Goal: Task Accomplishment & Management: Manage account settings

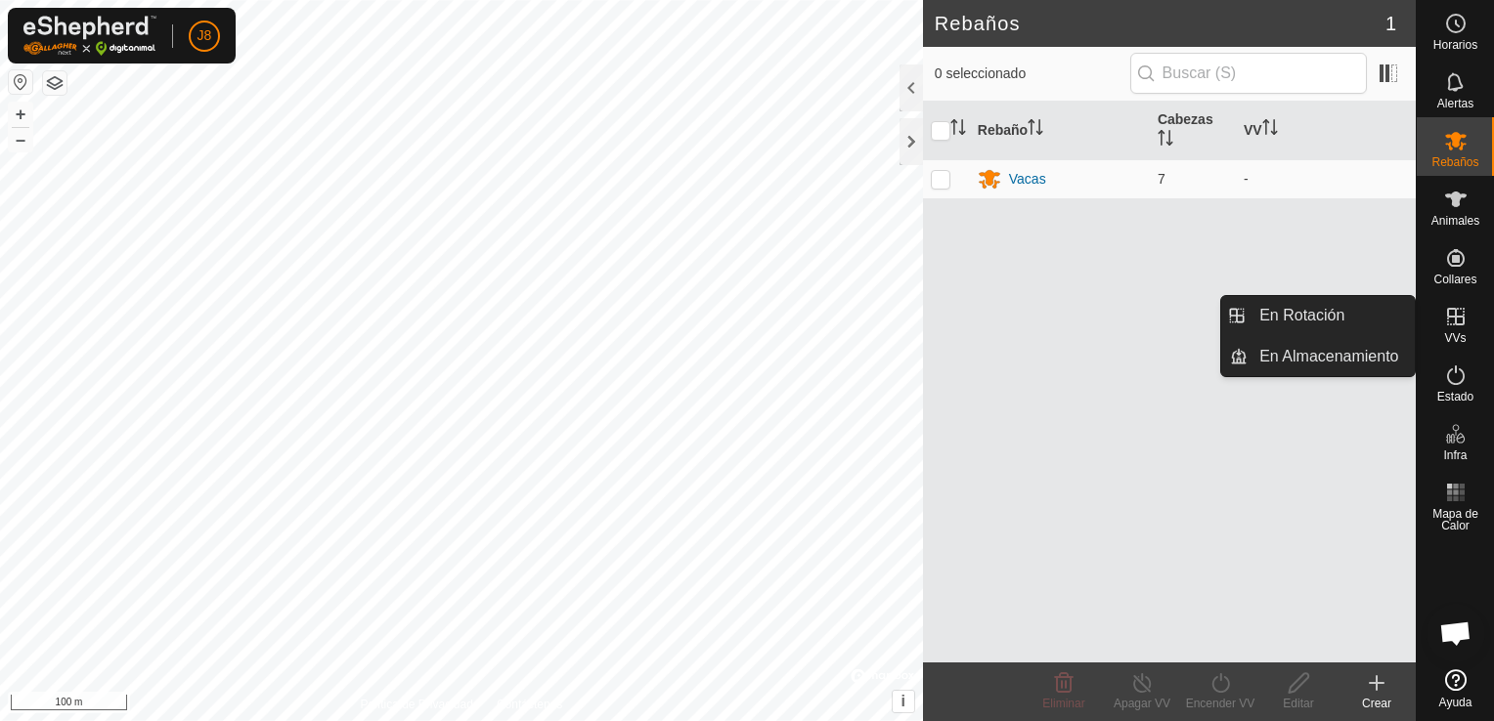
click at [1448, 334] on span "VVs" at bounding box center [1455, 338] width 22 height 12
click at [1300, 316] on link "En Rotación" at bounding box center [1330, 315] width 167 height 39
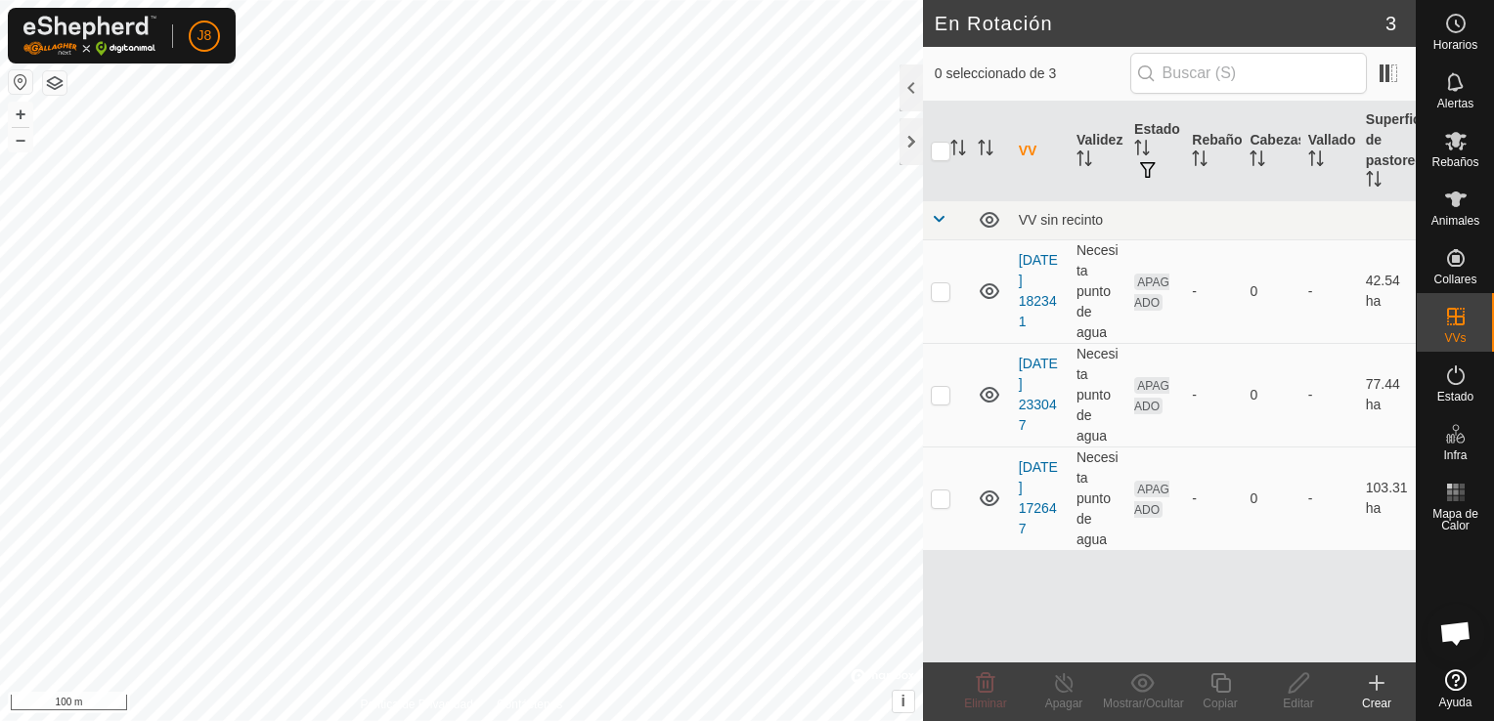
click at [1363, 688] on create-svg-icon at bounding box center [1376, 683] width 78 height 23
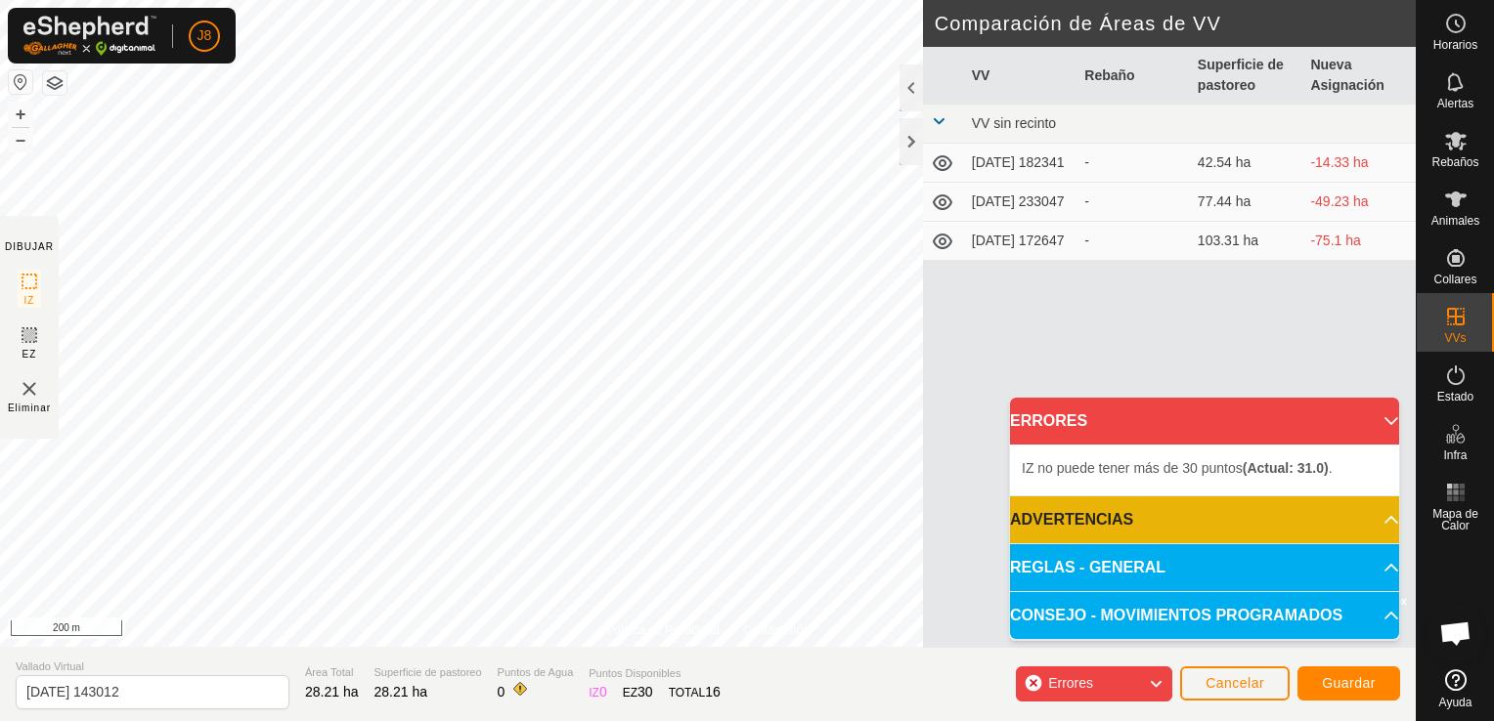
click at [1138, 467] on span "IZ no puede tener más de 30 puntos (Actual: 31.0) ." at bounding box center [1176, 468] width 311 height 16
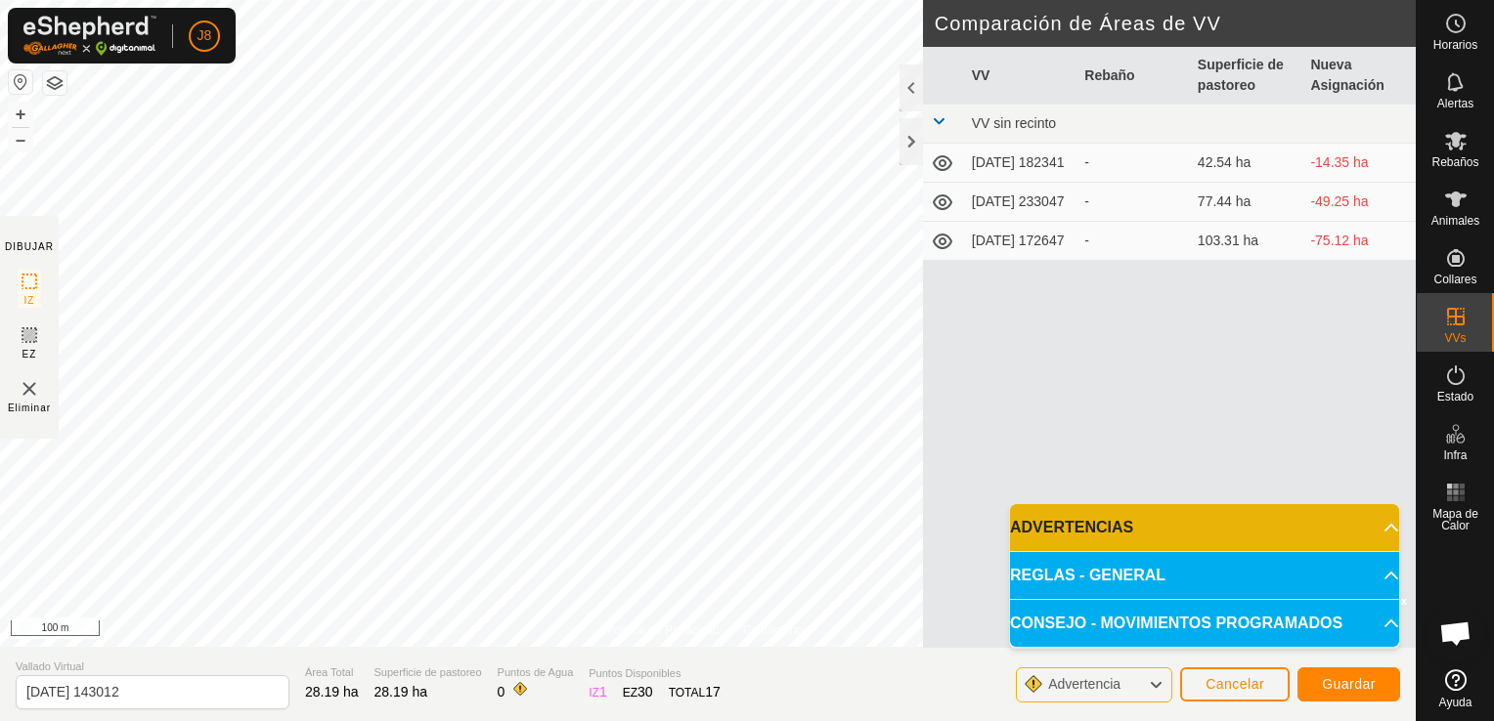
click at [1290, 535] on p-accordion-header "ADVERTENCIAS" at bounding box center [1204, 527] width 389 height 47
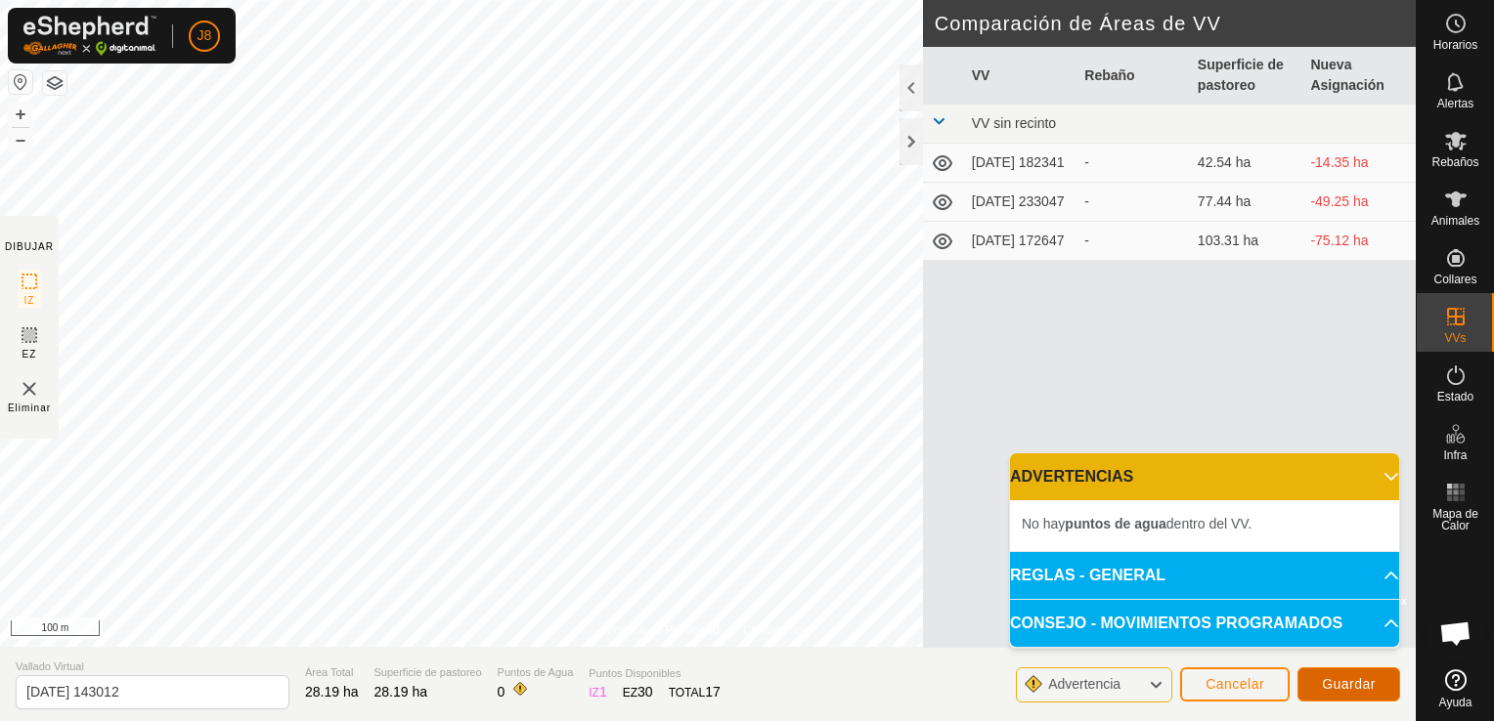
click at [1354, 685] on span "Guardar" at bounding box center [1349, 684] width 54 height 16
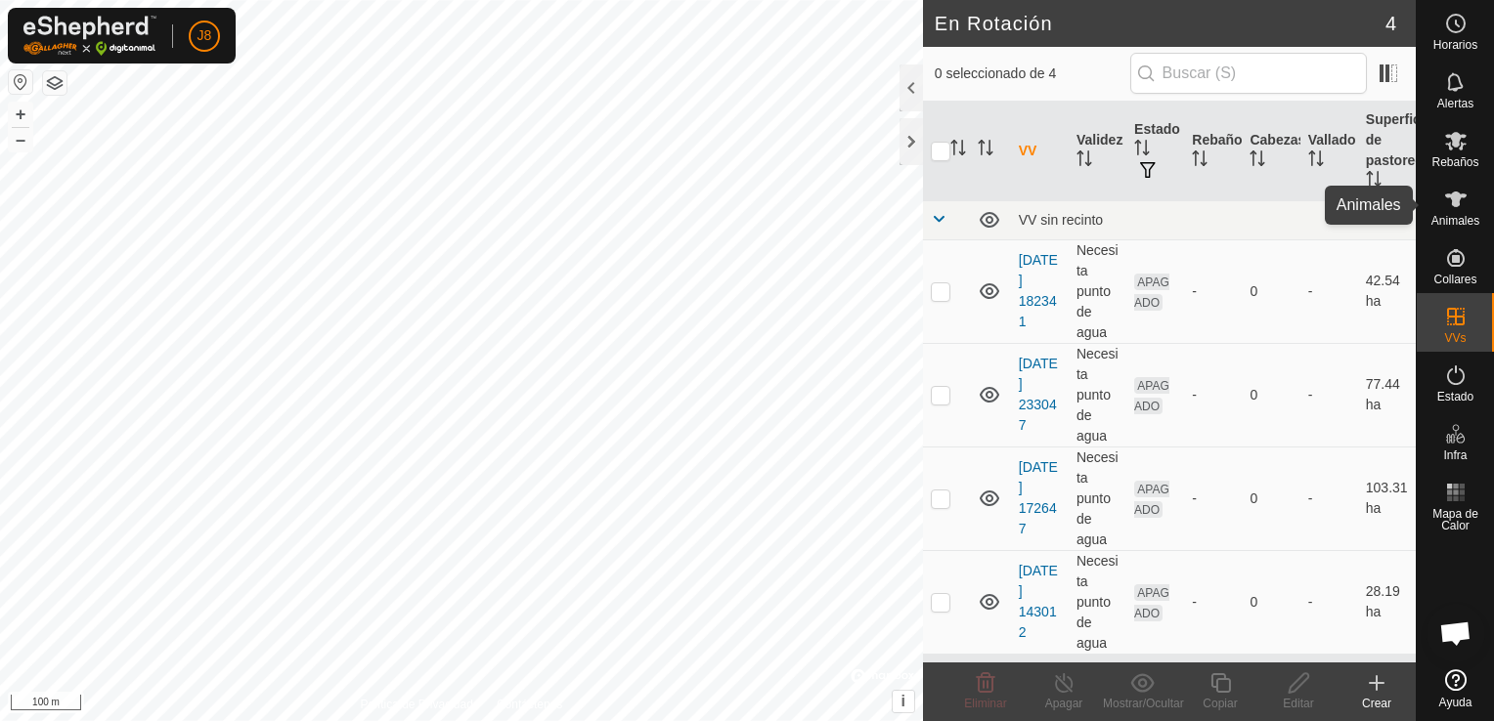
click at [1474, 202] on div "Animales" at bounding box center [1454, 205] width 77 height 59
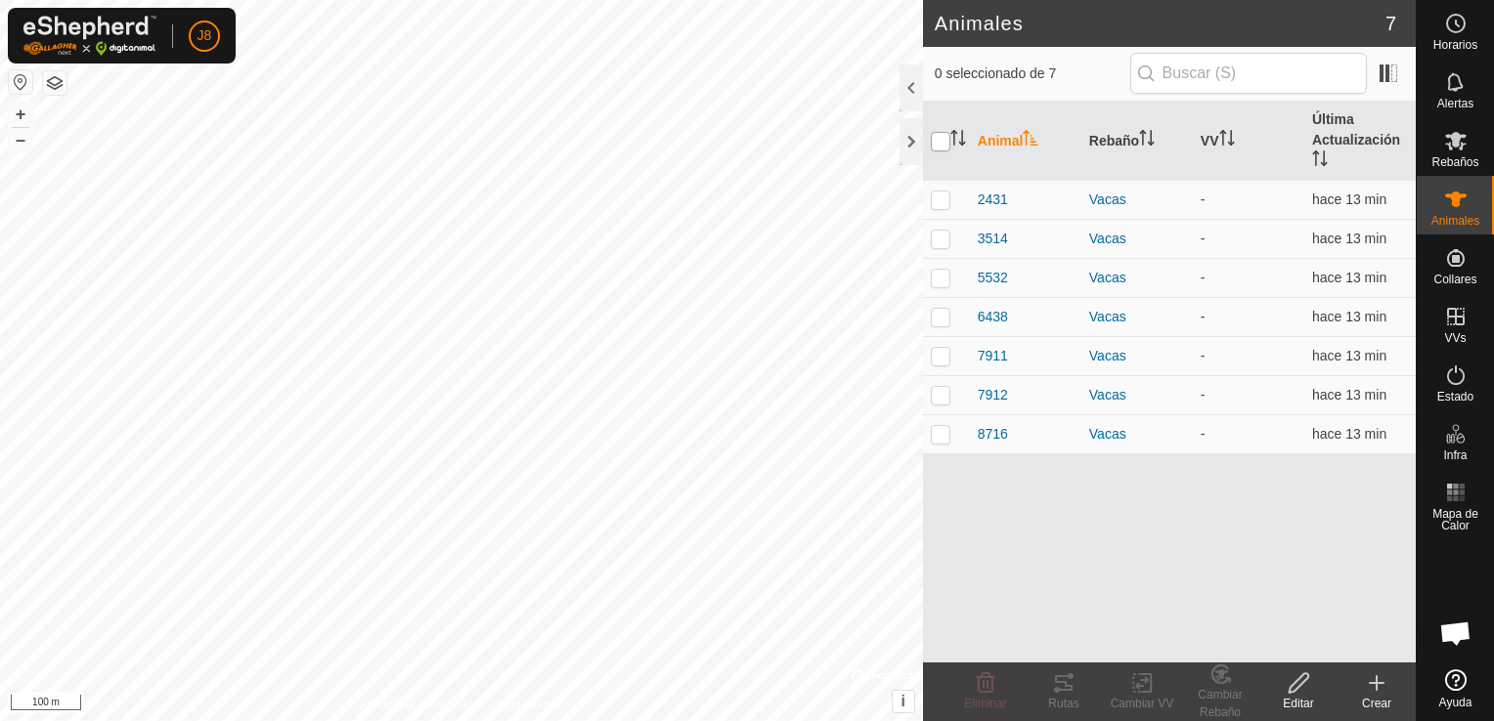
click at [942, 144] on input "checkbox" at bounding box center [941, 142] width 20 height 20
checkbox input "true"
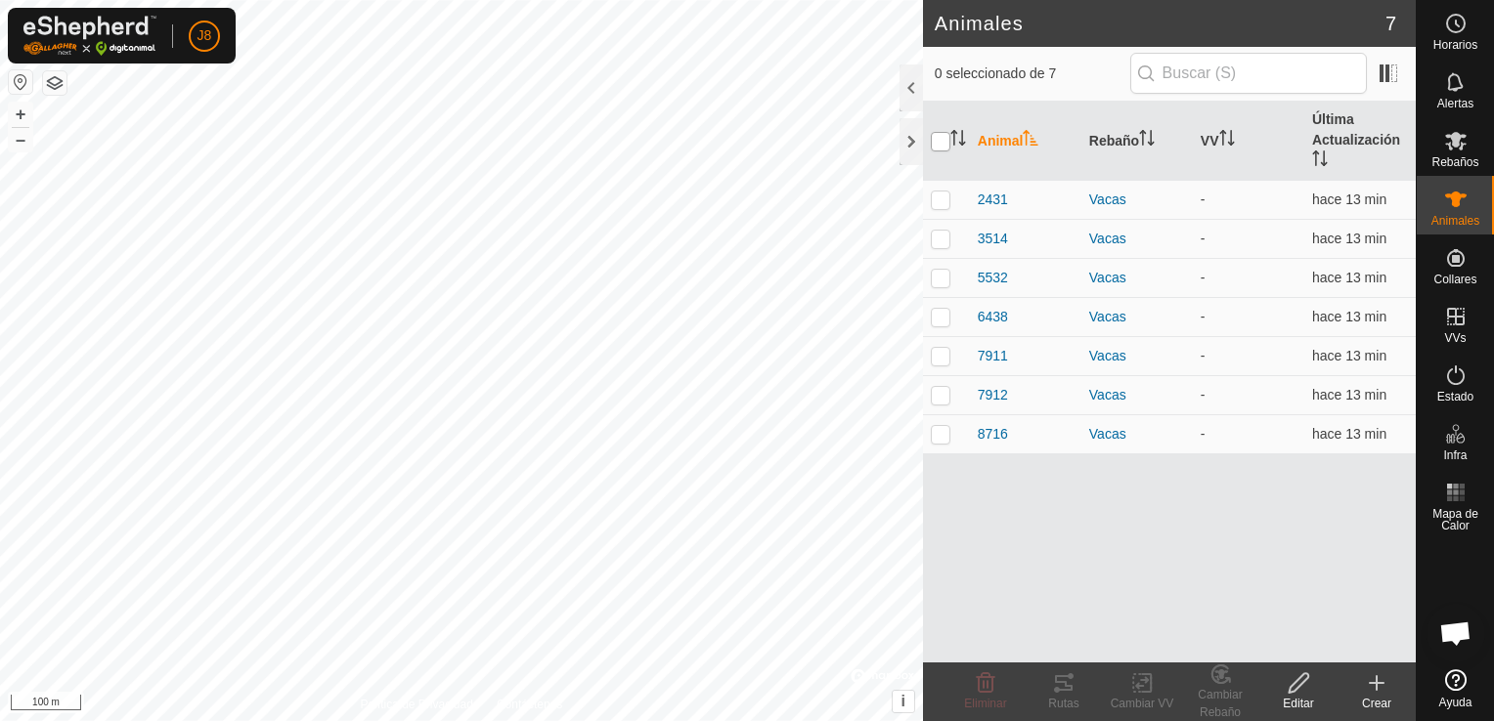
checkbox input "true"
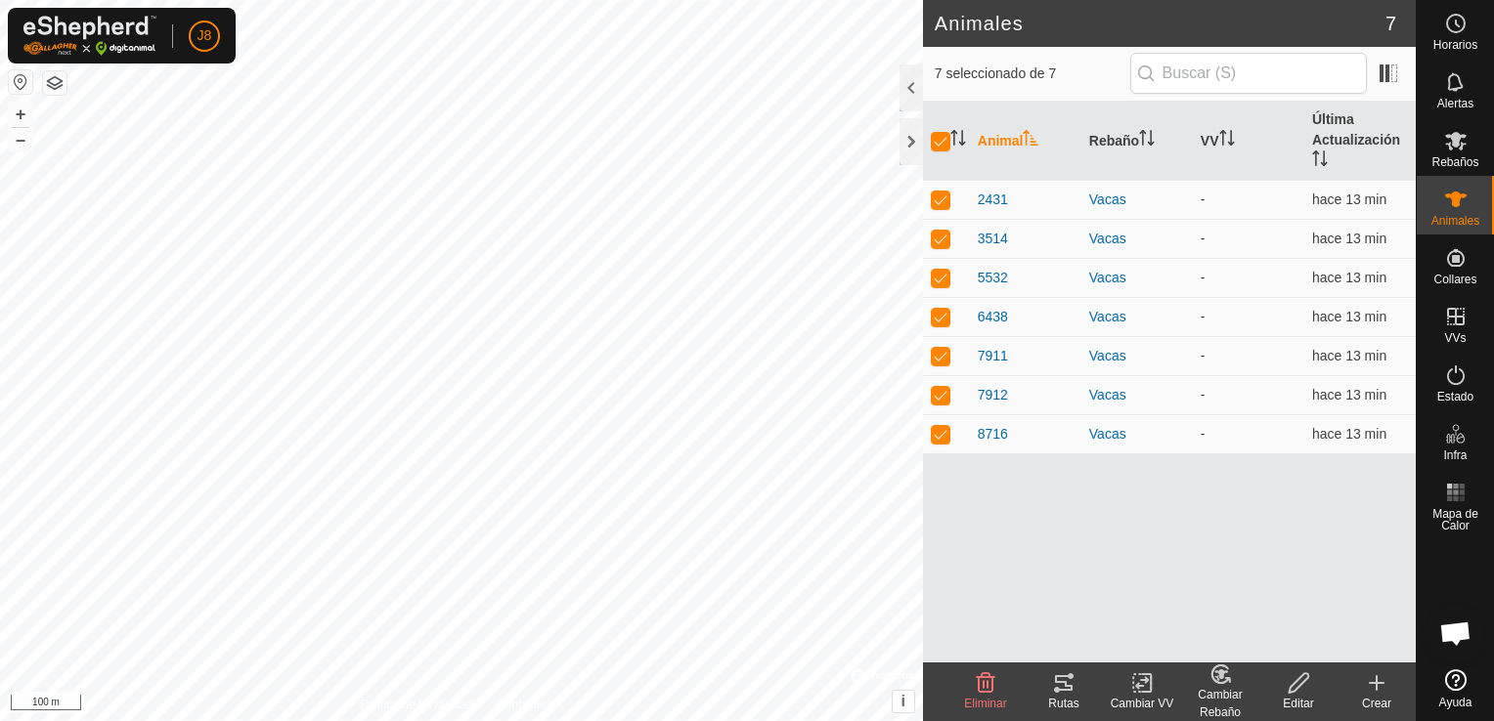
click at [1134, 681] on icon at bounding box center [1142, 683] width 24 height 23
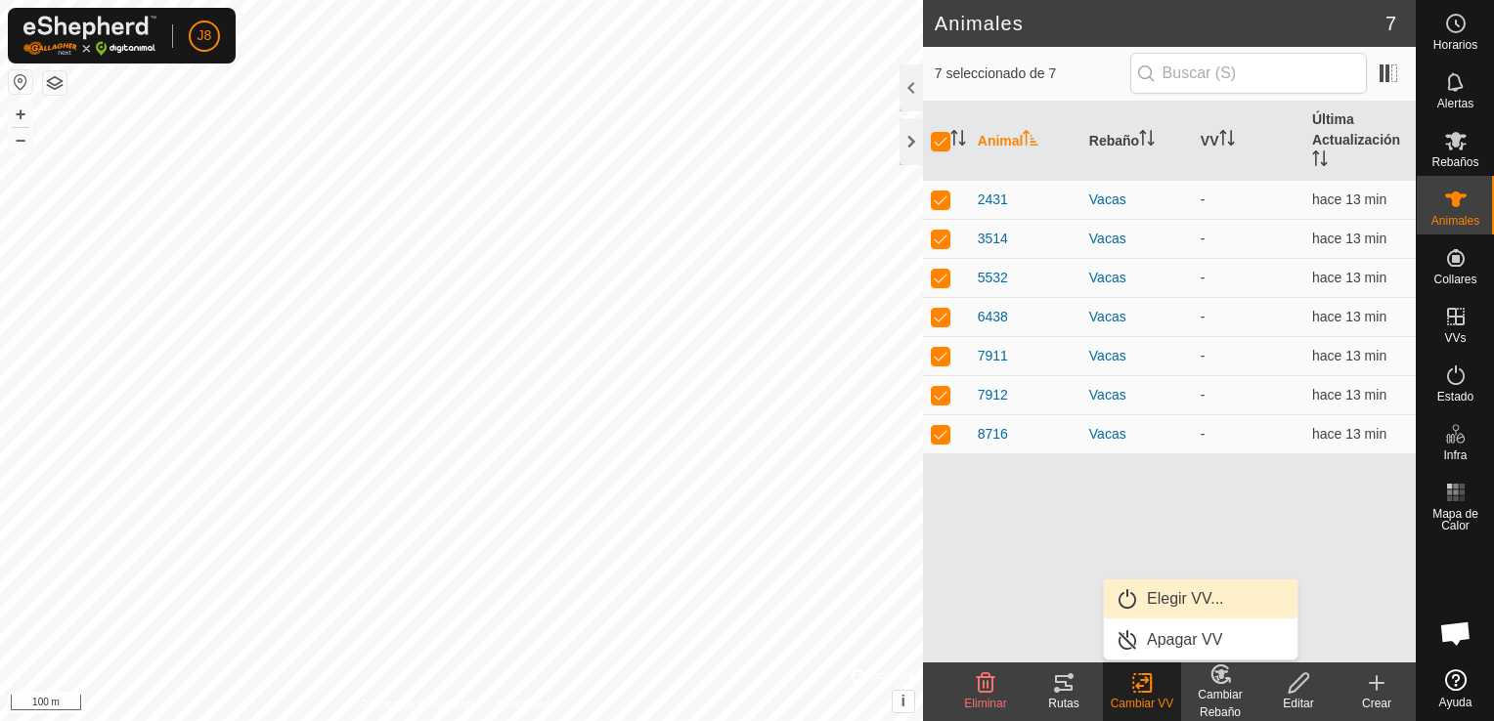
click at [1152, 595] on link "Elegir VV..." at bounding box center [1201, 599] width 194 height 39
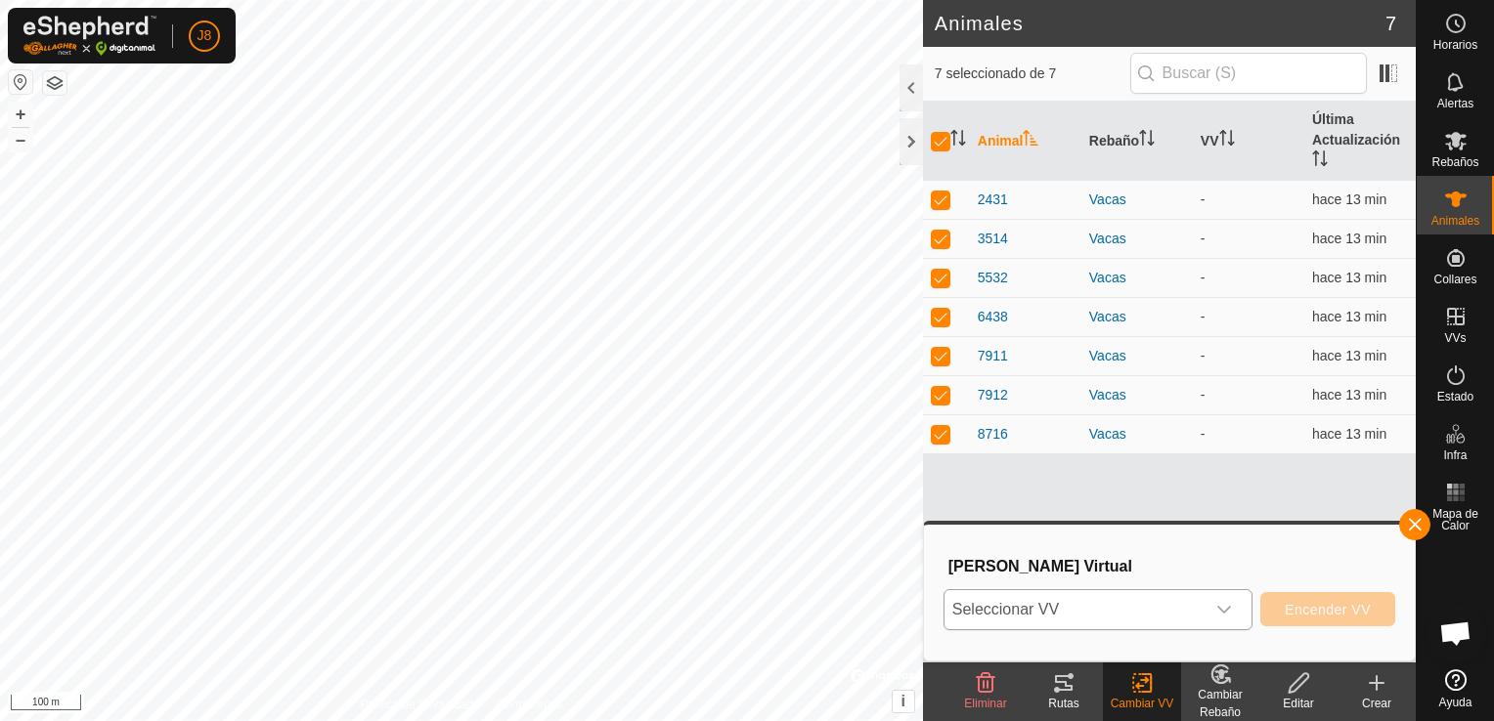
click at [1181, 616] on span "Seleccionar VV" at bounding box center [1074, 609] width 260 height 39
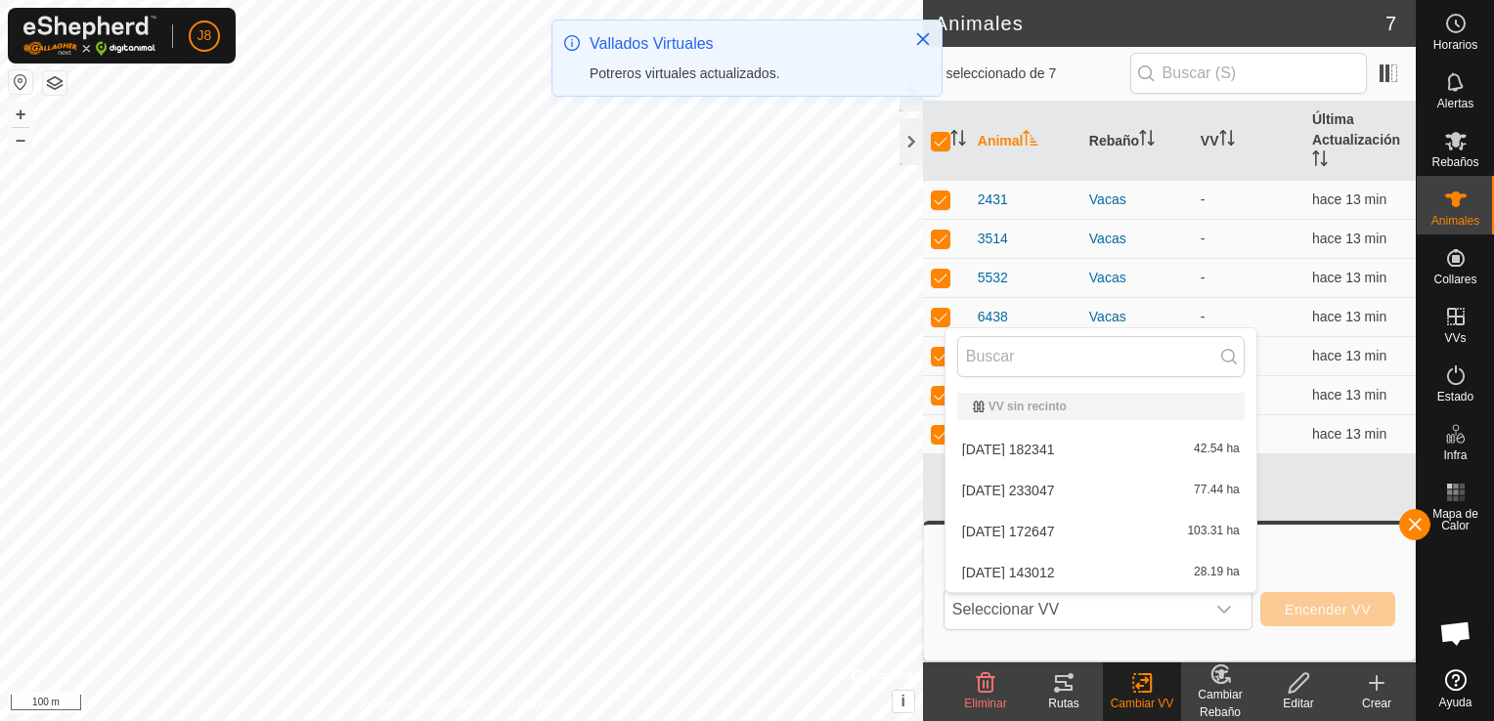
click at [1165, 570] on li "[DATE] 143012 28.19 ha" at bounding box center [1100, 572] width 311 height 39
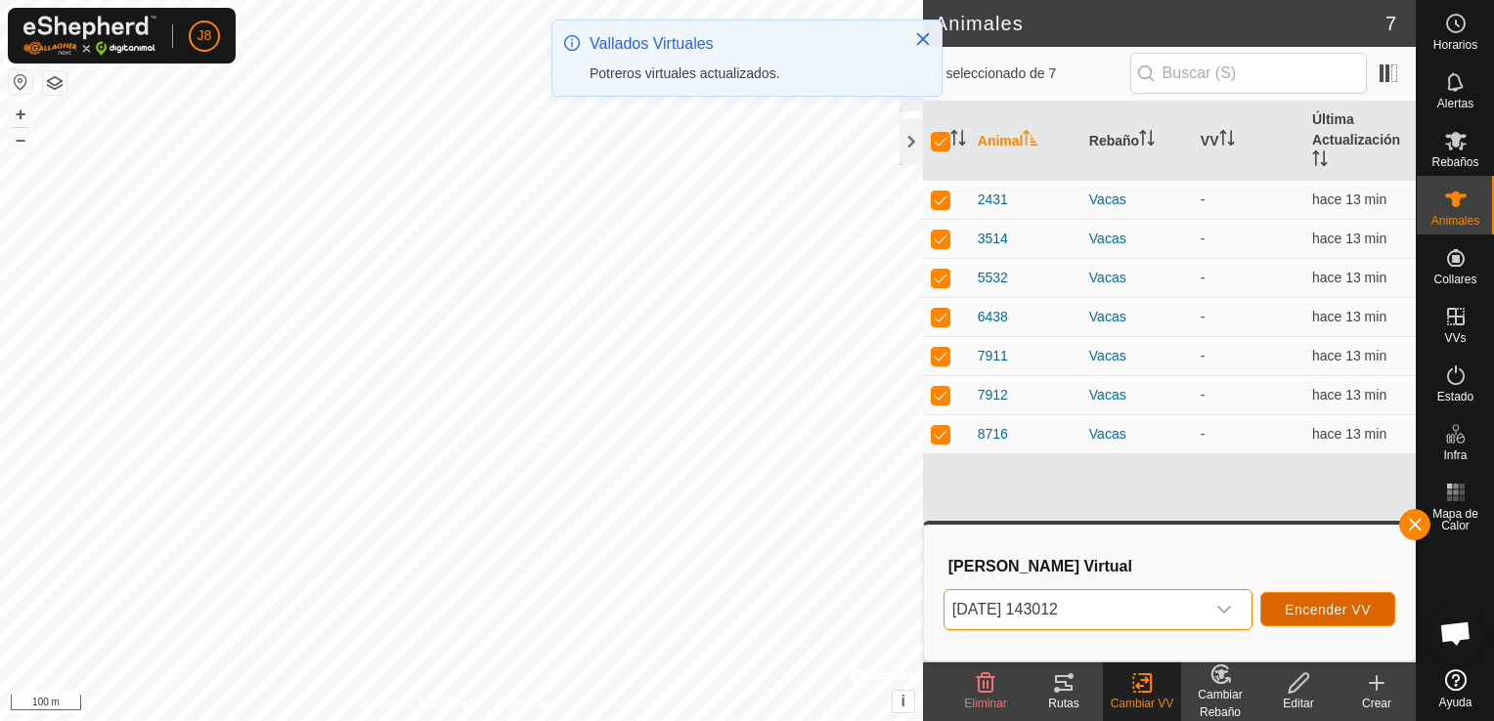
click at [1294, 603] on span "Encender VV" at bounding box center [1327, 610] width 86 height 16
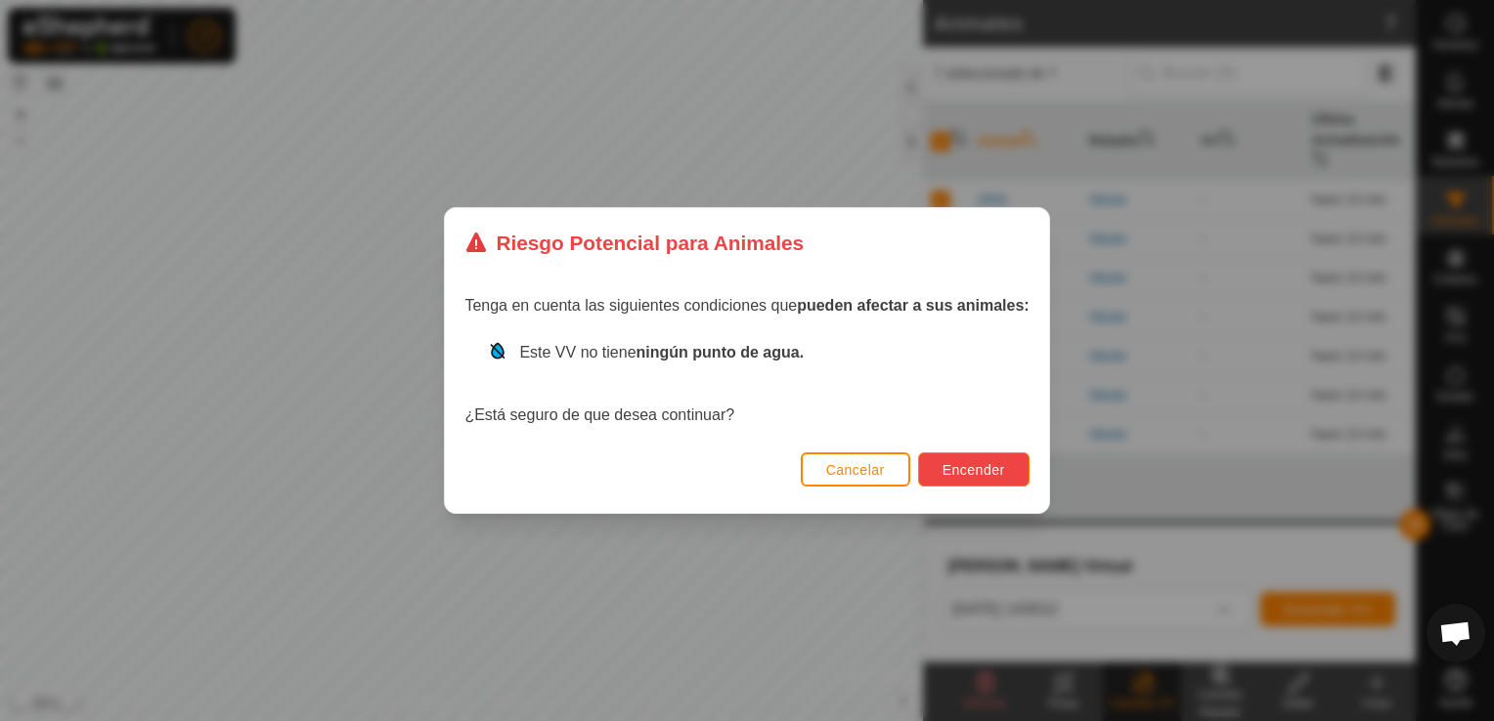
click at [968, 463] on span "Encender" at bounding box center [973, 470] width 63 height 16
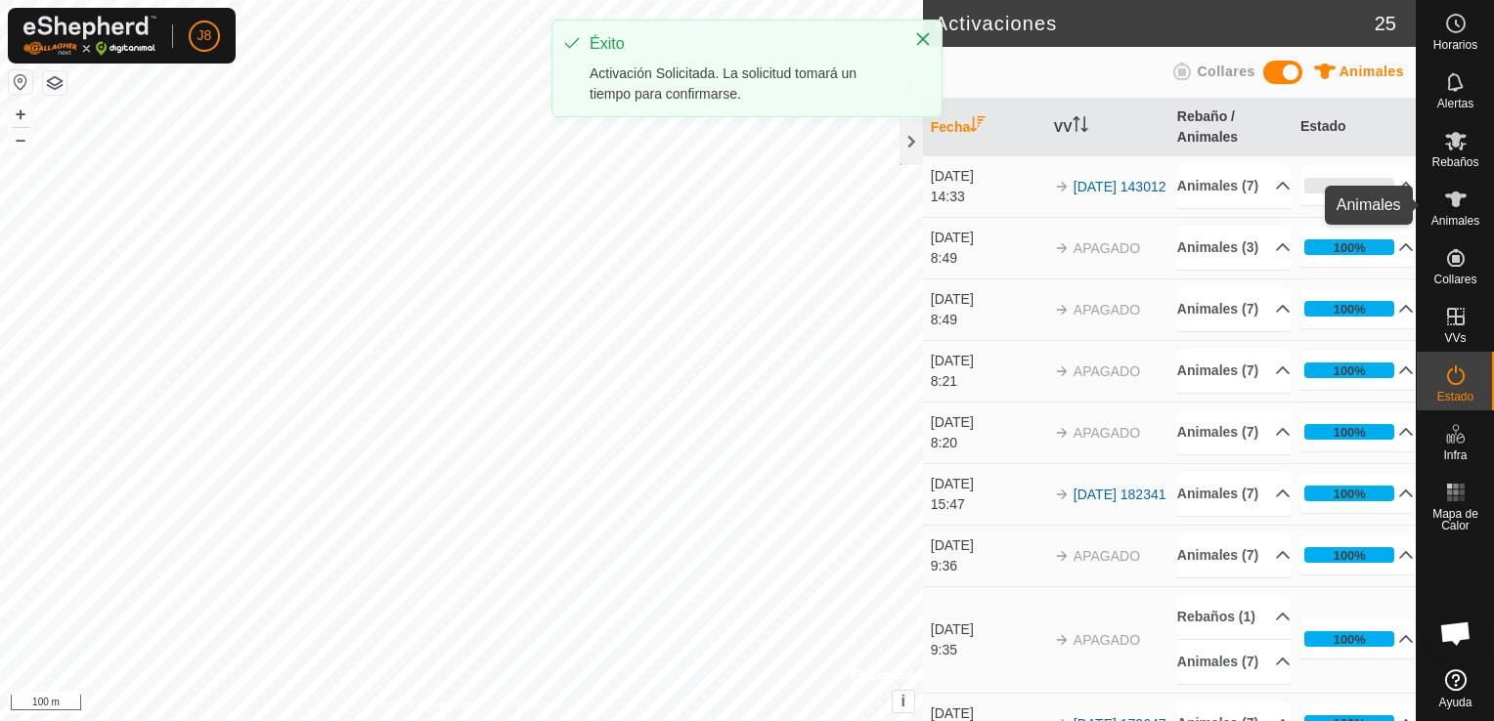
click at [1469, 187] on es-animals-svg-icon at bounding box center [1455, 199] width 35 height 31
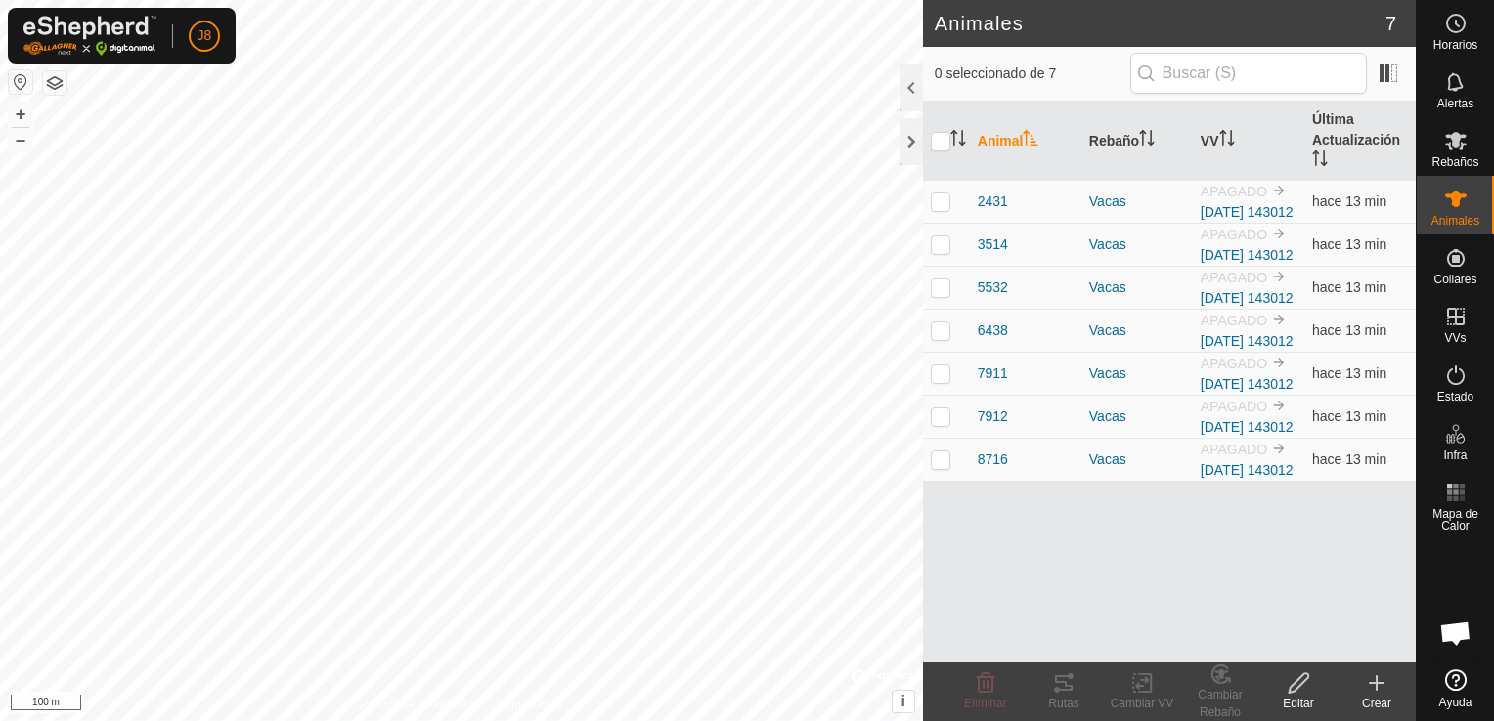
click at [1312, 690] on edit-svg-icon at bounding box center [1298, 683] width 78 height 23
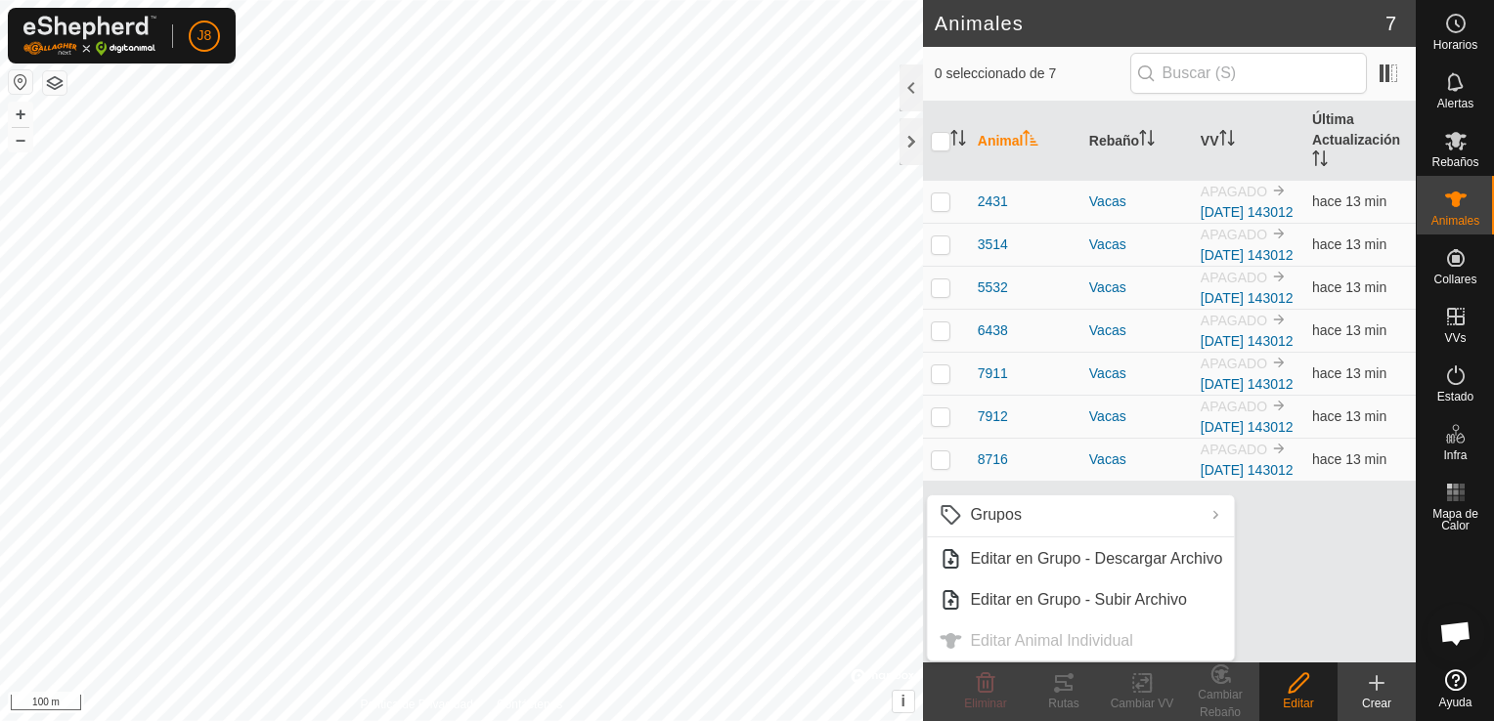
click at [1087, 647] on ul "Grupos Limpiar Grupos Gestionar Grupos Editar en Grupo - Descargar Archivo Edit…" at bounding box center [1080, 578] width 307 height 165
click at [942, 209] on p-checkbox at bounding box center [941, 202] width 20 height 16
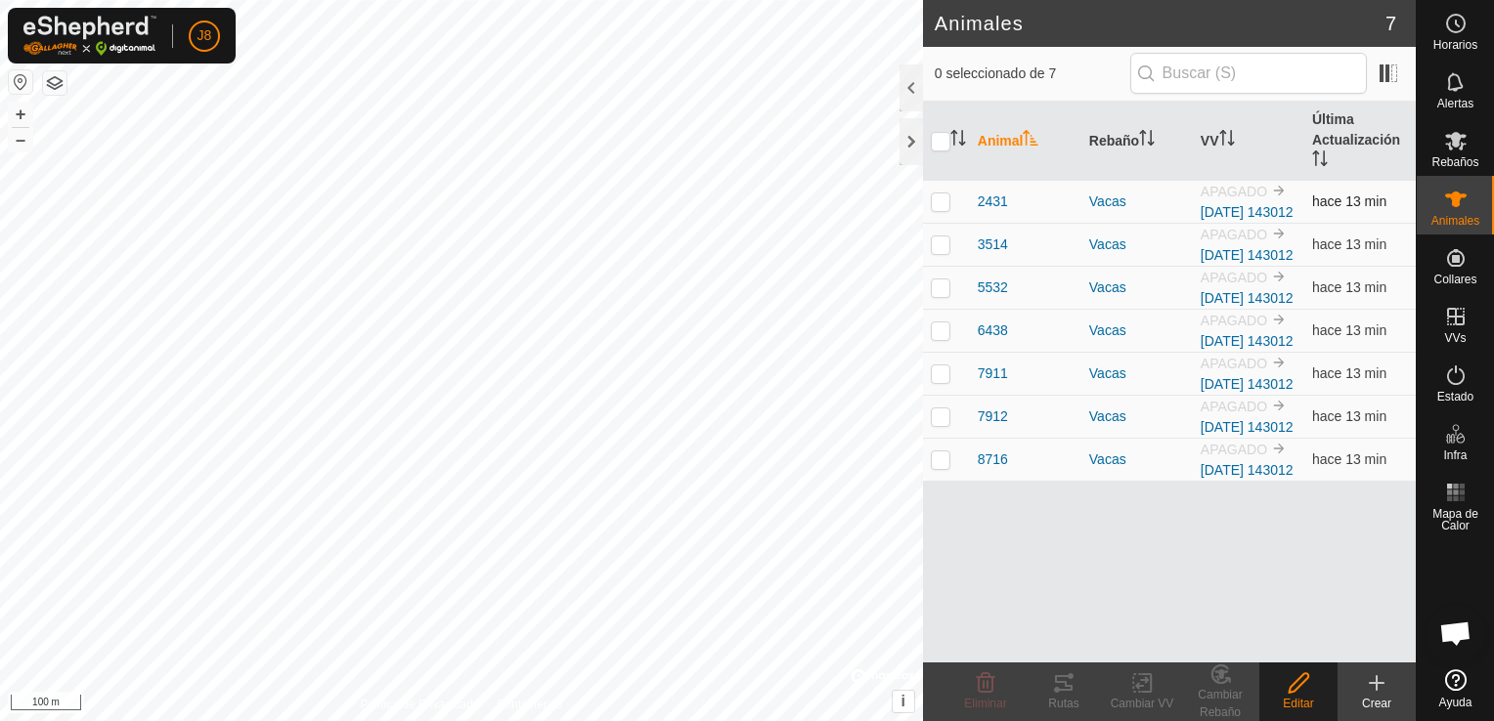
checkbox input "true"
click at [939, 144] on input "checkbox" at bounding box center [941, 142] width 20 height 20
checkbox input "true"
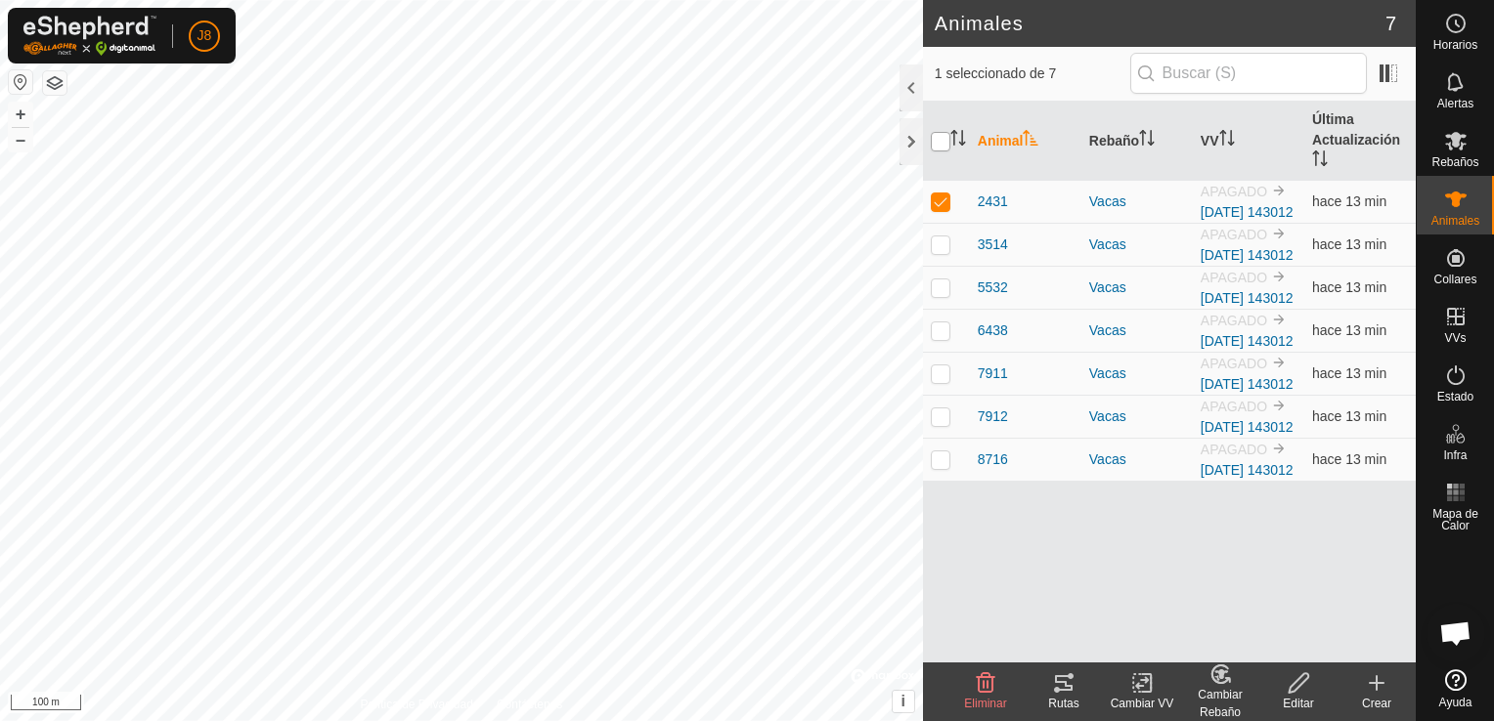
checkbox input "true"
click at [1303, 674] on icon at bounding box center [1298, 683] width 20 height 20
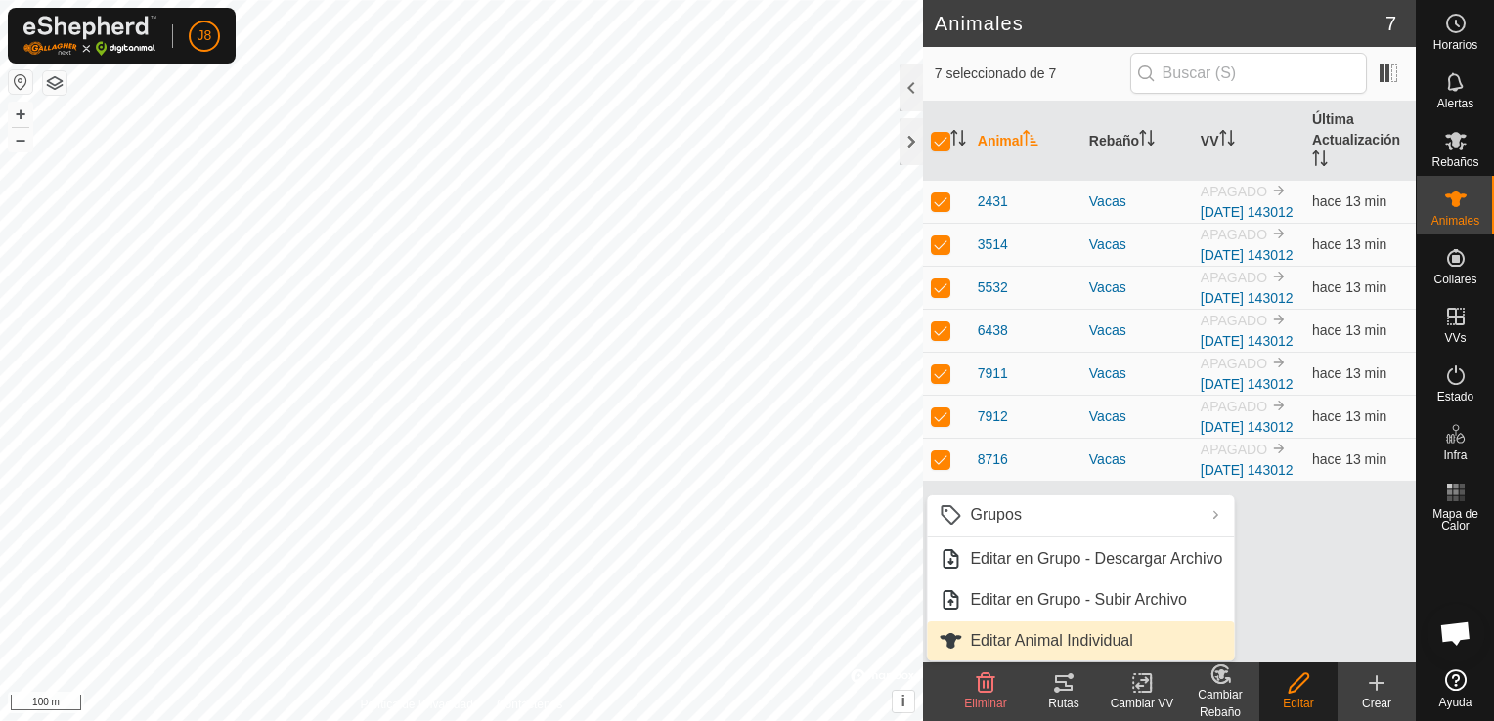
click at [1119, 642] on link "Editar Animal Individual" at bounding box center [1080, 641] width 307 height 39
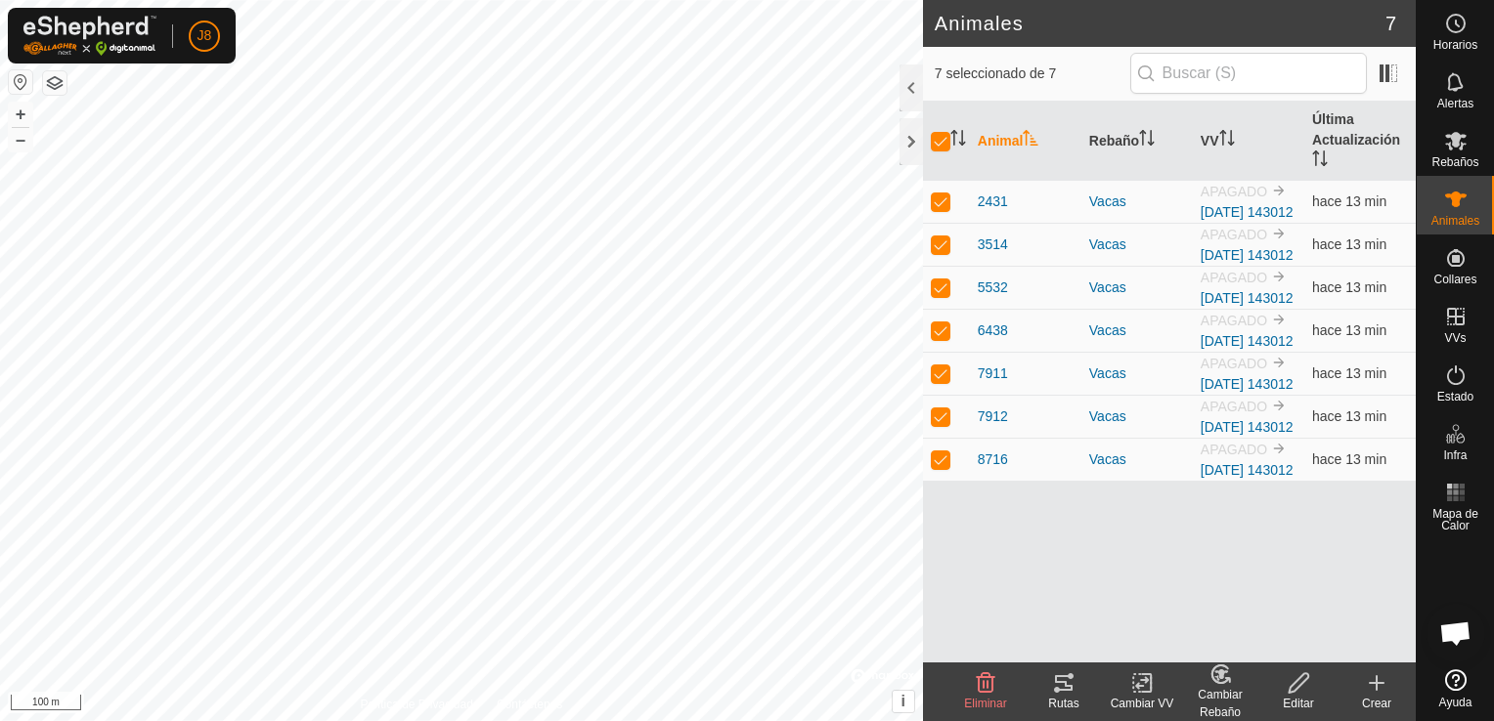
click at [1302, 692] on icon at bounding box center [1298, 683] width 24 height 23
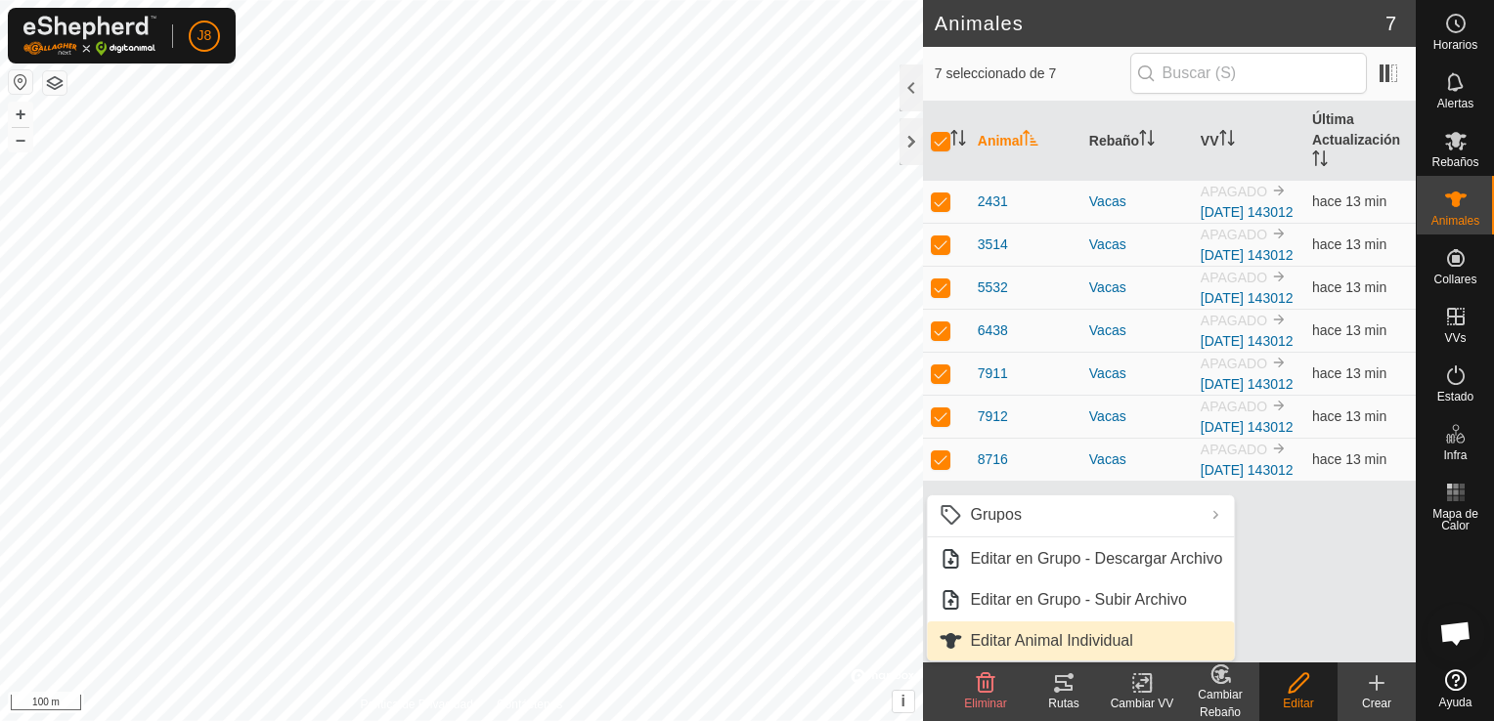
click at [1069, 624] on link "Editar Animal Individual" at bounding box center [1080, 641] width 307 height 39
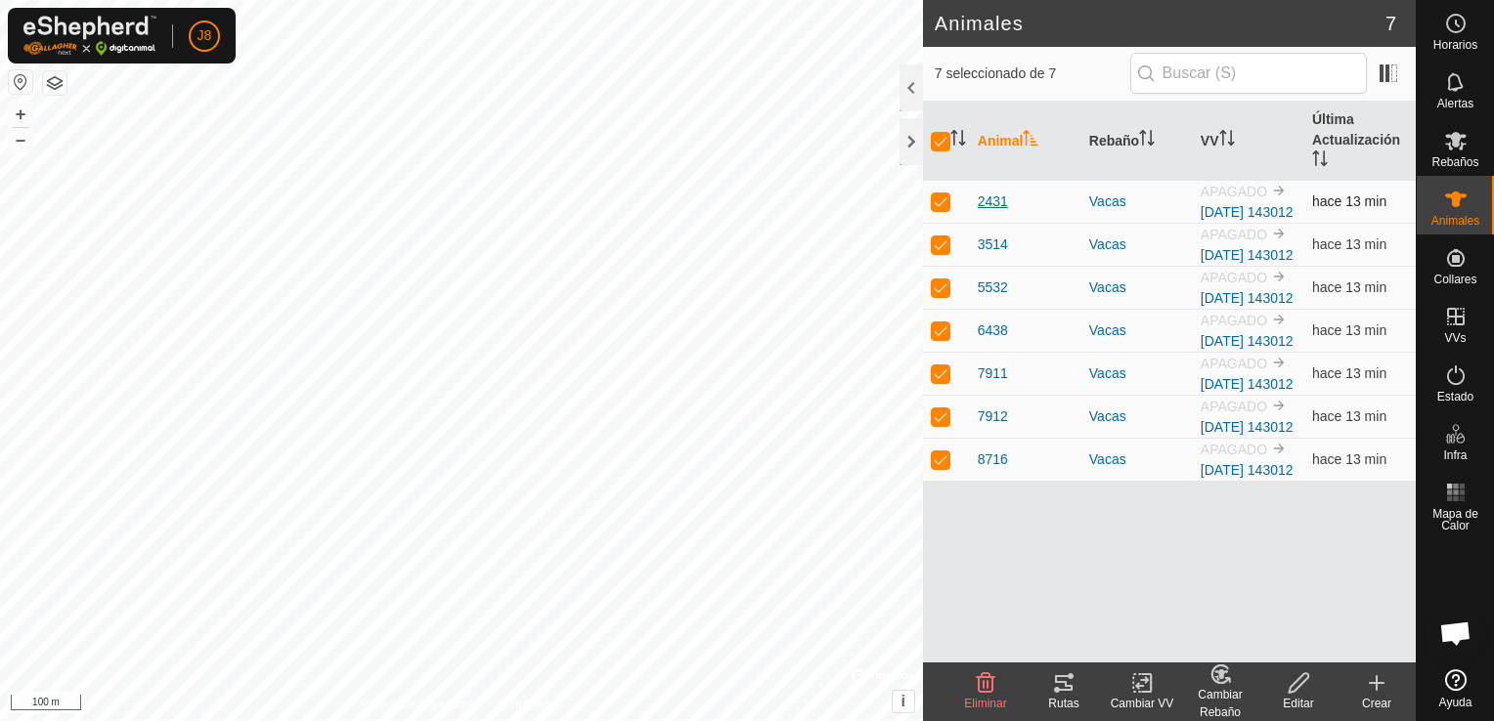
click at [981, 212] on span "2431" at bounding box center [992, 202] width 30 height 21
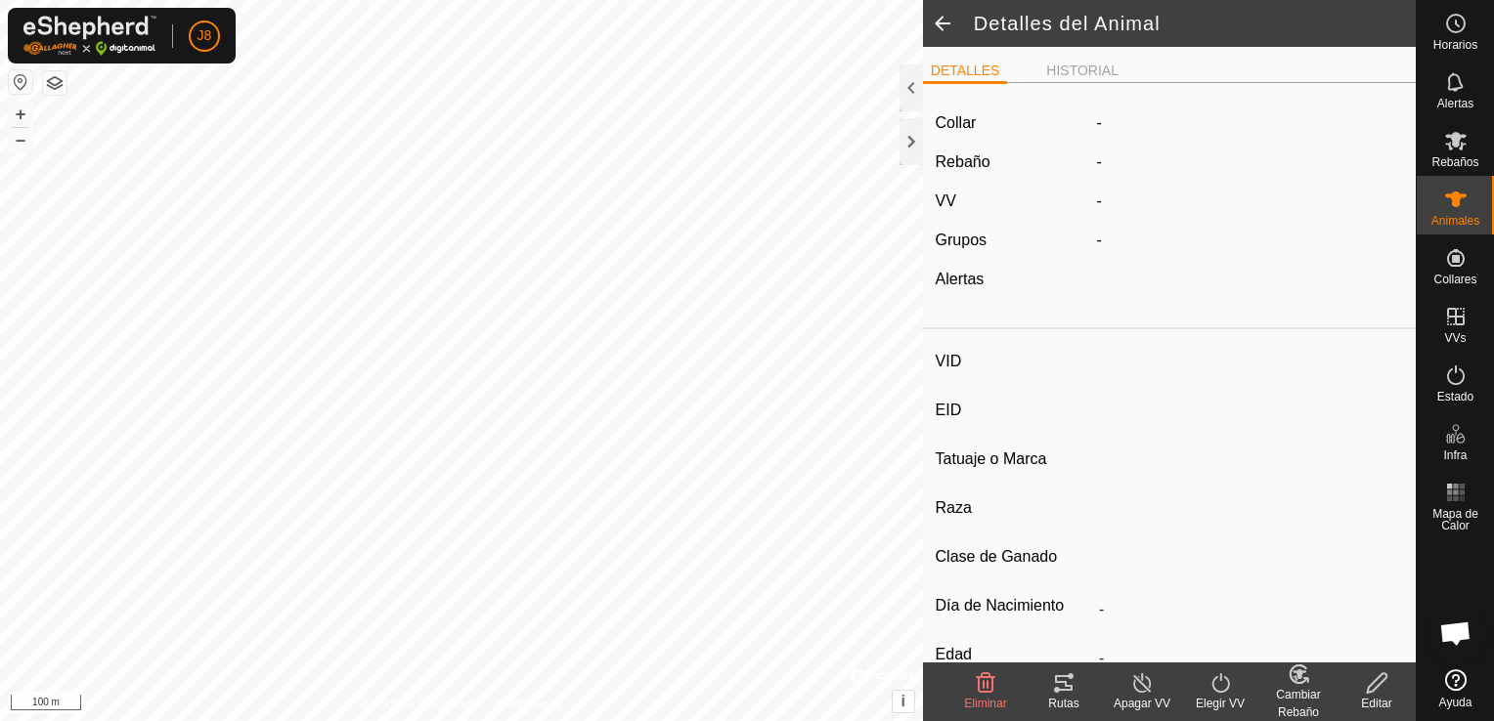
type input "2431"
type input "-"
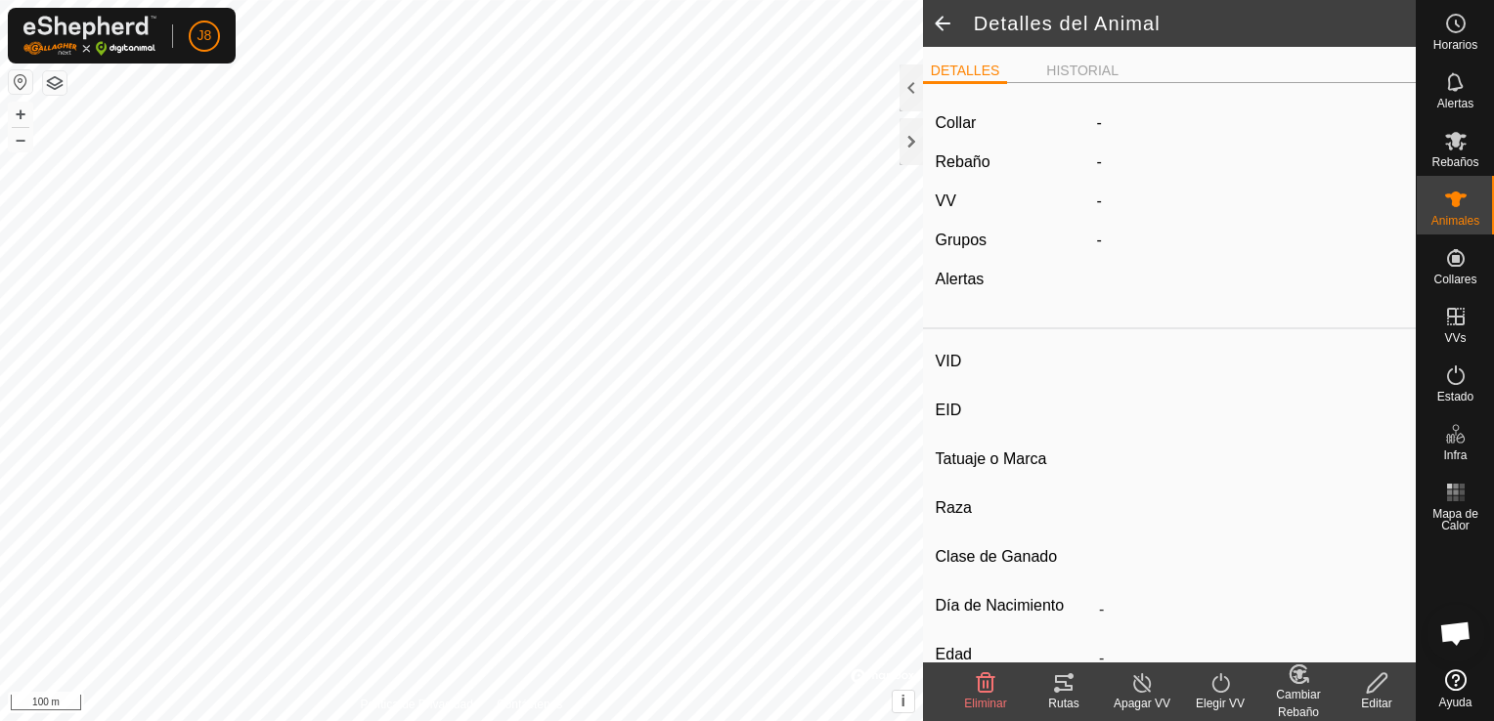
type input "0 kg"
type input "-"
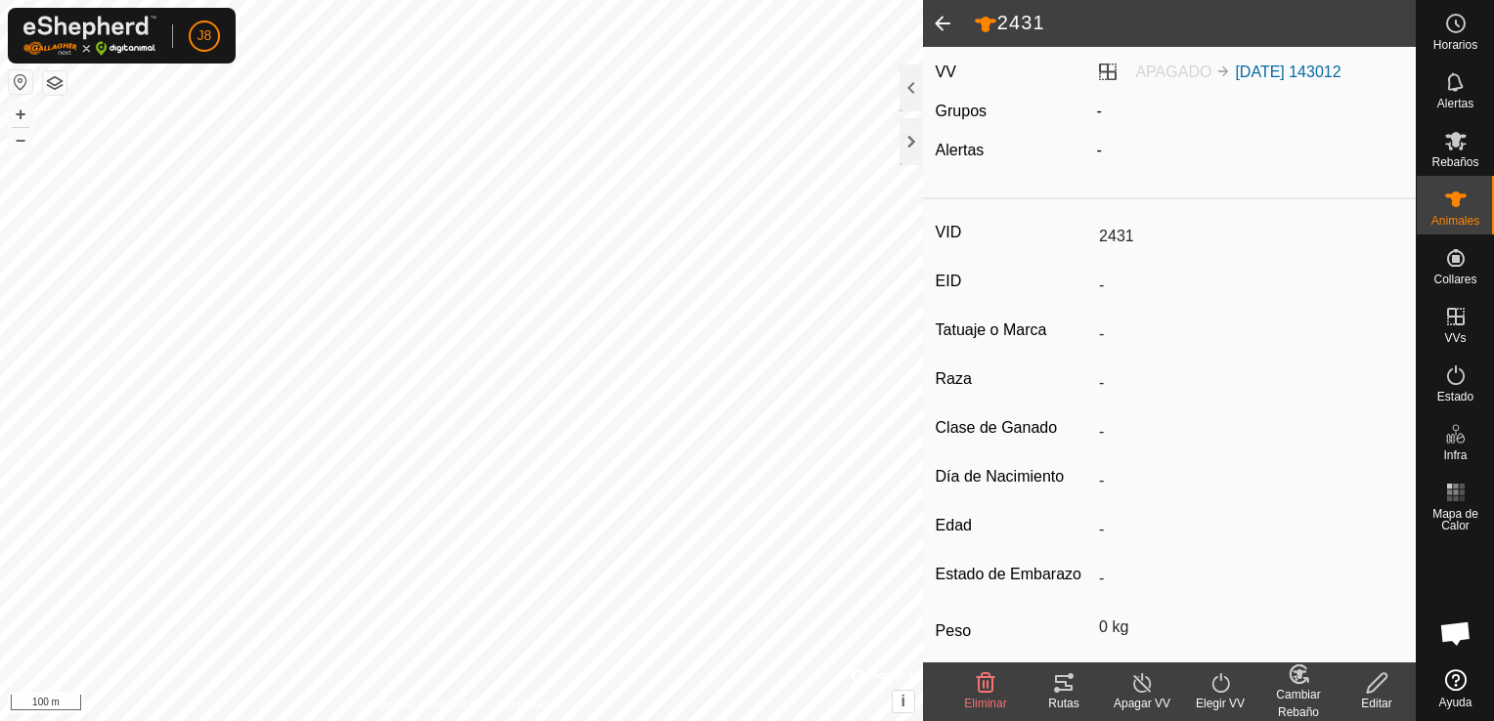
scroll to position [235, 0]
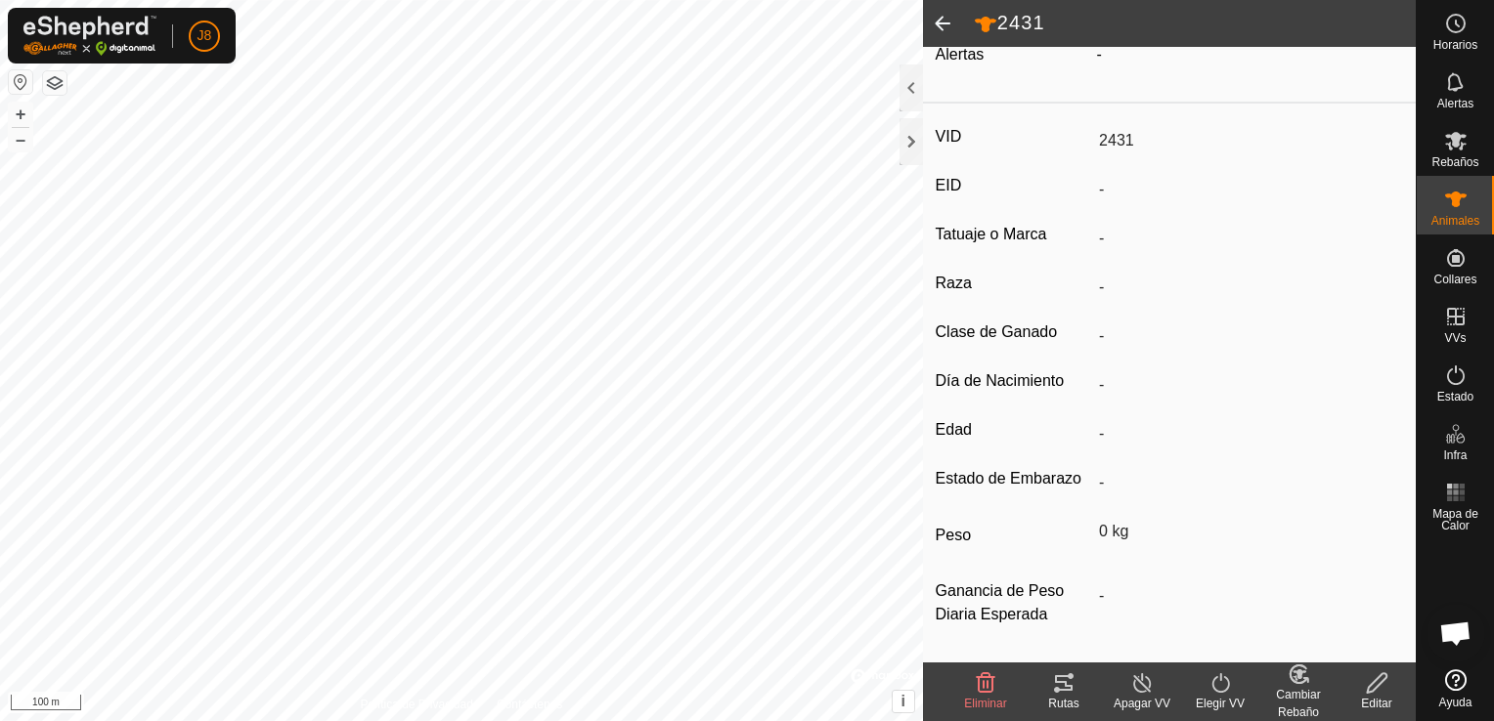
click at [1392, 682] on edit-svg-icon at bounding box center [1376, 683] width 78 height 23
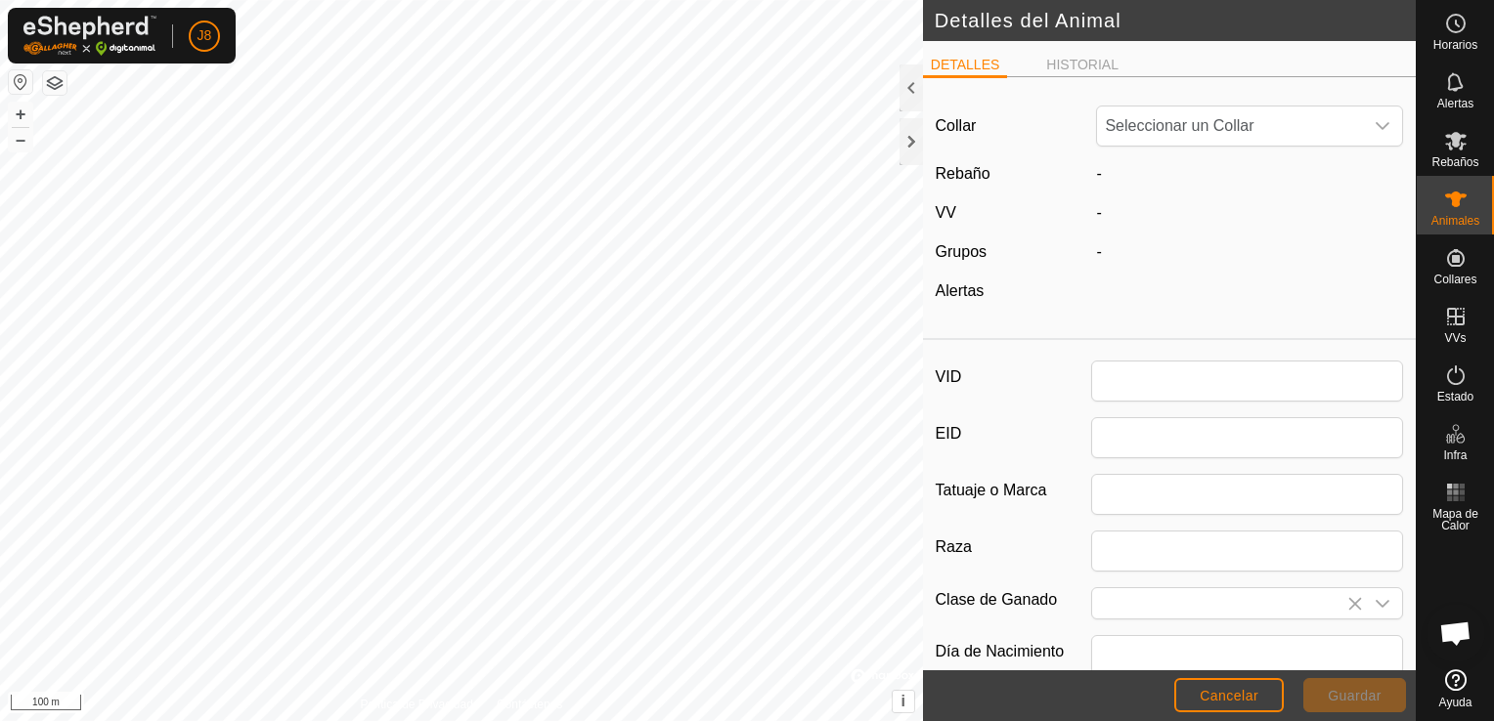
type input "2431"
type input "0"
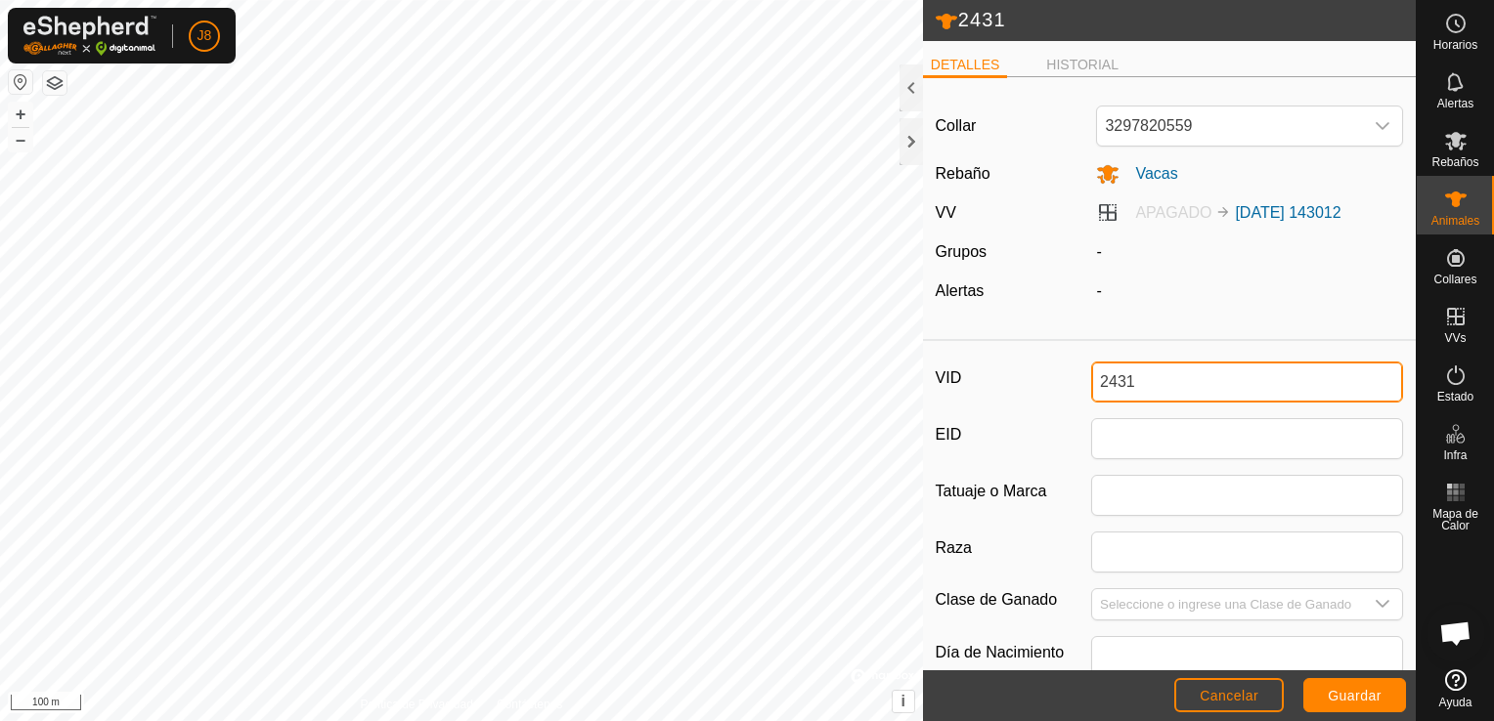
click at [1214, 387] on input "2431" at bounding box center [1247, 382] width 312 height 41
type input "2"
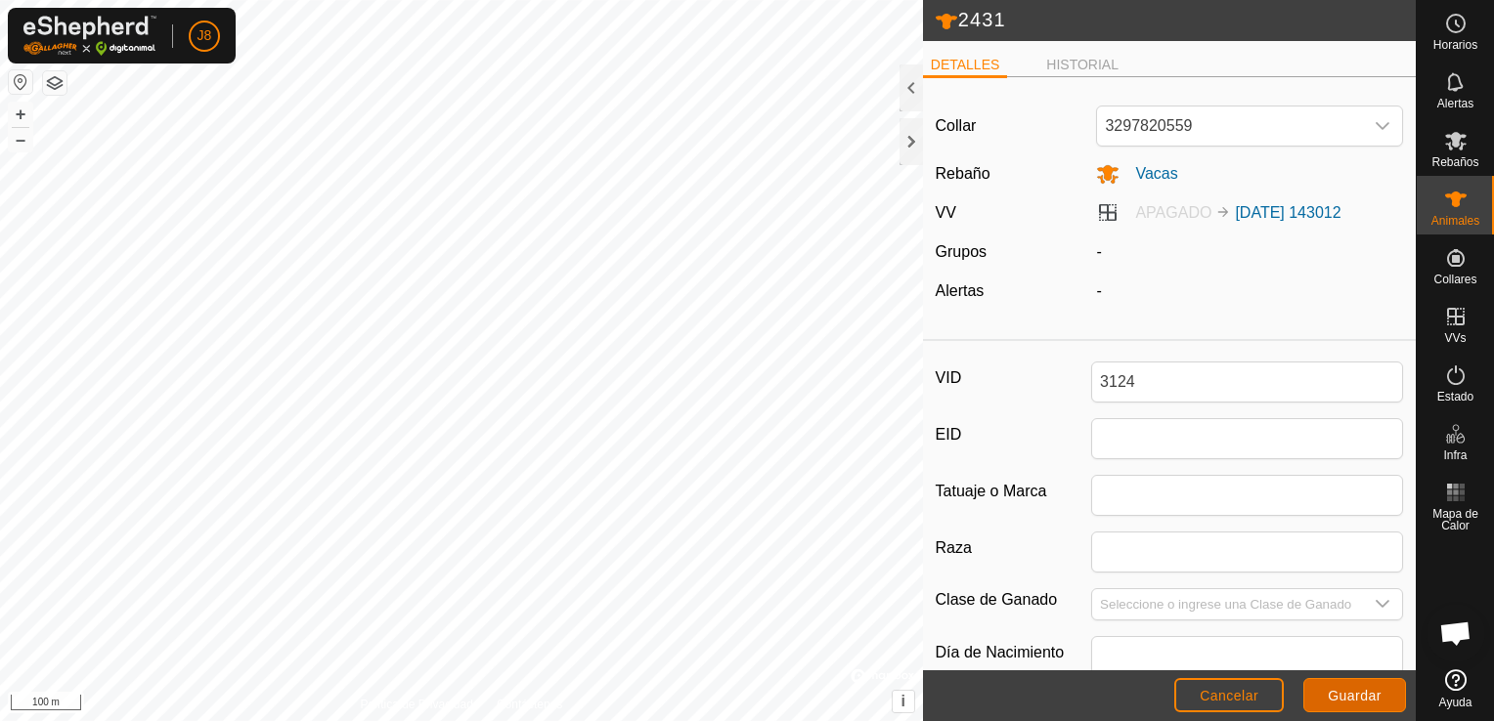
click at [1345, 690] on span "Guardar" at bounding box center [1354, 696] width 54 height 16
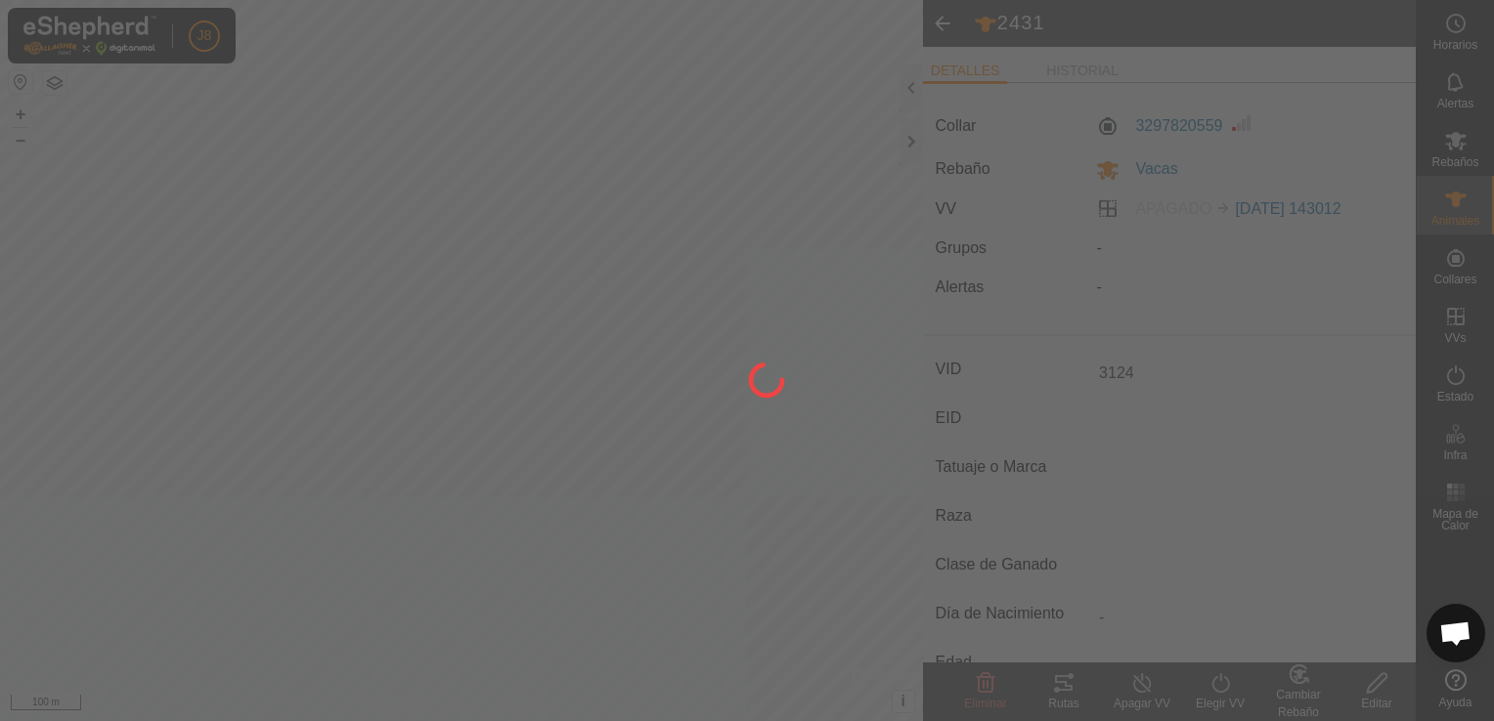
type input "3124"
type input "-"
type input "0 kg"
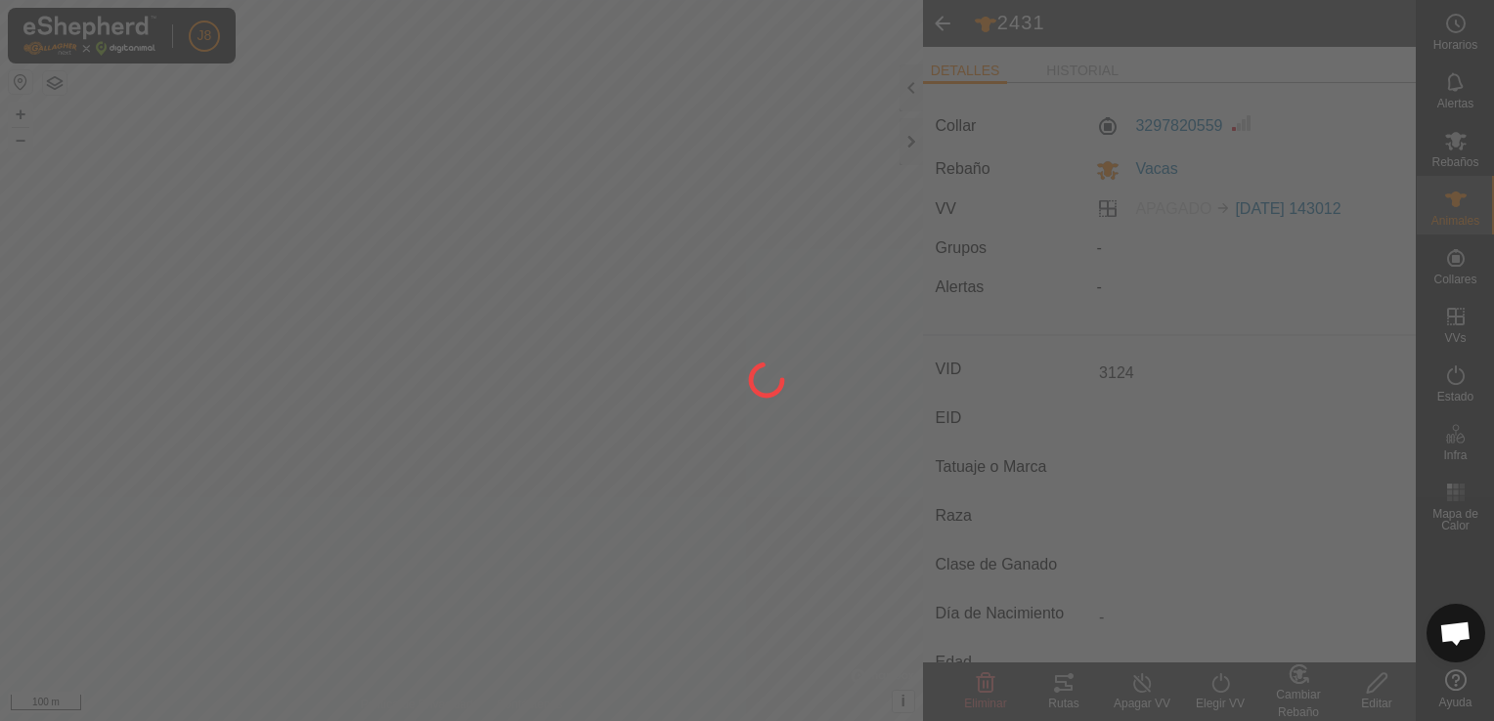
type input "-"
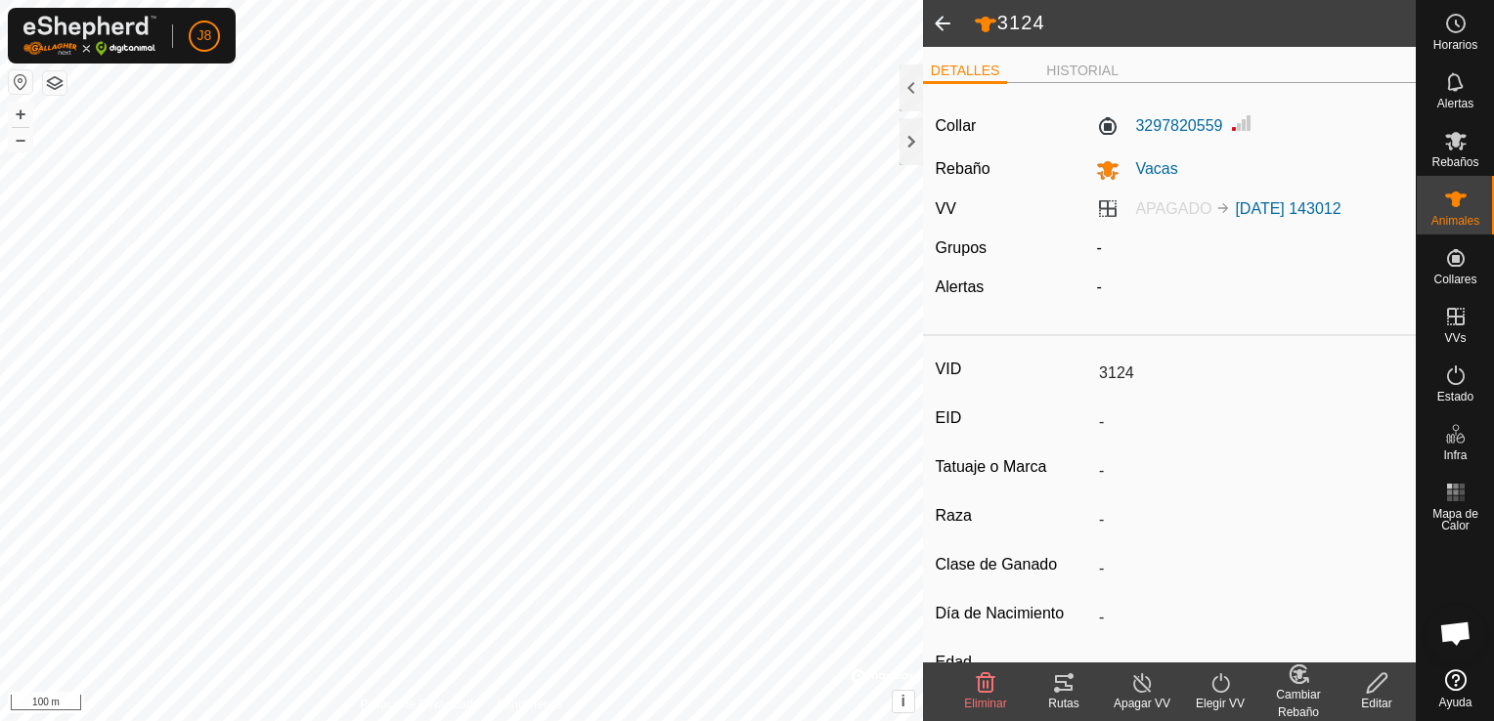
click at [934, 17] on span at bounding box center [942, 23] width 39 height 47
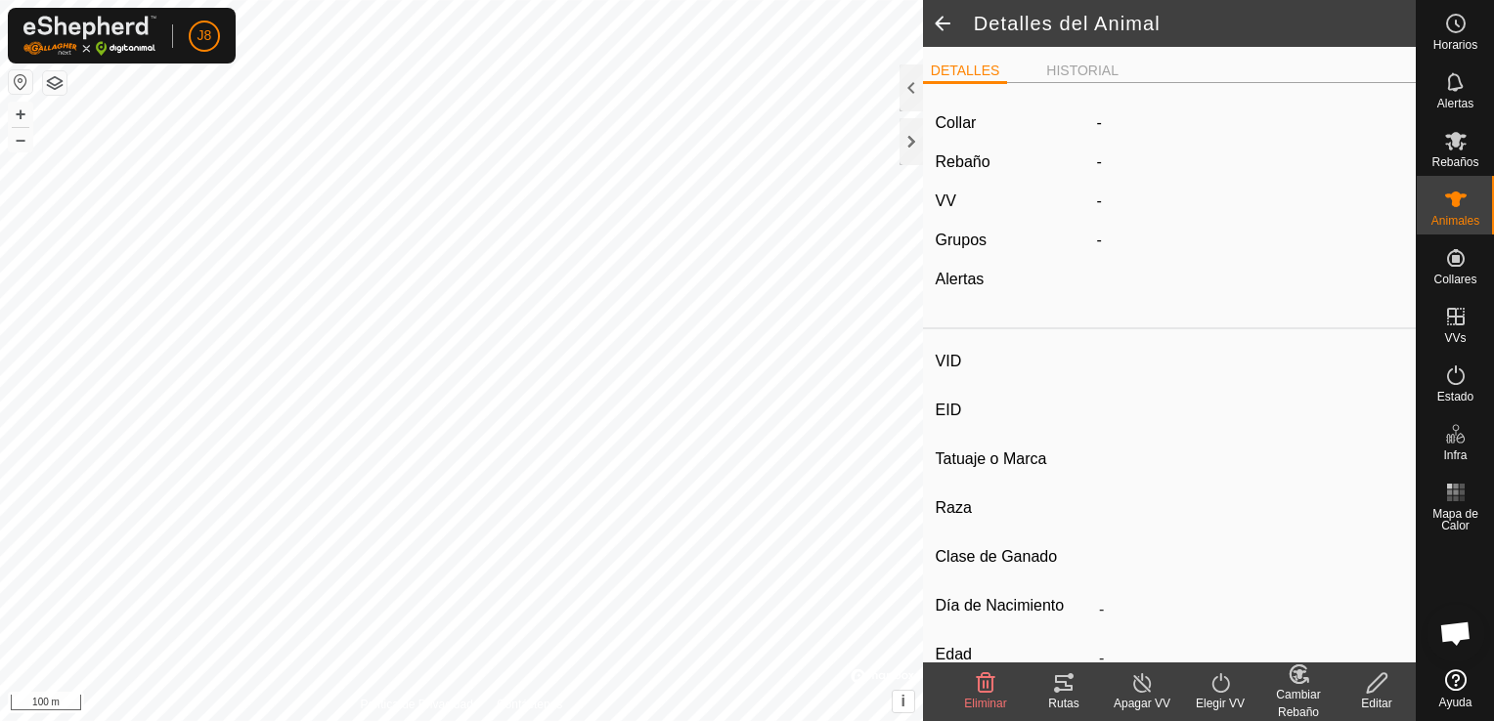
type input "3124"
type input "-"
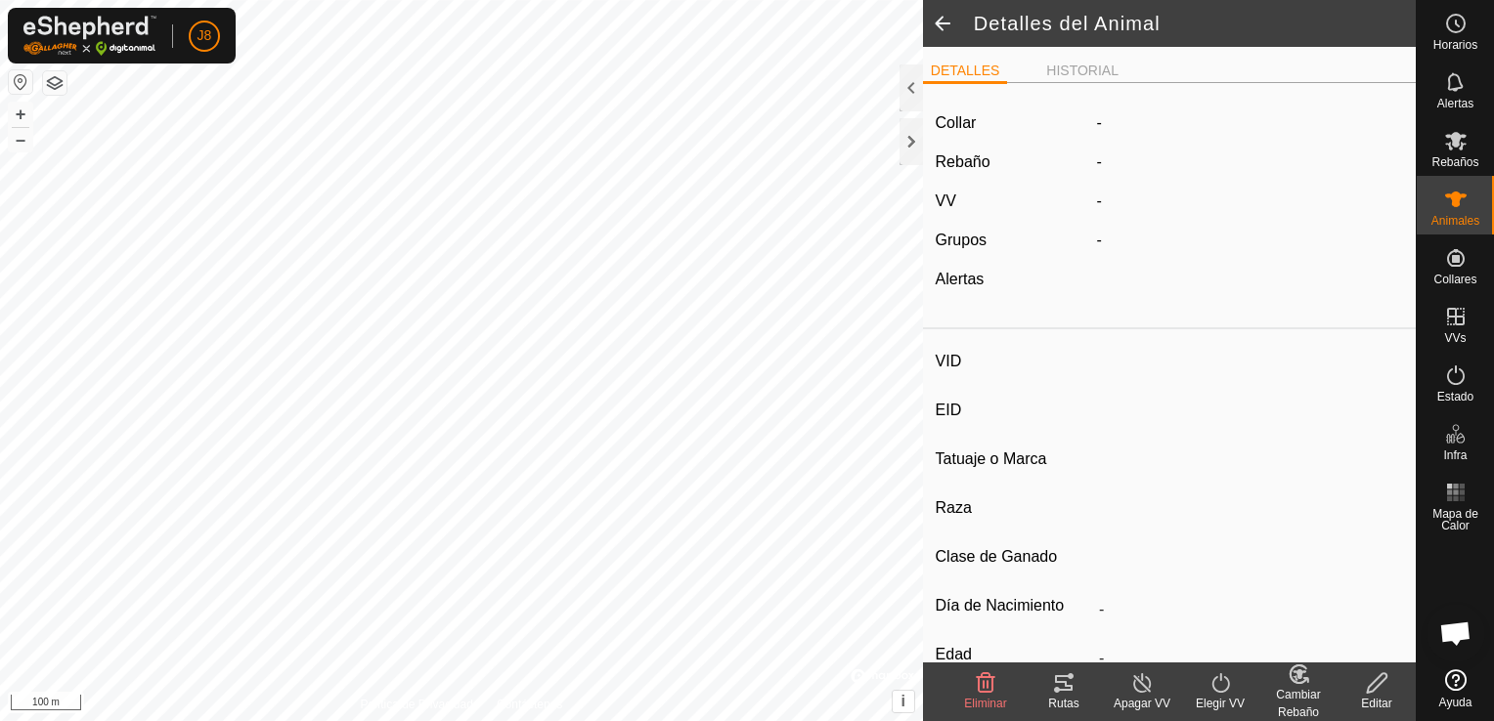
type input "0 kg"
type input "-"
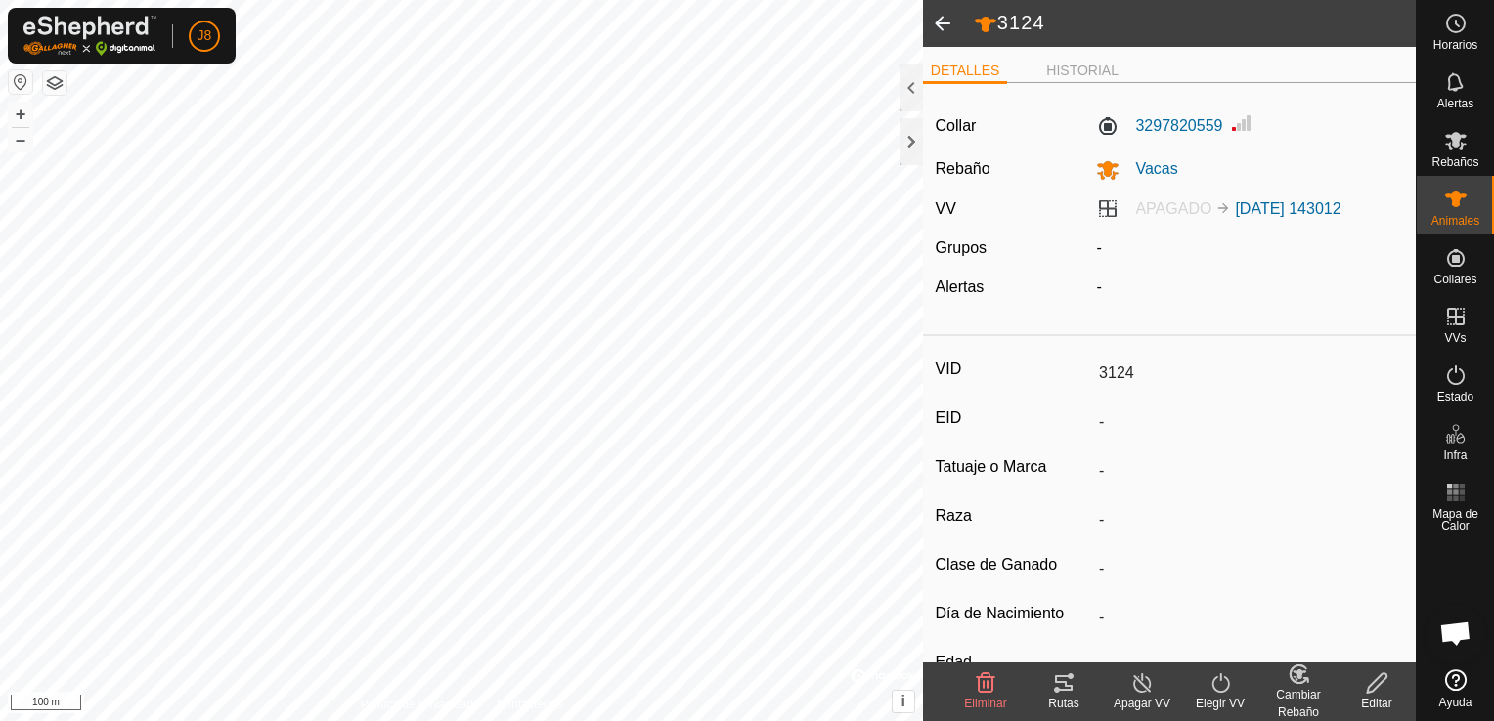
click at [928, 25] on span at bounding box center [942, 23] width 39 height 47
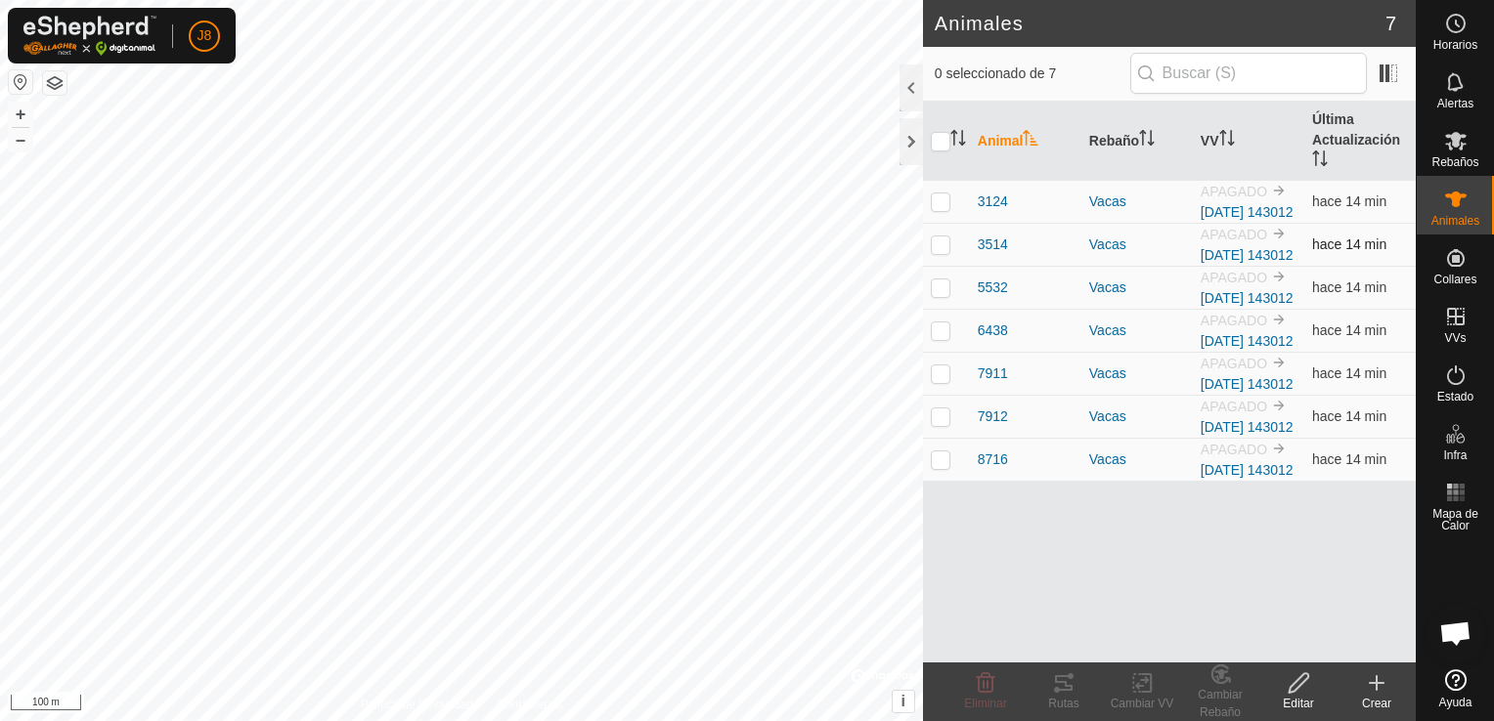
click at [946, 252] on p-checkbox at bounding box center [941, 245] width 20 height 16
checkbox input "true"
click at [1314, 690] on edit-svg-icon at bounding box center [1298, 683] width 78 height 23
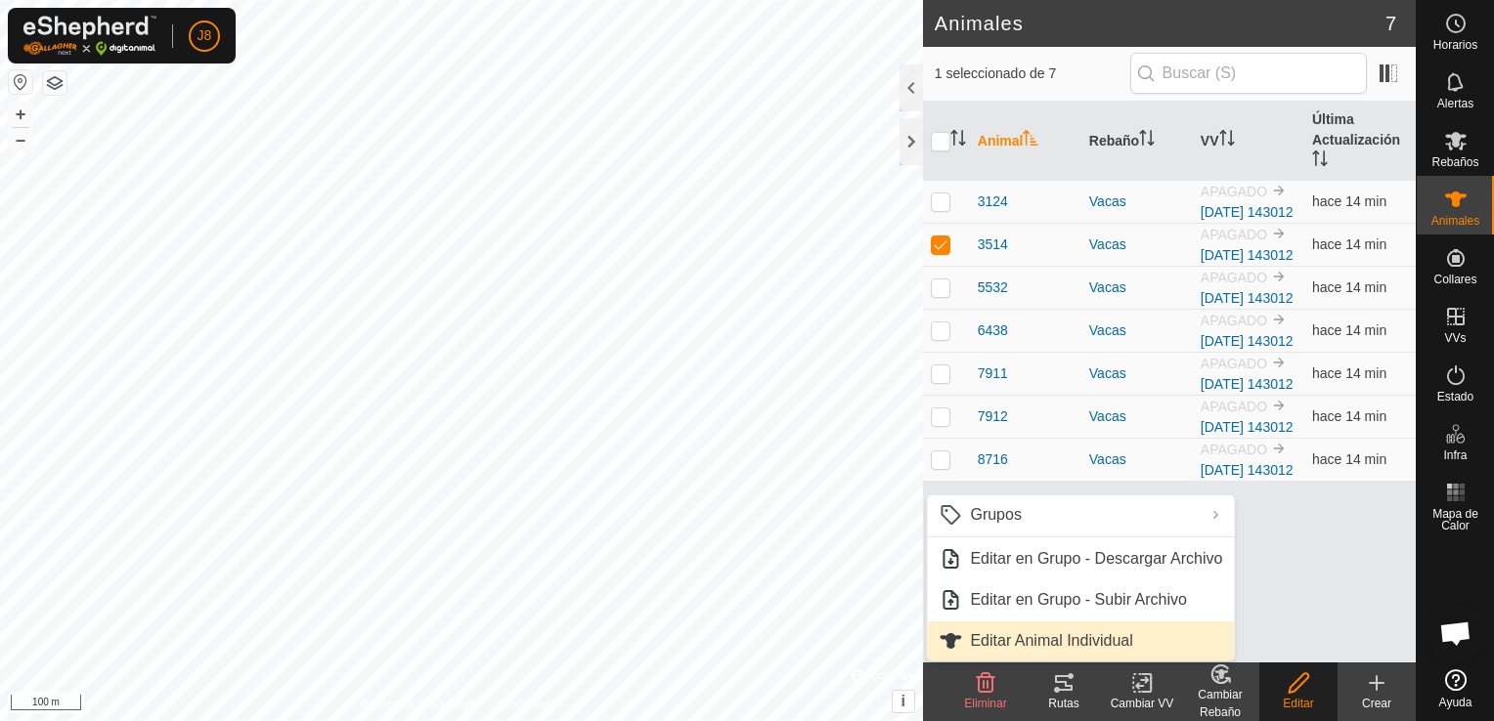
click at [1170, 642] on link "Editar Animal Individual" at bounding box center [1080, 641] width 307 height 39
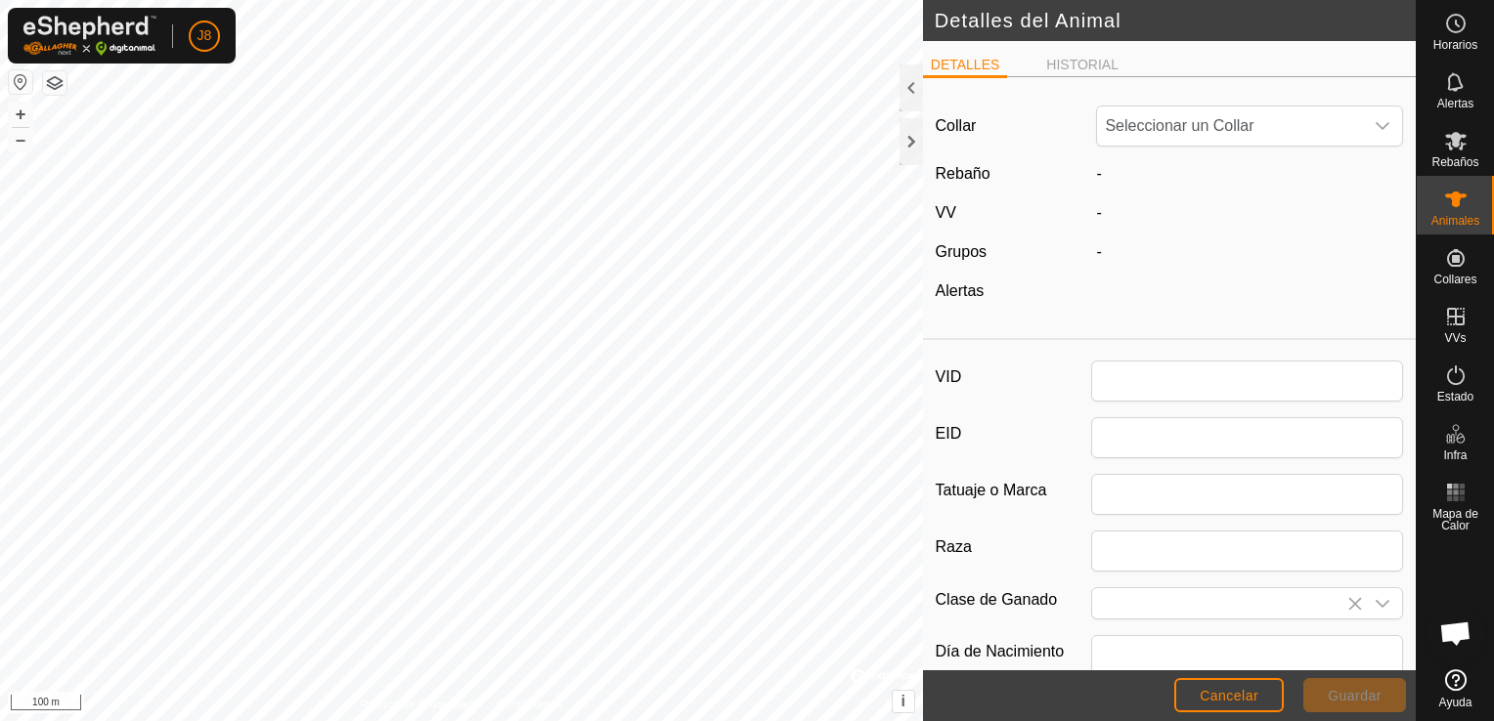
type input "3514"
type input "0"
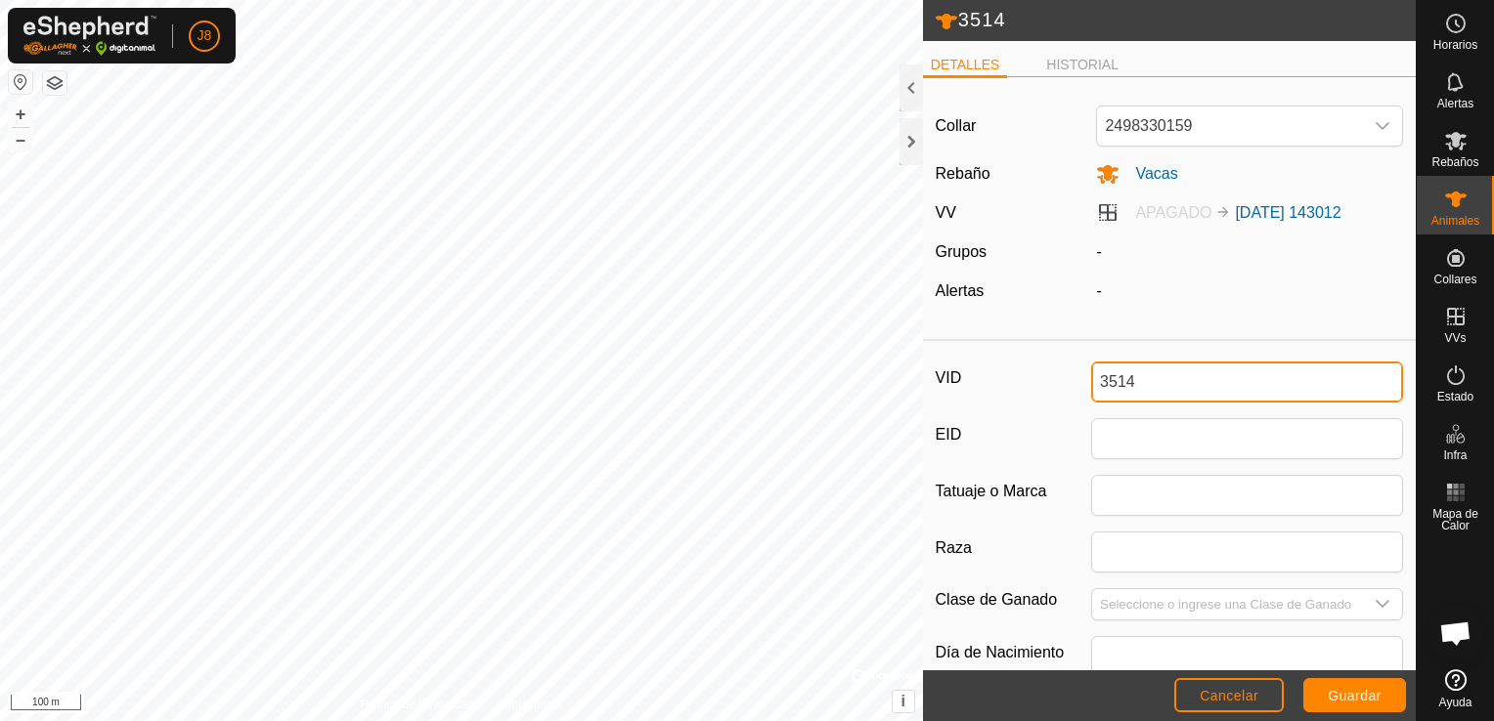
click at [1230, 375] on input "3514" at bounding box center [1247, 382] width 312 height 41
type input "3"
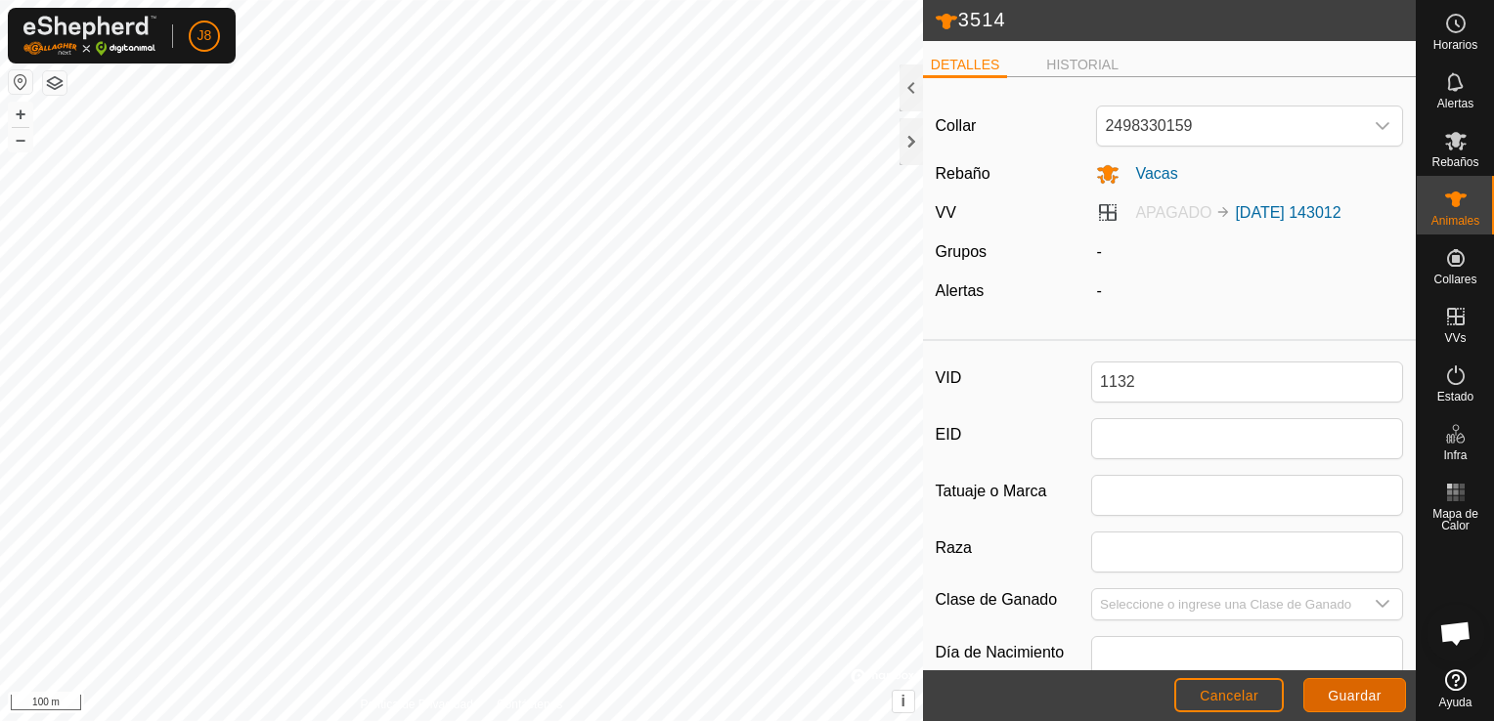
click at [1353, 686] on button "Guardar" at bounding box center [1354, 695] width 103 height 34
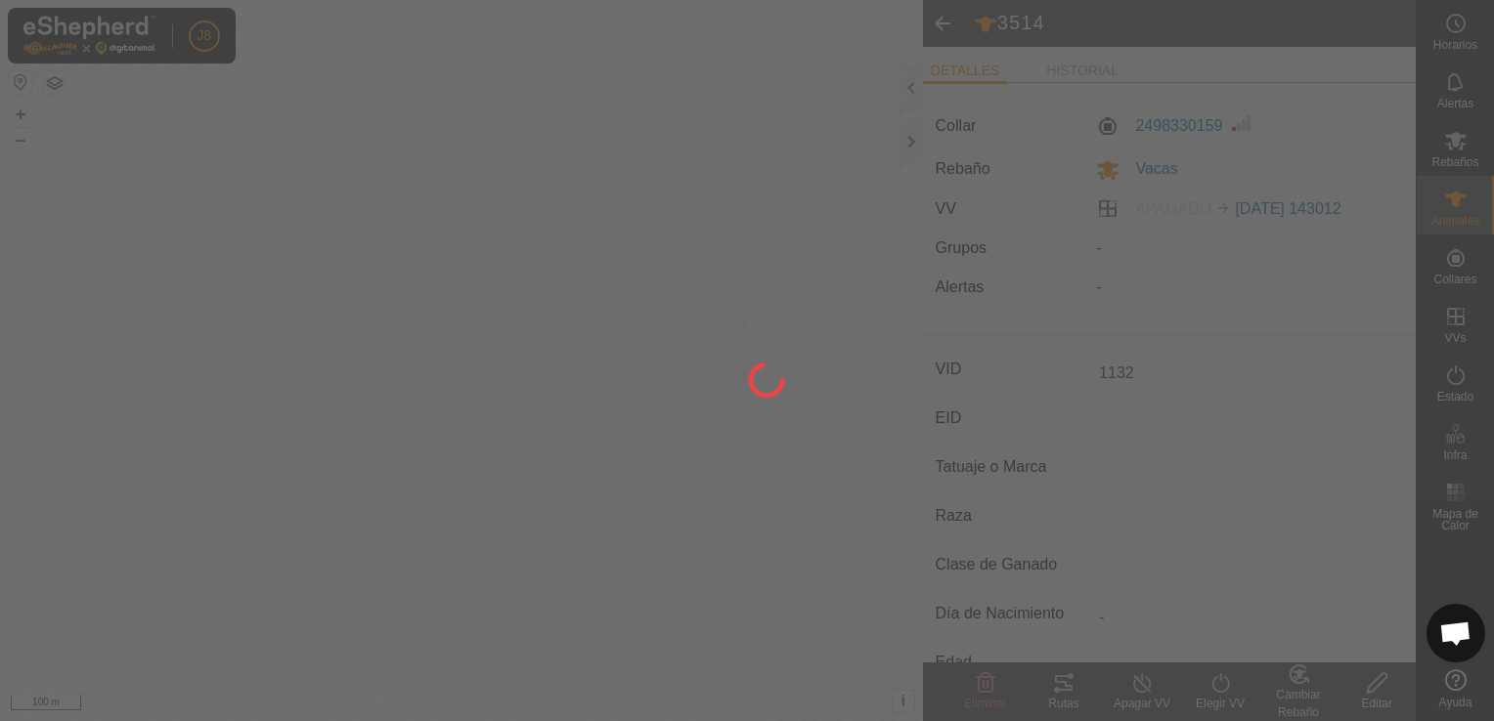
type input "3514"
type input "-"
type input "0 kg"
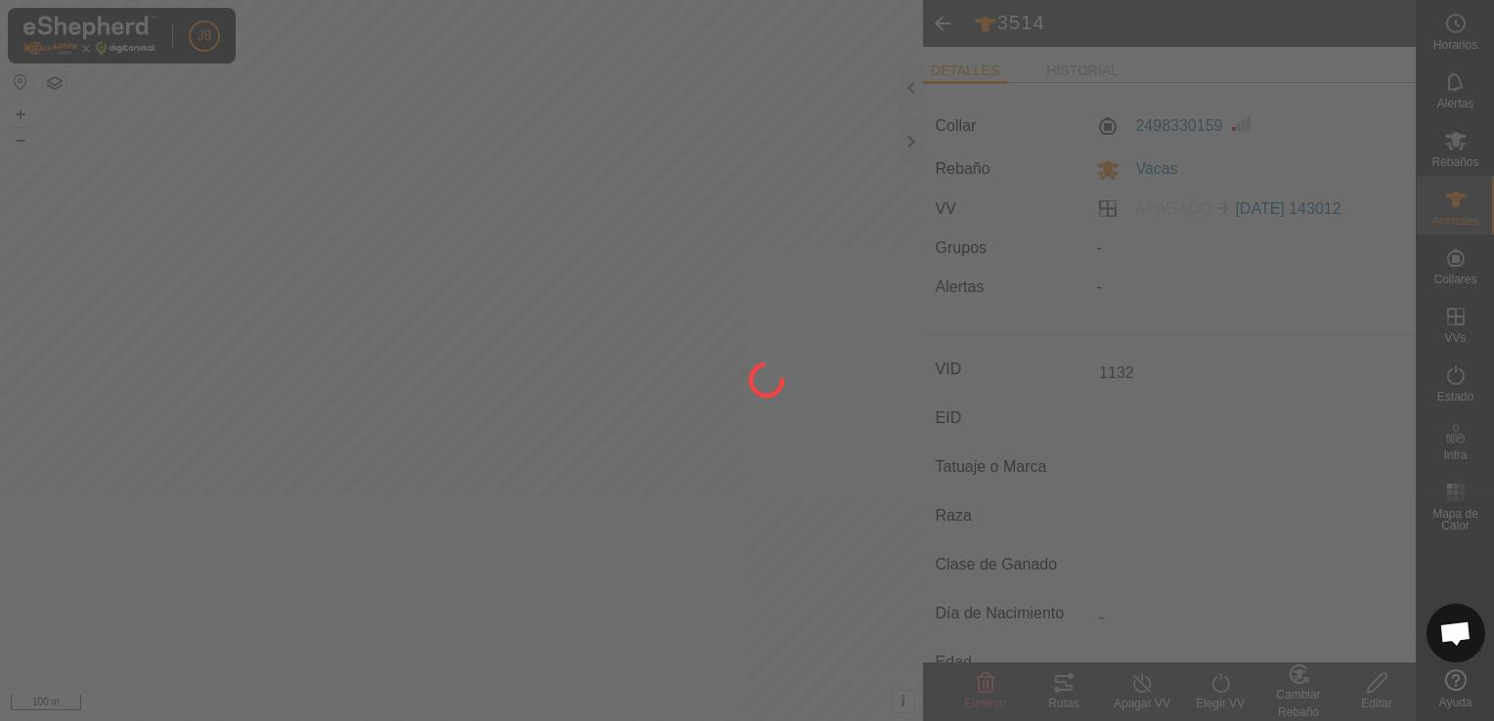
type input "-"
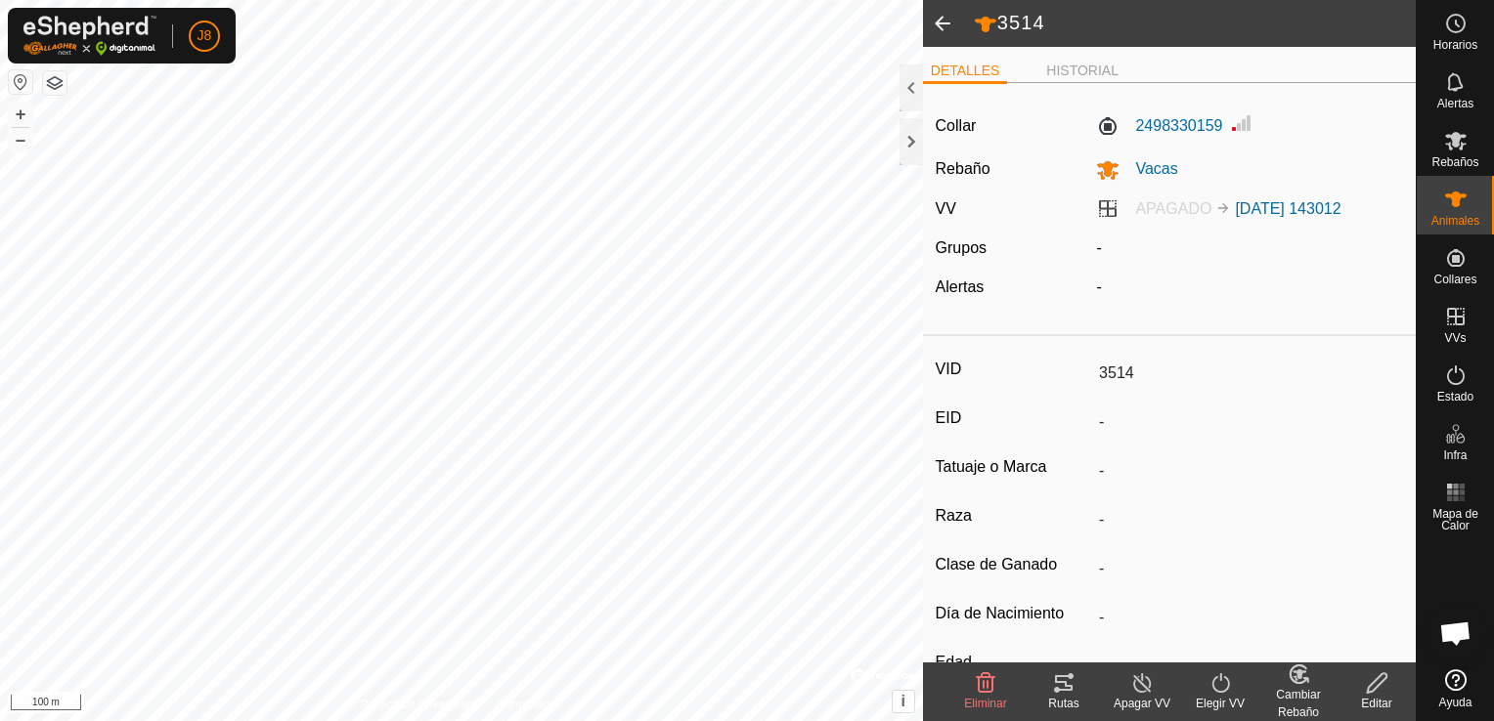
type input "1132"
click at [938, 34] on span at bounding box center [942, 23] width 39 height 47
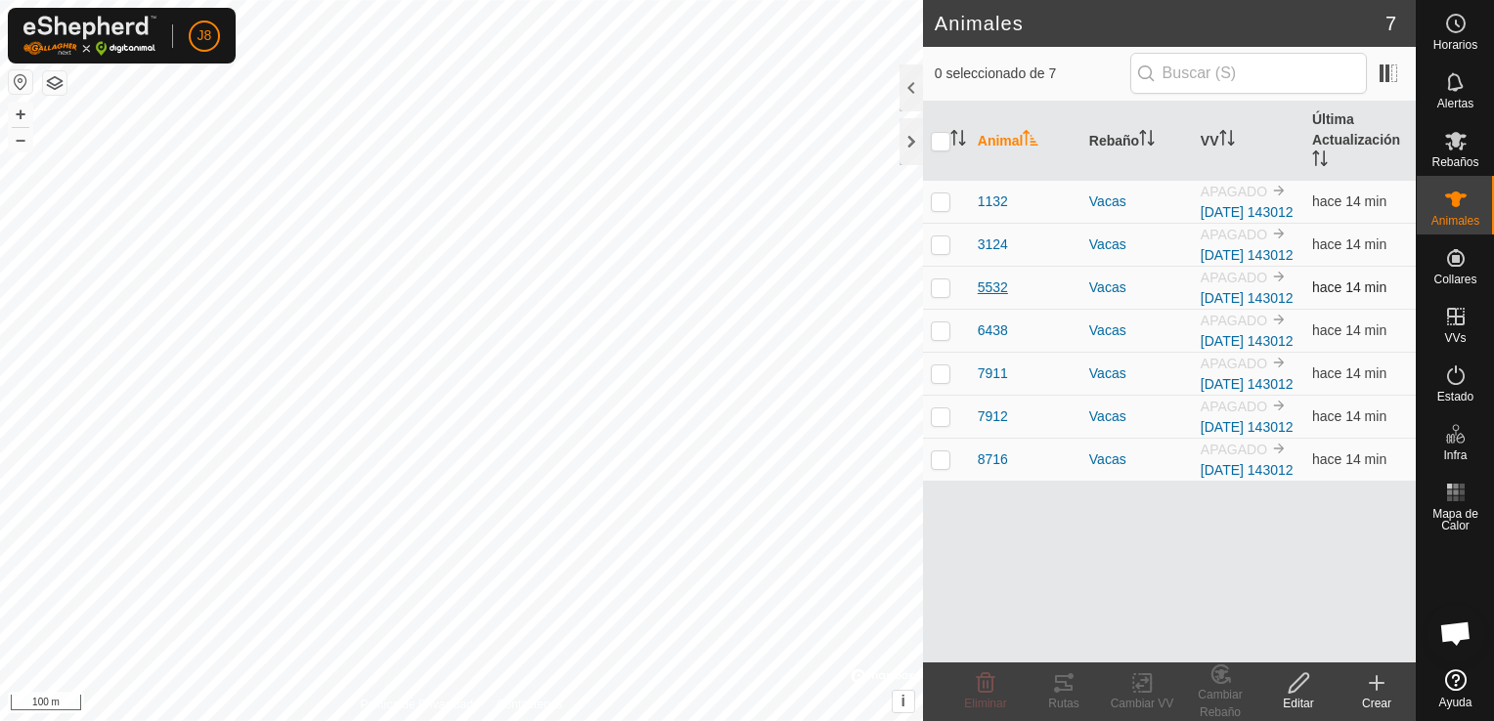
click at [999, 298] on span "5532" at bounding box center [992, 288] width 30 height 21
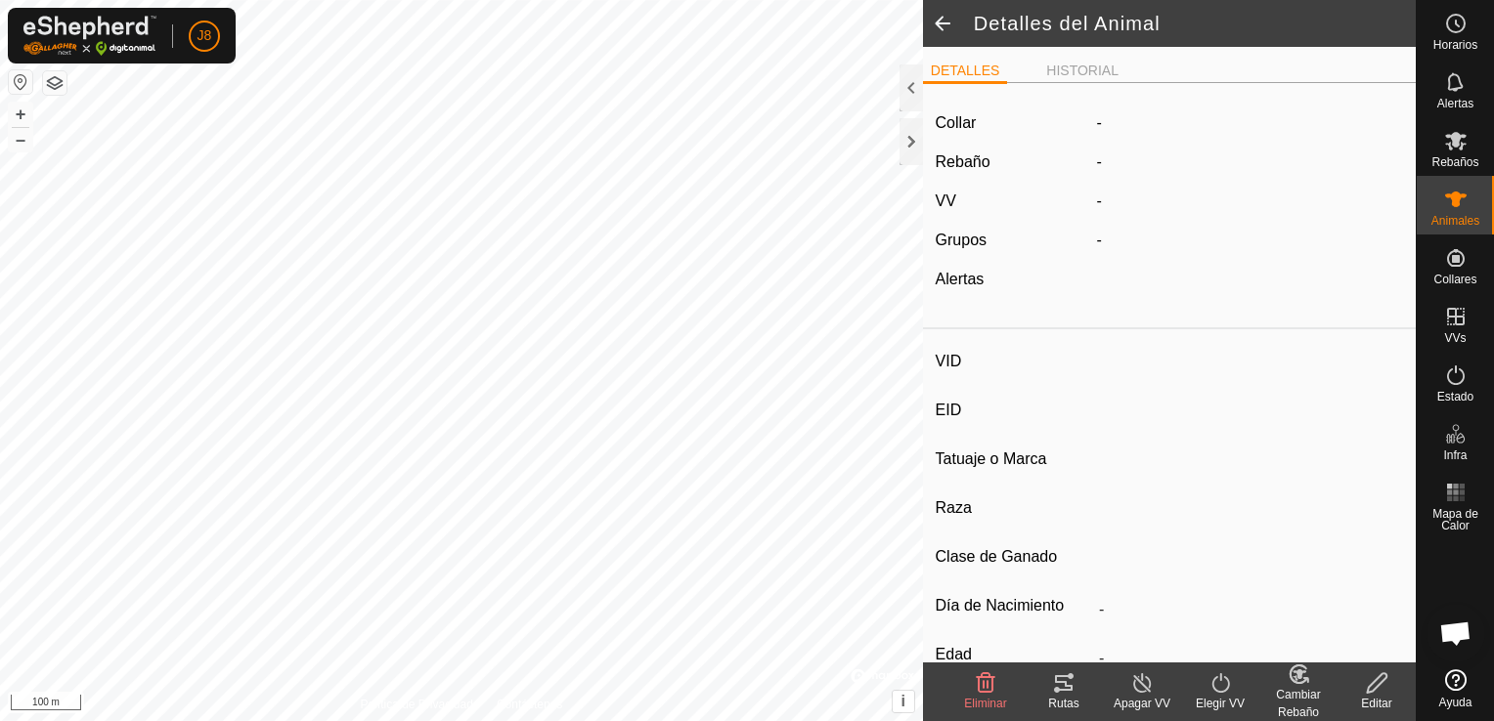
type input "5532"
type input "-"
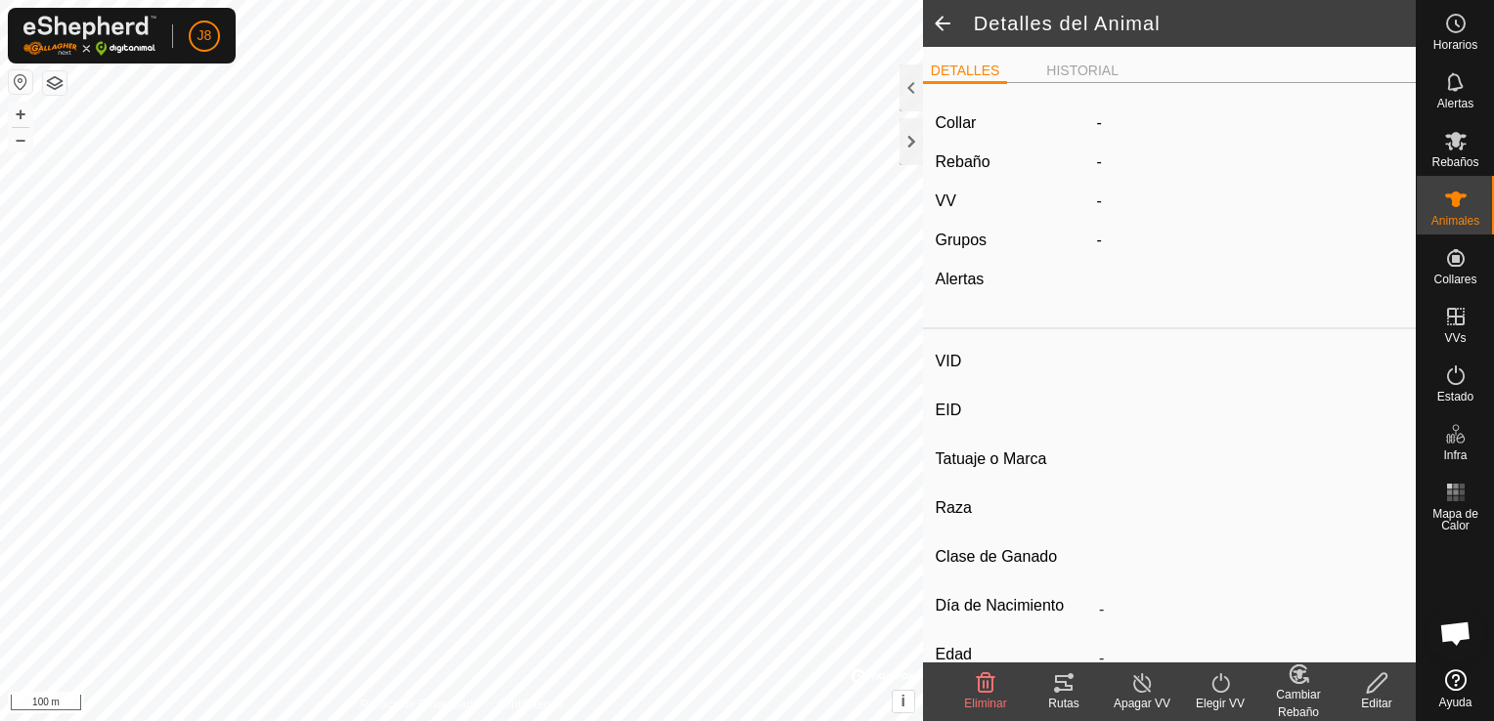
type input "0 kg"
type input "-"
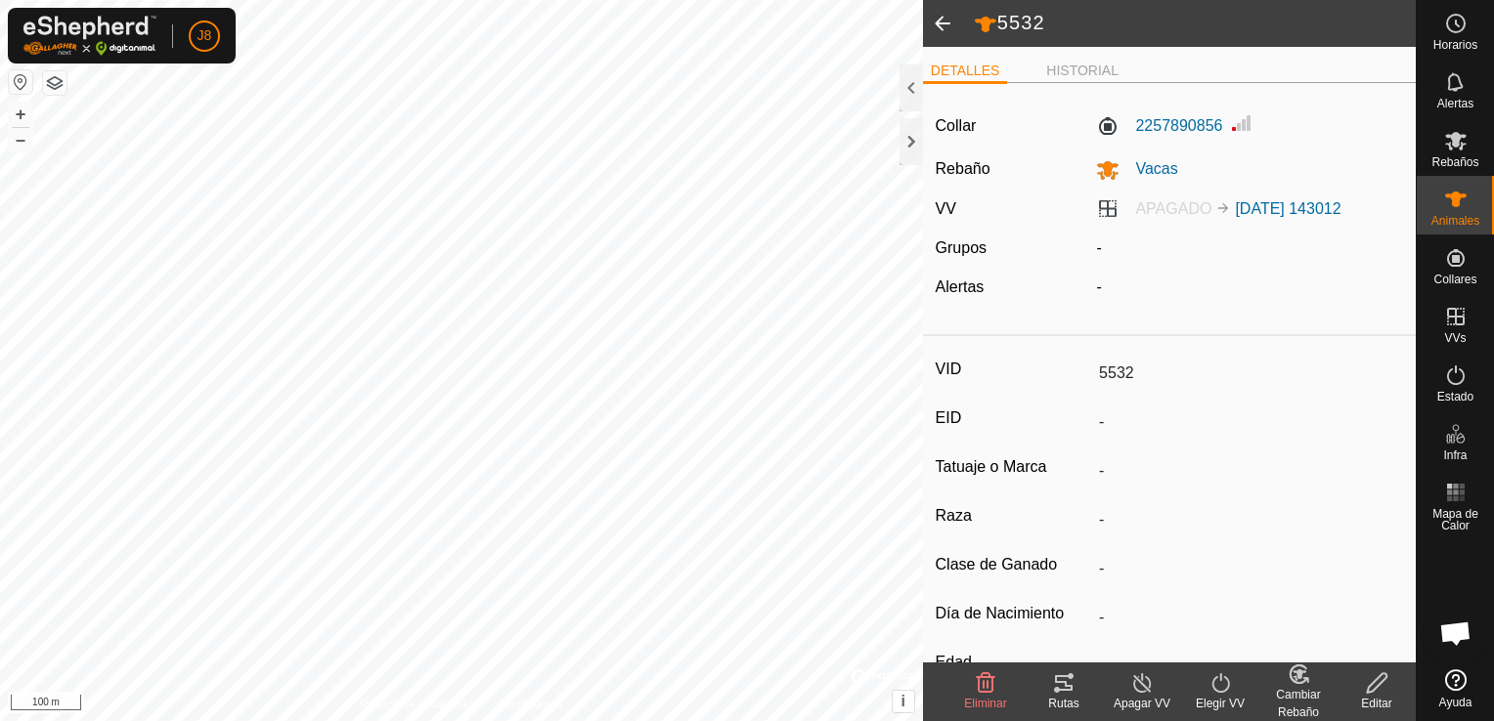
click at [1381, 673] on icon at bounding box center [1377, 683] width 24 height 23
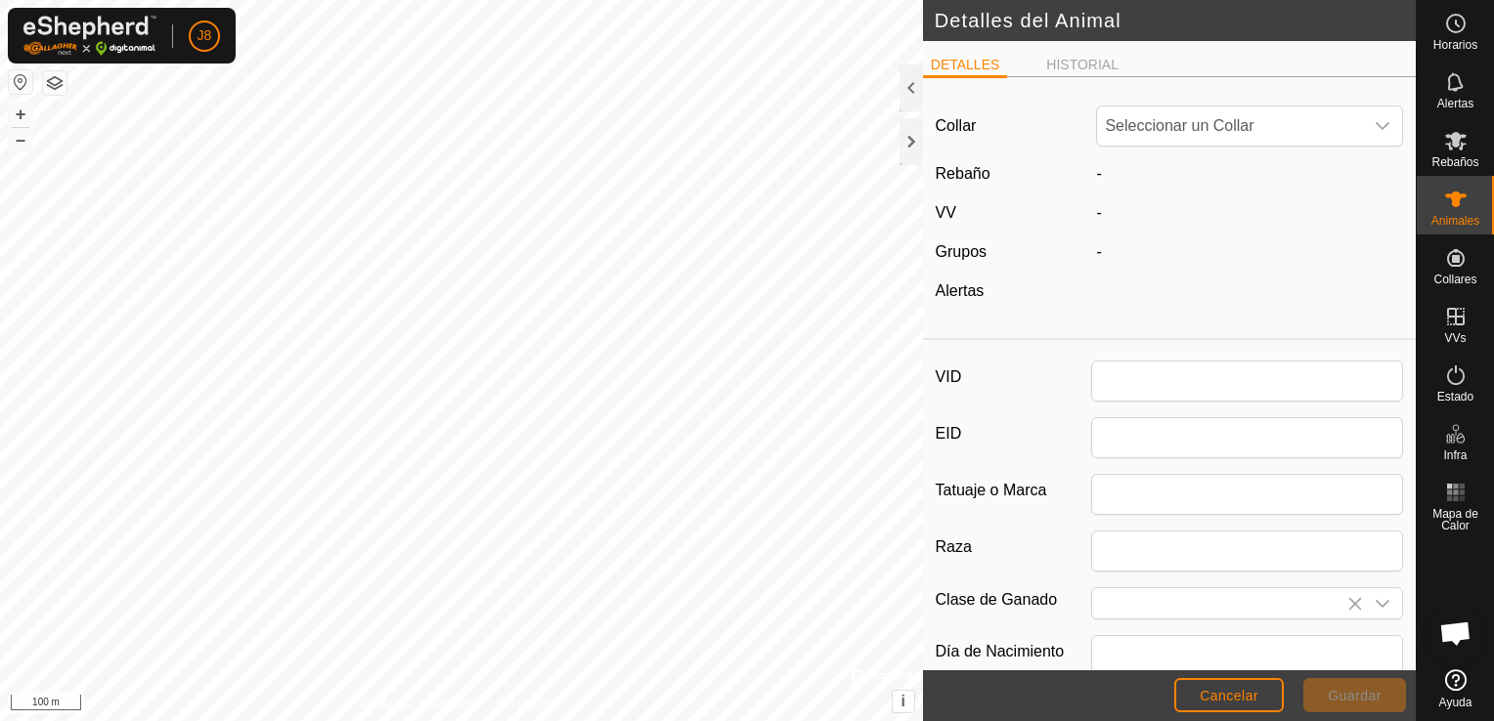
type input "5532"
type input "0"
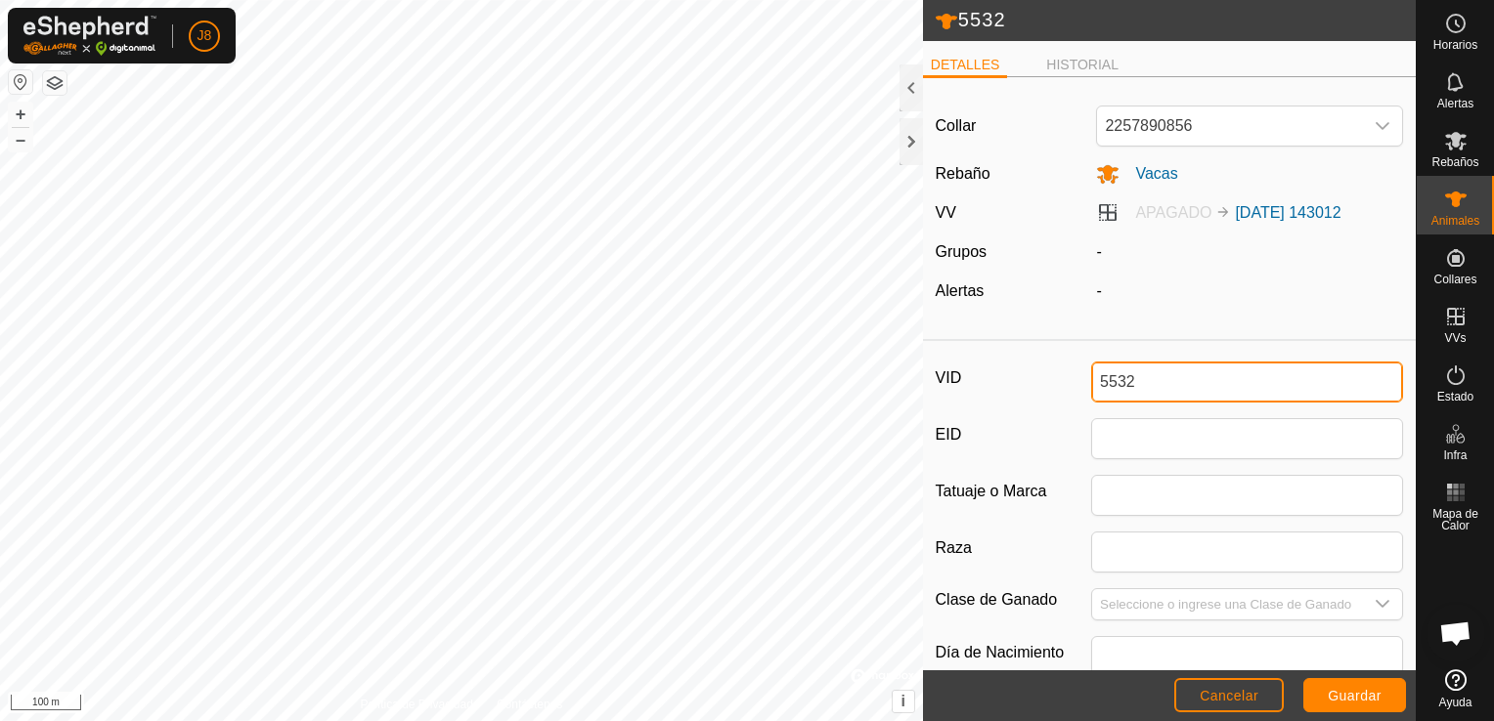
click at [1184, 372] on input "5532" at bounding box center [1247, 382] width 312 height 41
type input "5"
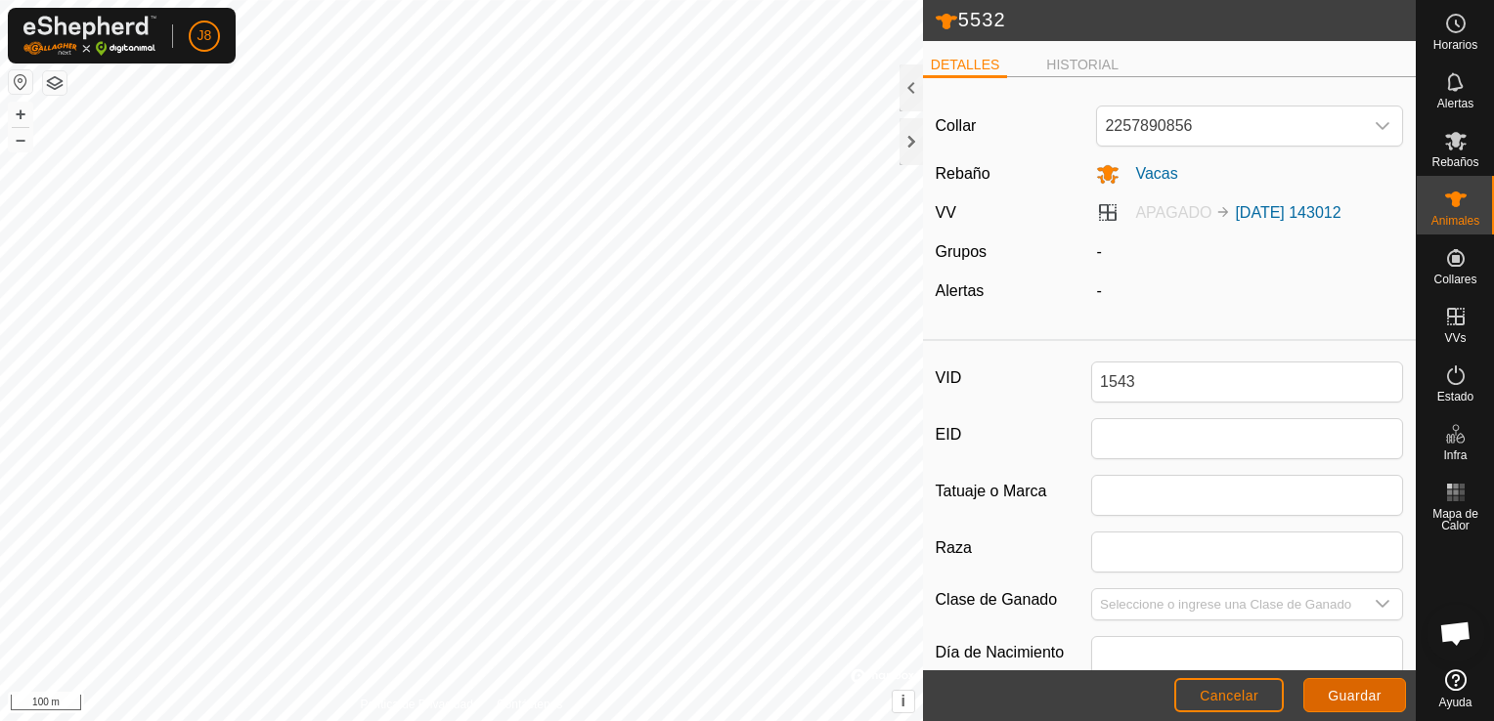
click at [1367, 700] on span "Guardar" at bounding box center [1354, 696] width 54 height 16
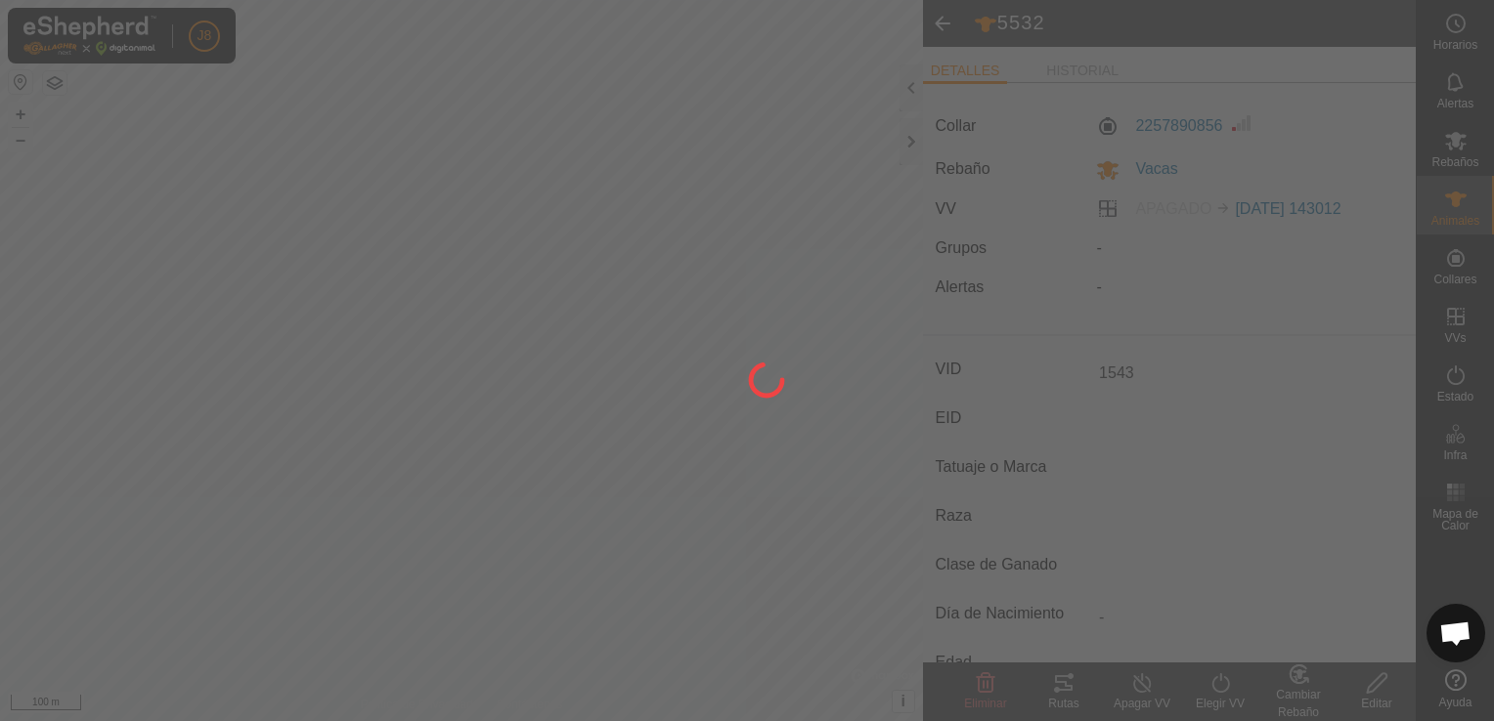
type input "1543"
type input "-"
type input "0 kg"
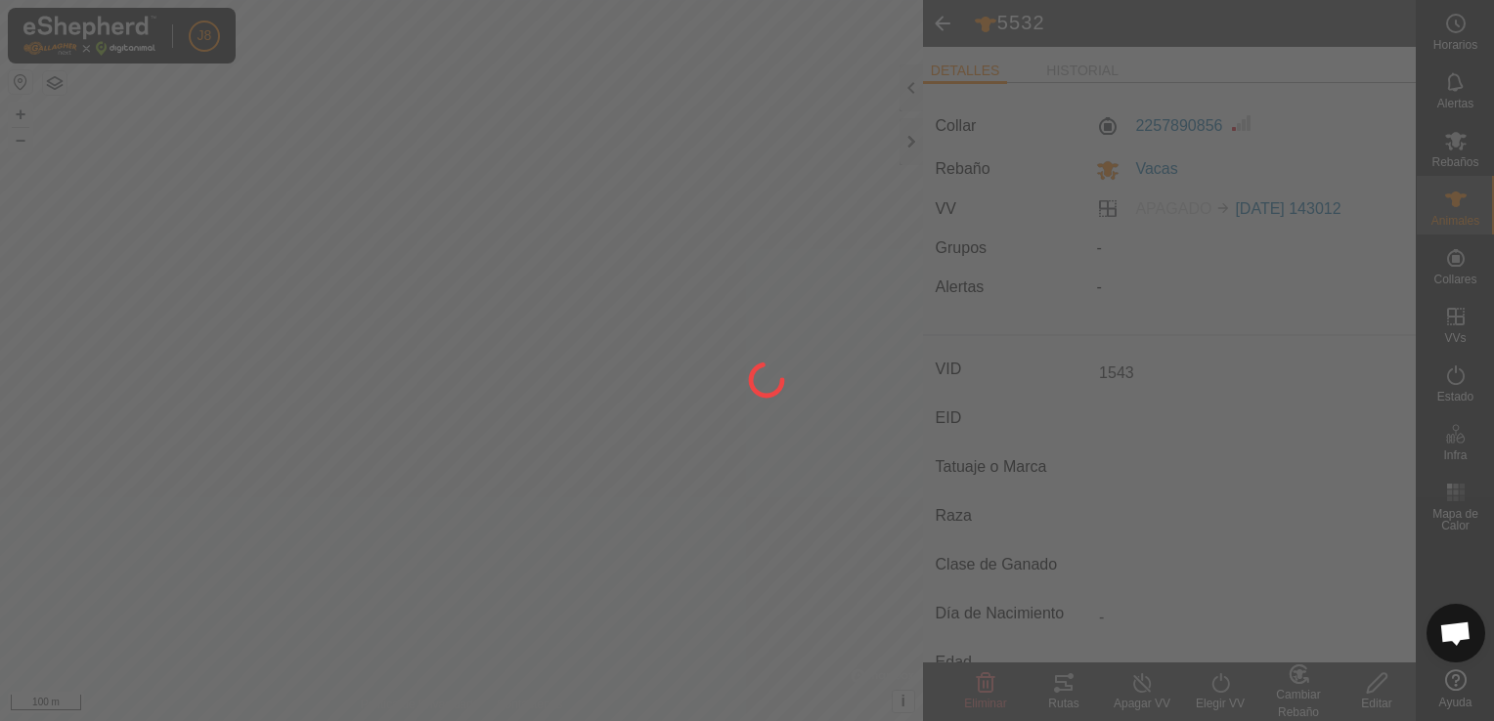
type input "-"
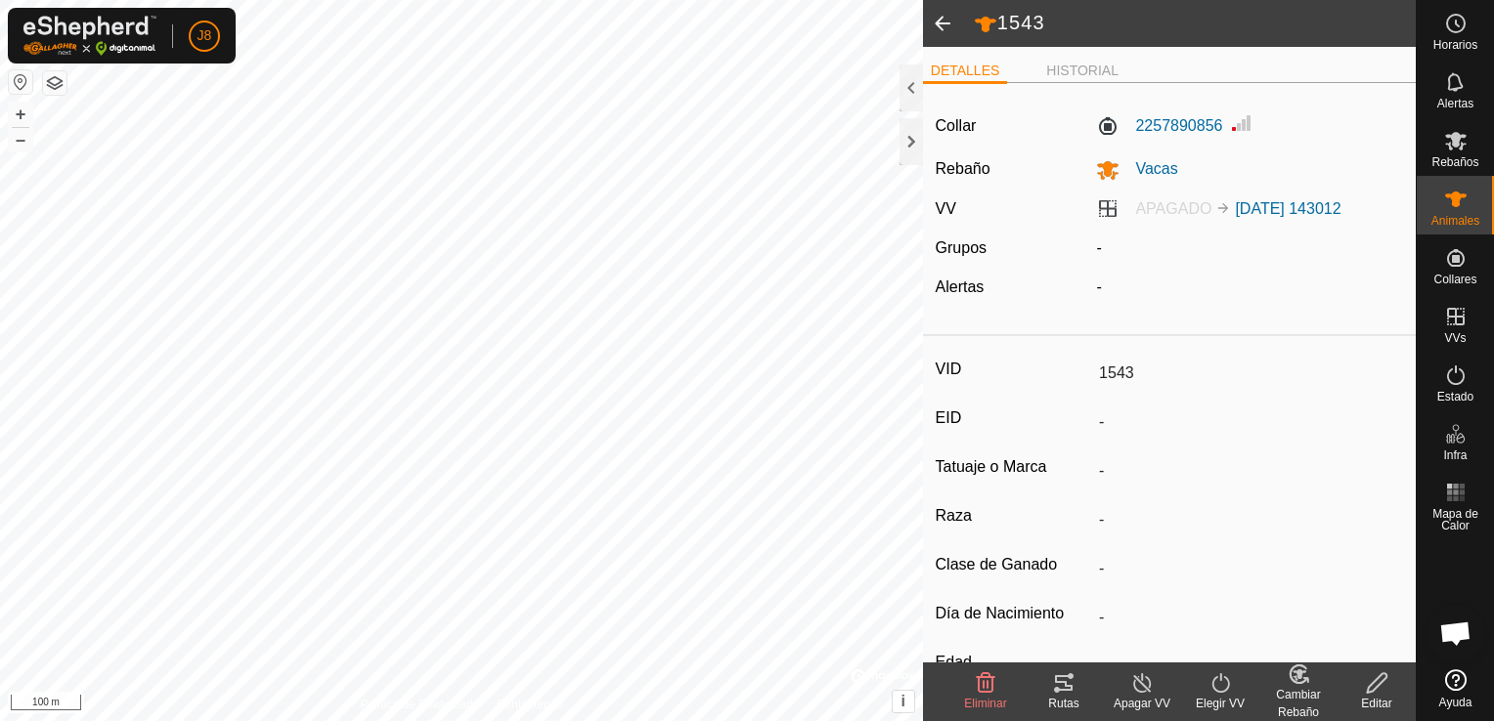
click at [940, 22] on span at bounding box center [942, 23] width 39 height 47
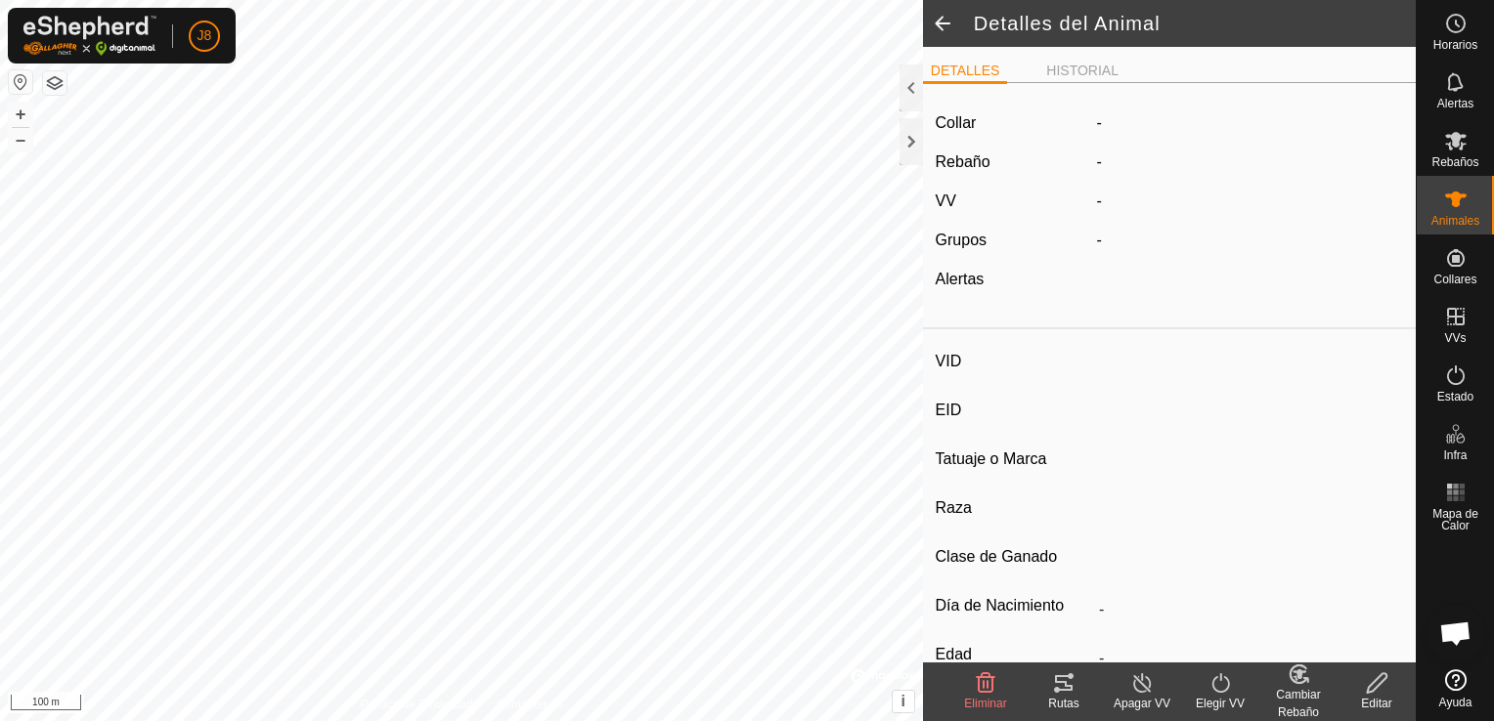
type input "1543"
type input "-"
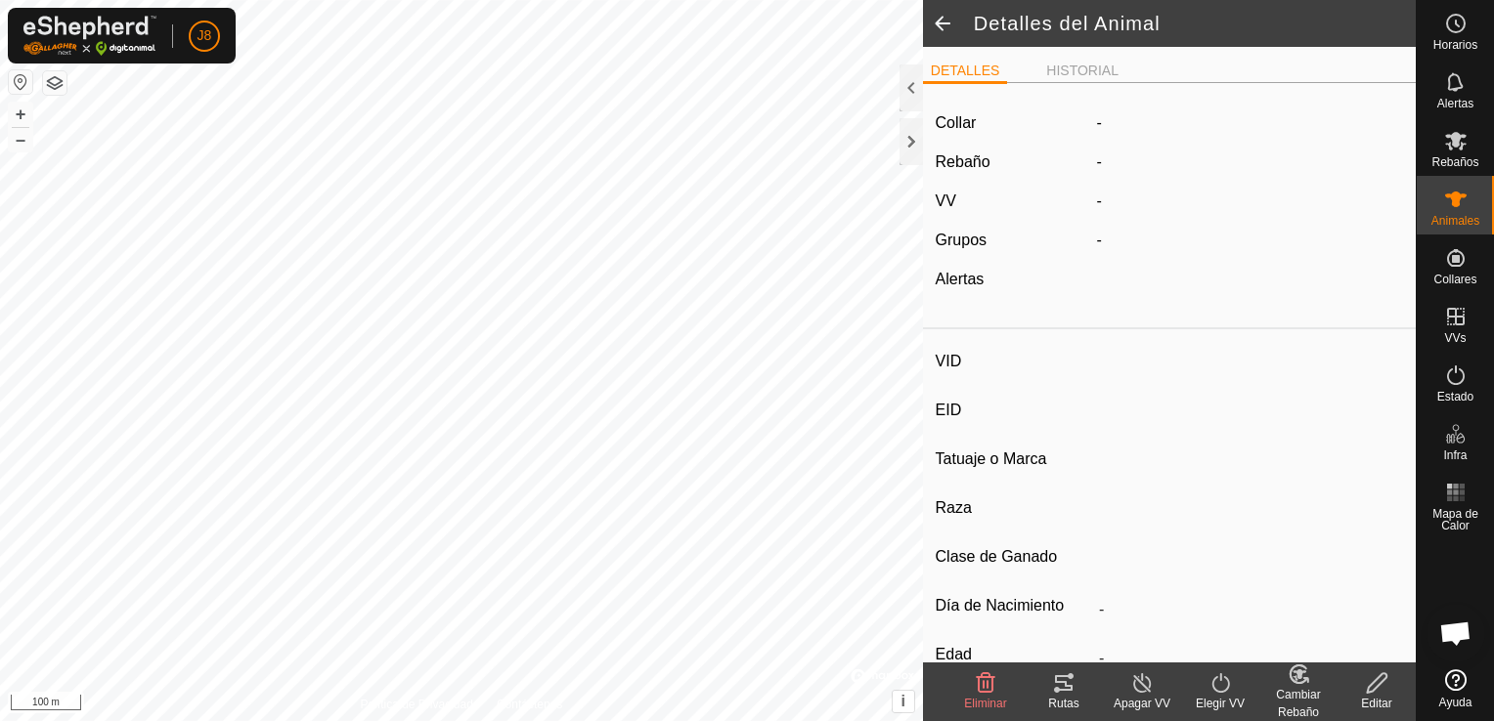
type input "0 kg"
type input "-"
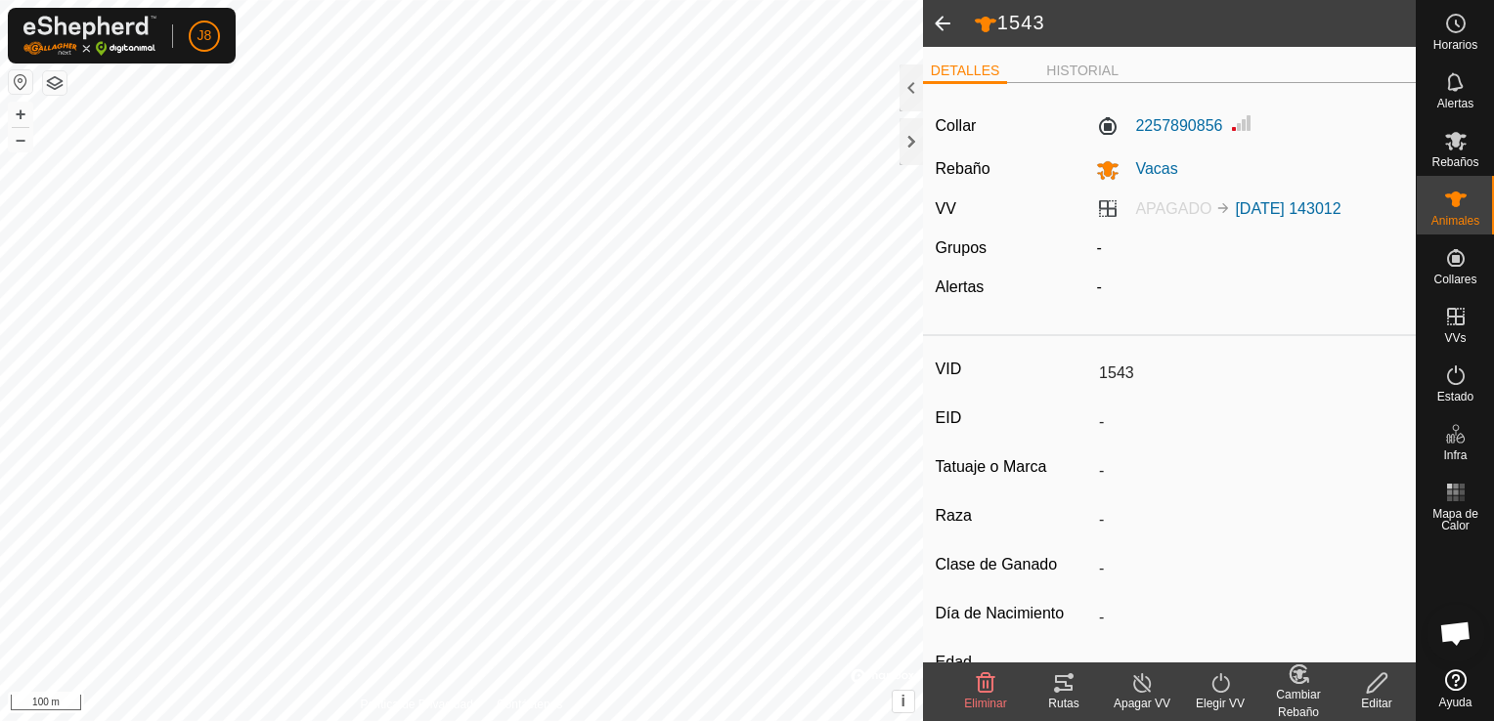
click at [956, 37] on span at bounding box center [942, 23] width 39 height 47
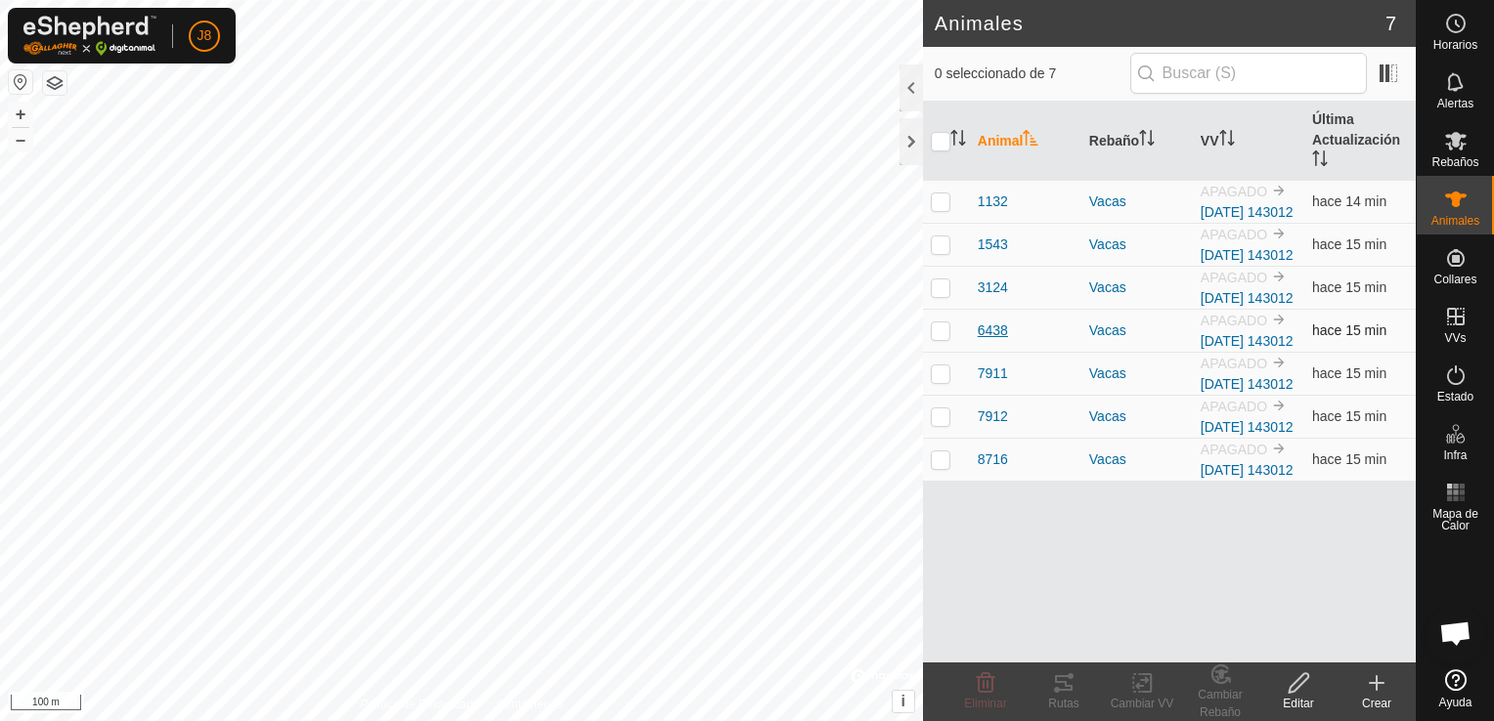
click at [977, 341] on span "6438" at bounding box center [992, 331] width 30 height 21
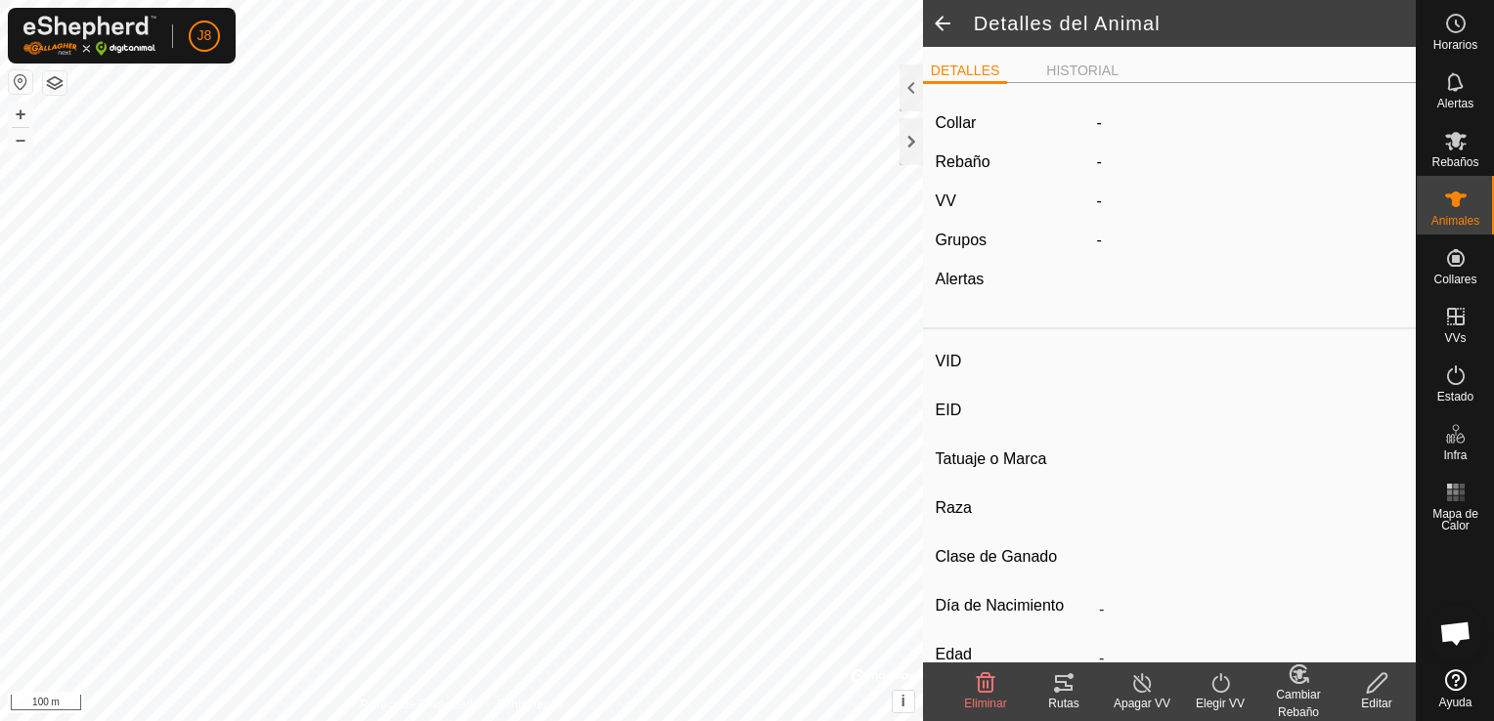
type input "6438"
type input "-"
type input "Federica"
type input "-"
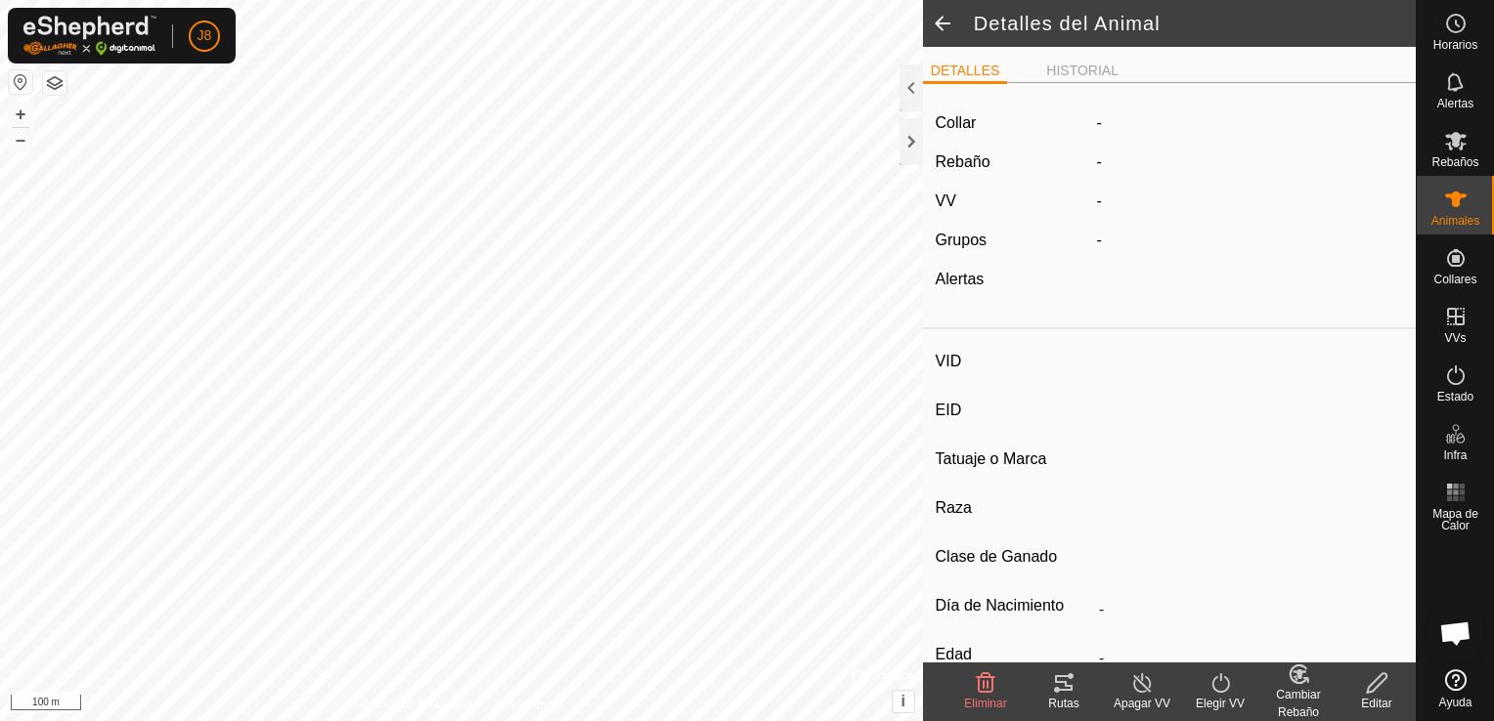
type input "0 kg"
type input "-"
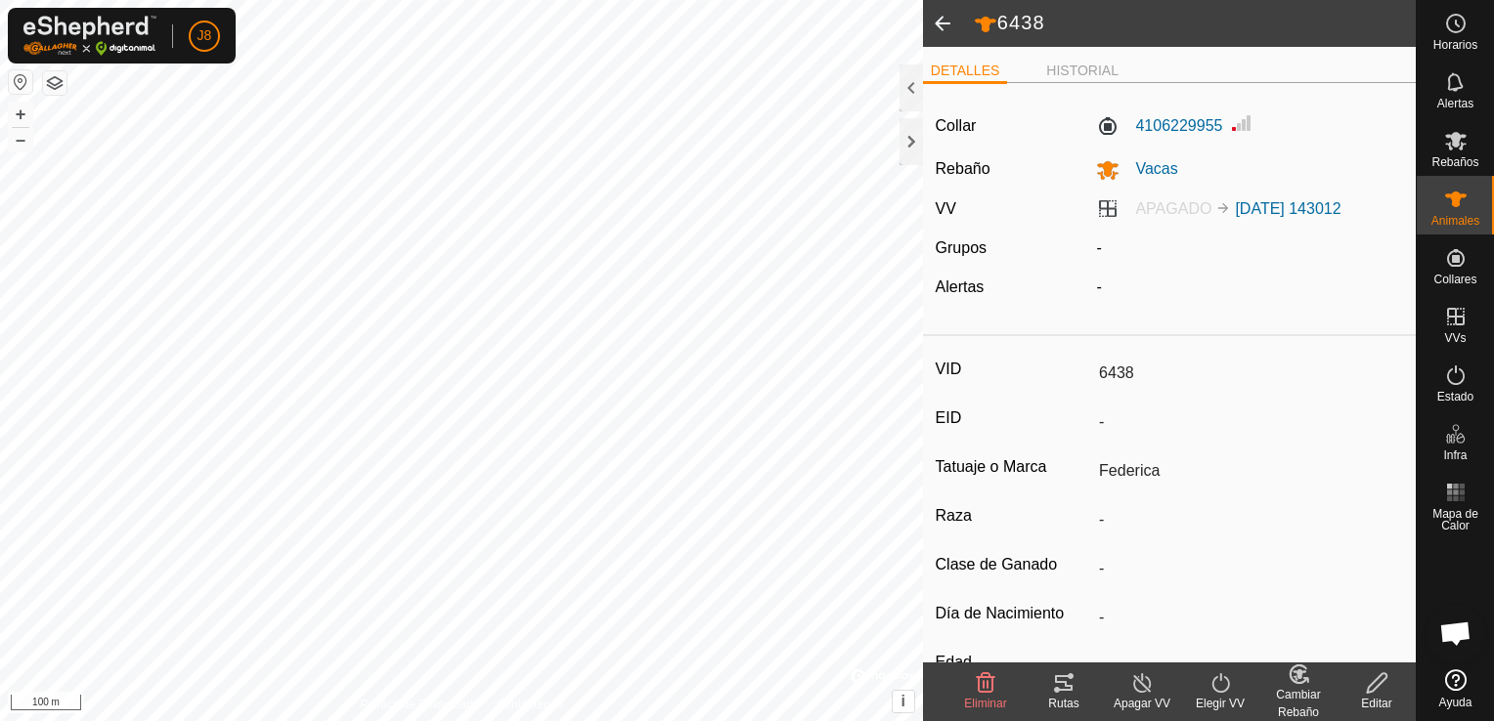
click at [1368, 697] on div "Editar" at bounding box center [1376, 704] width 78 height 18
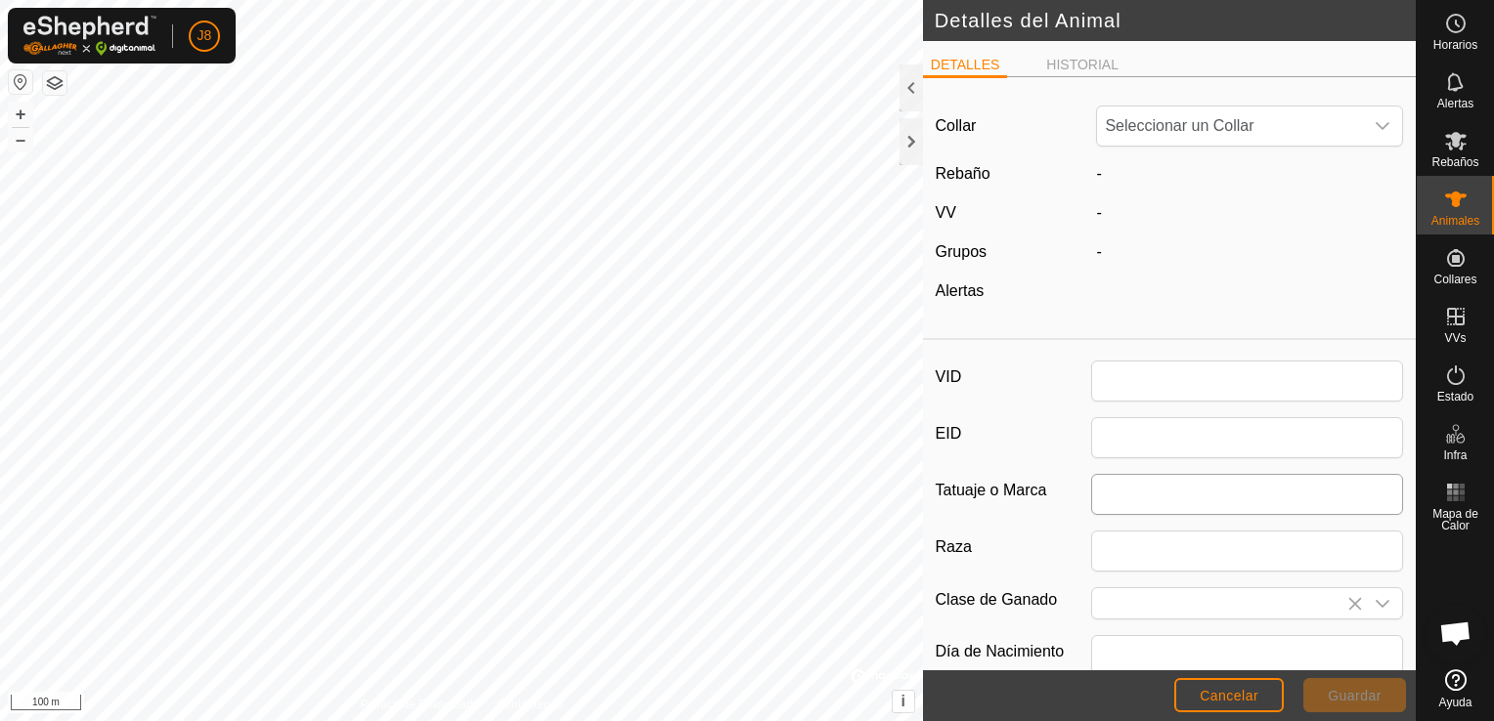
type input "6438"
type input "Federica"
type input "0"
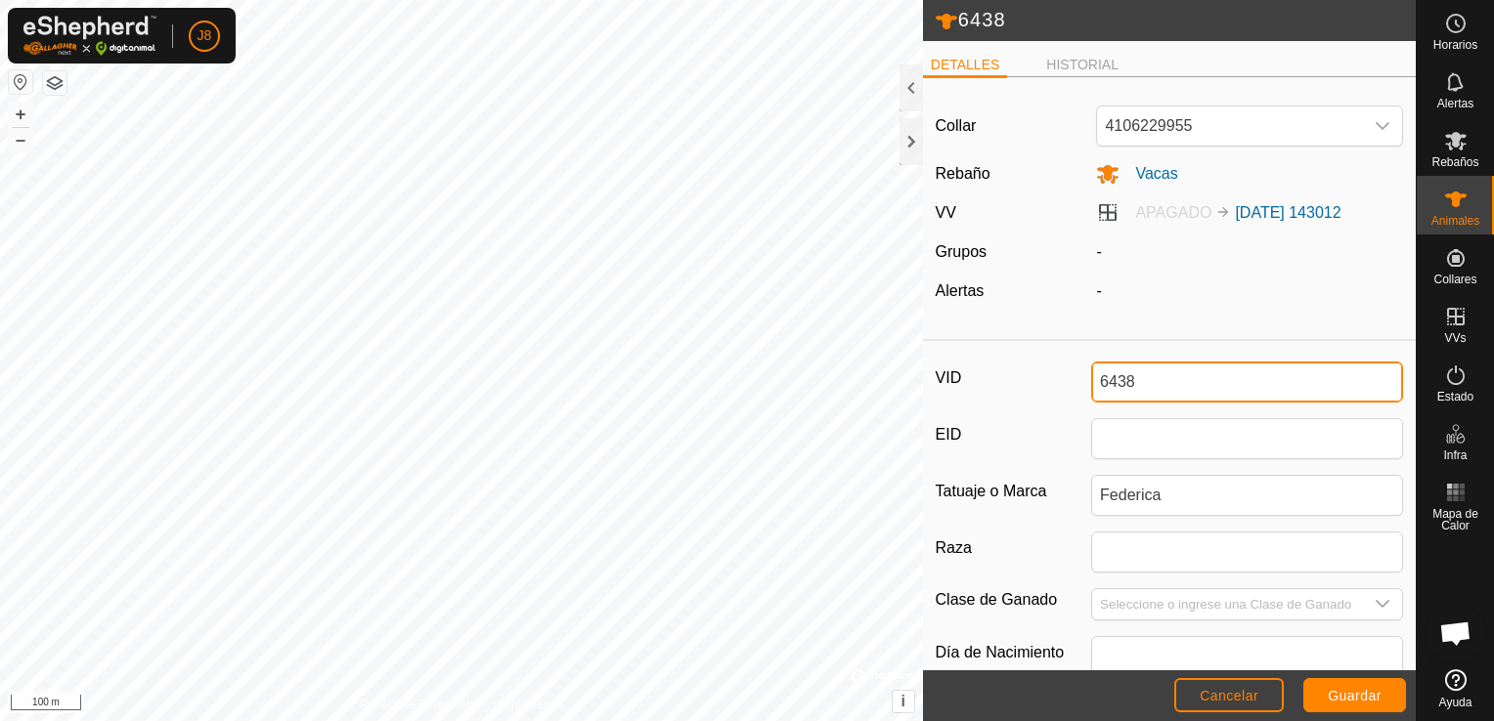
click at [1207, 393] on input "6438" at bounding box center [1247, 382] width 312 height 41
type input "6"
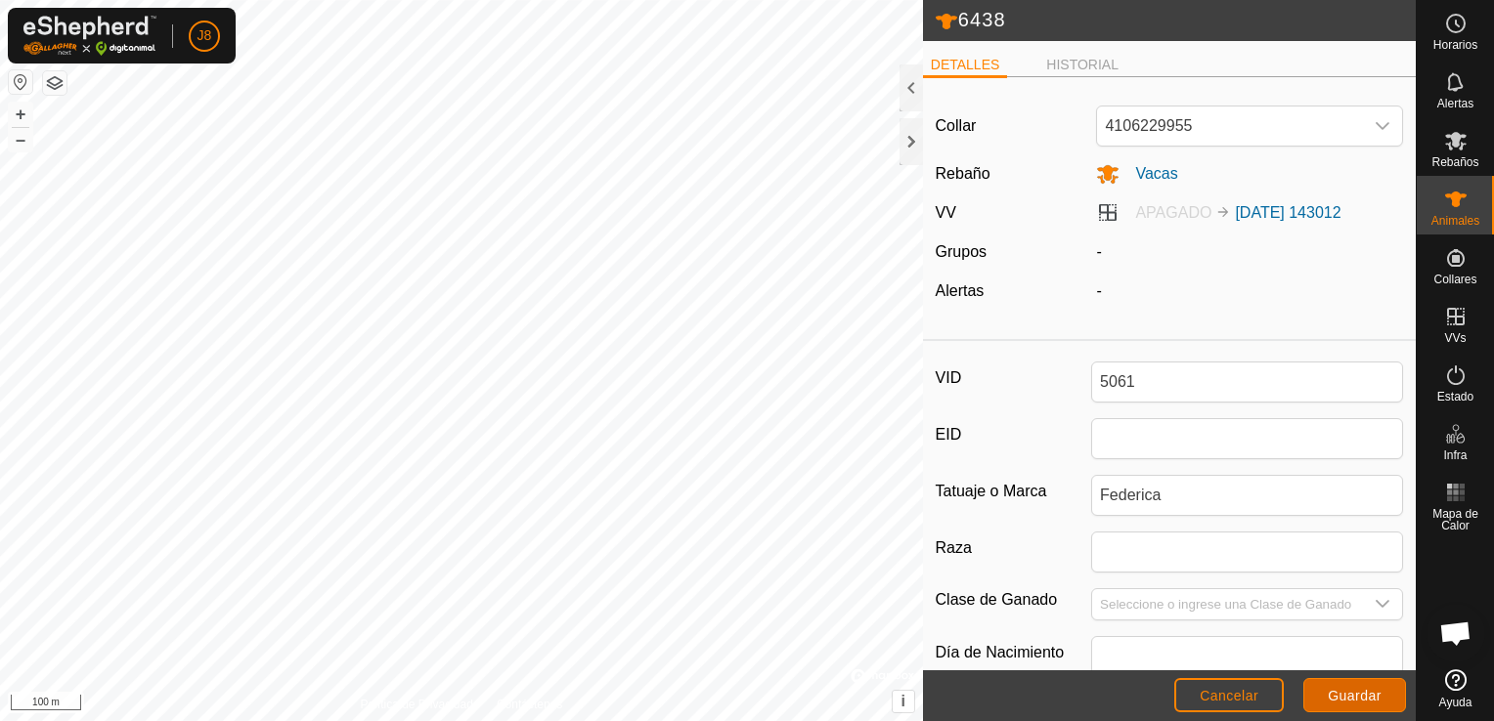
click at [1343, 700] on span "Guardar" at bounding box center [1354, 696] width 54 height 16
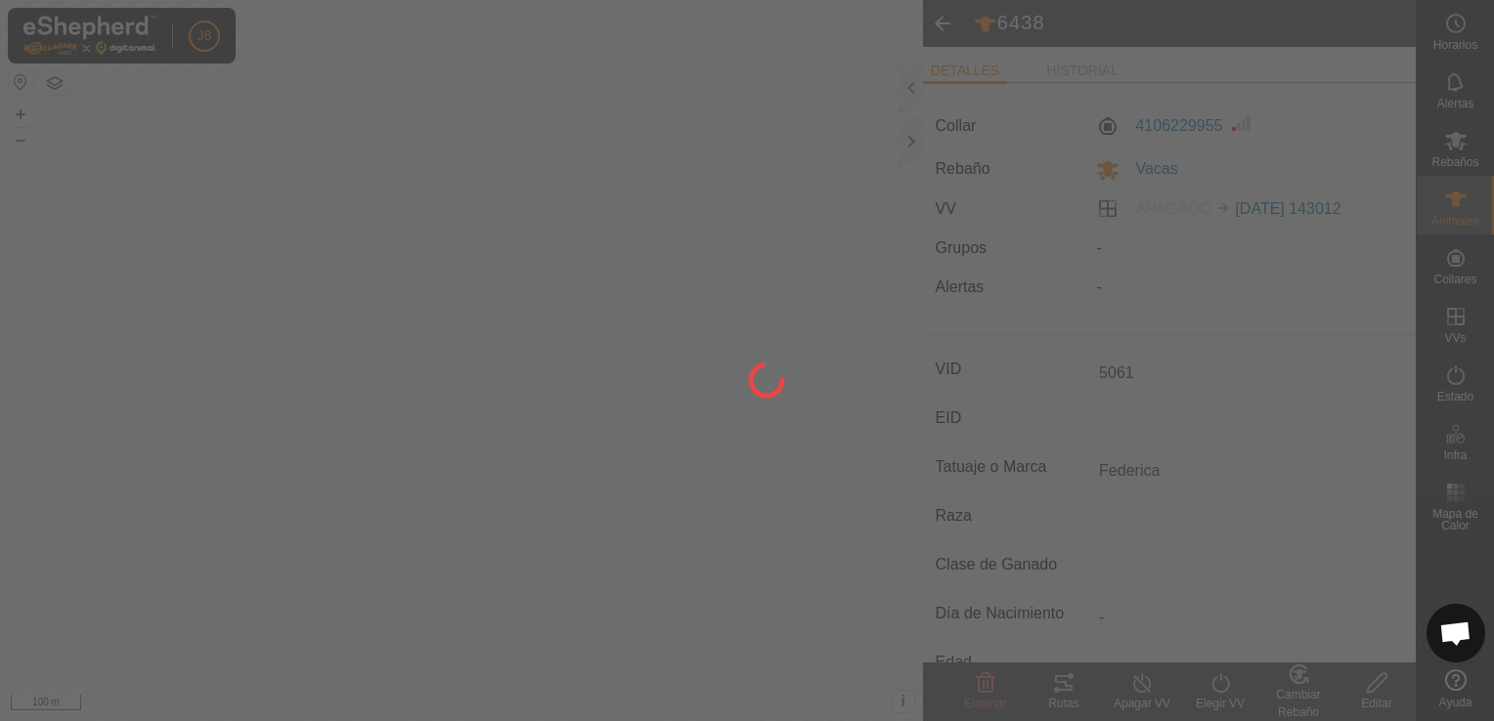
type input "6438"
type input "-"
type input "0 kg"
type input "-"
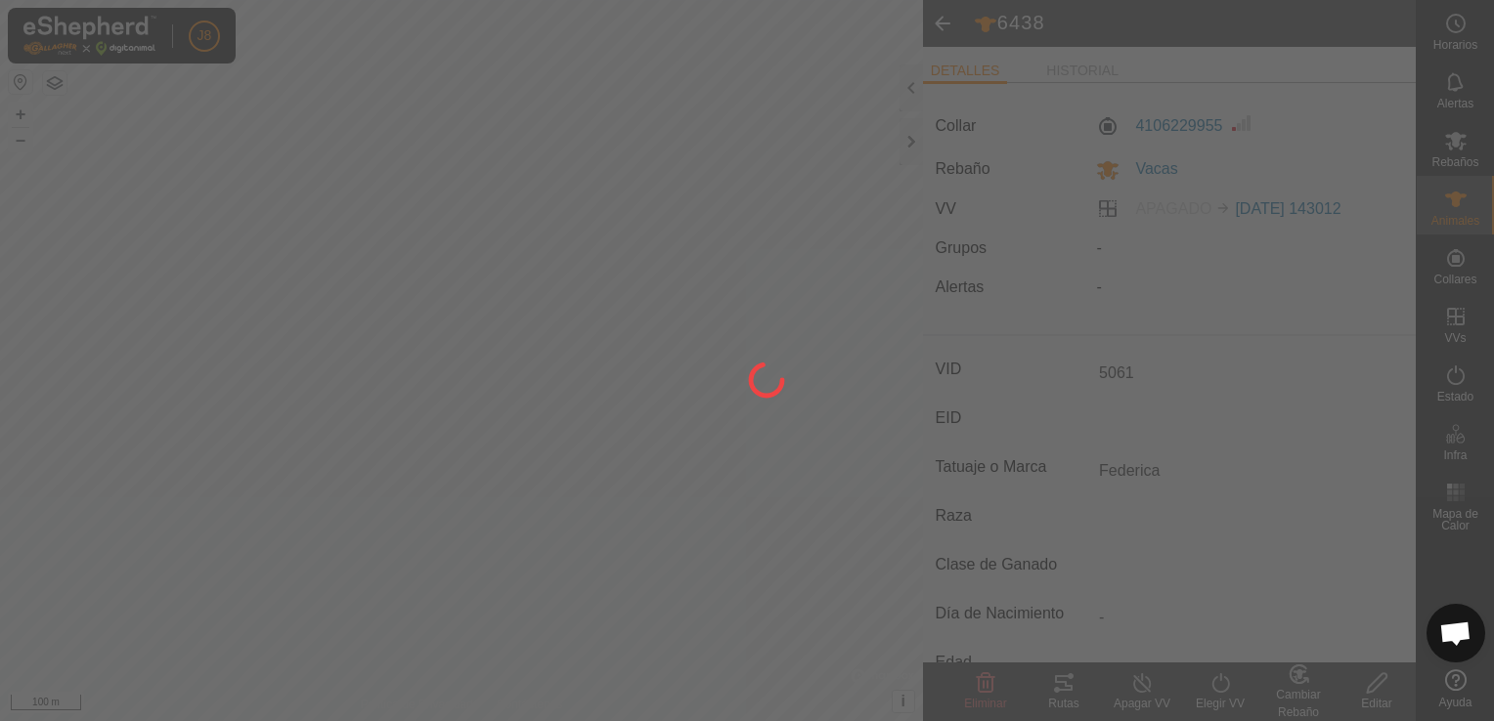
type input "-"
type input "5061"
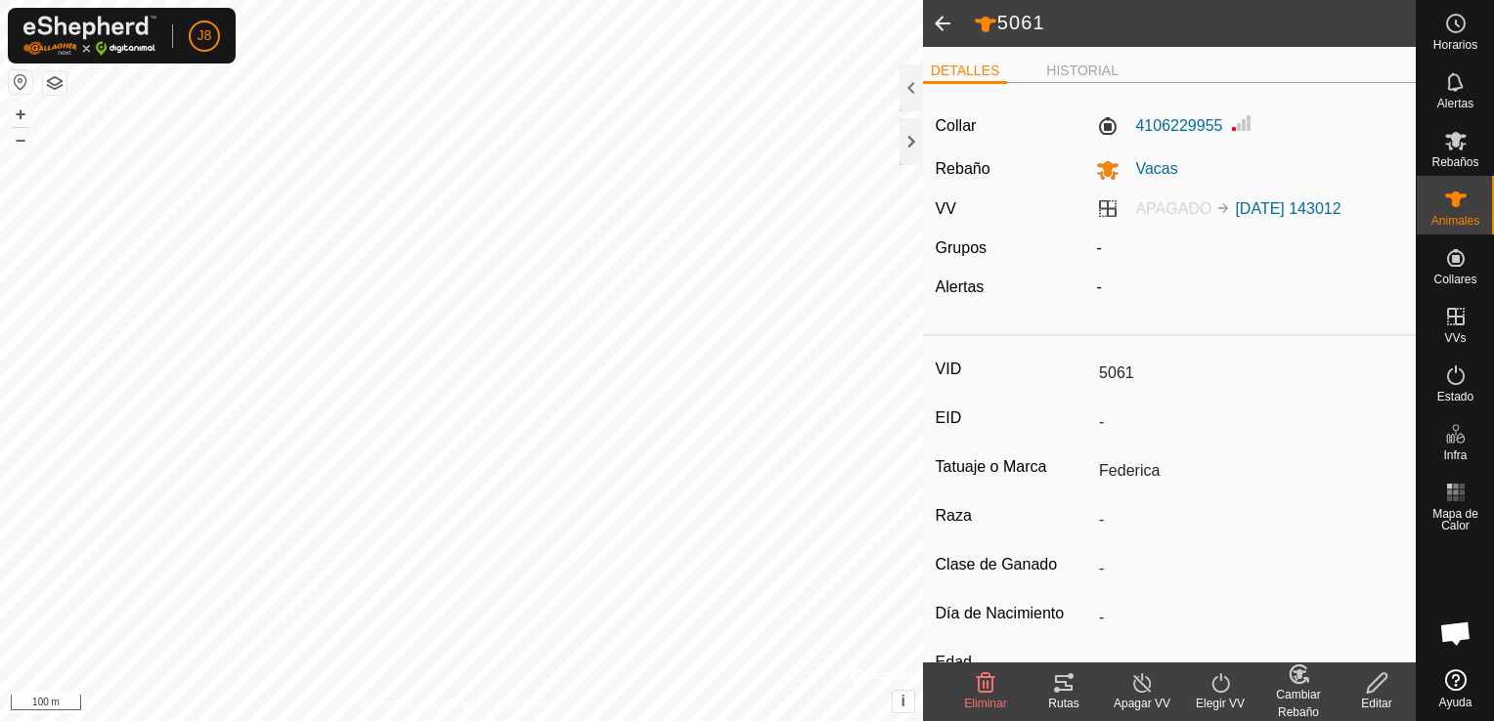
click at [948, 18] on span at bounding box center [942, 23] width 39 height 47
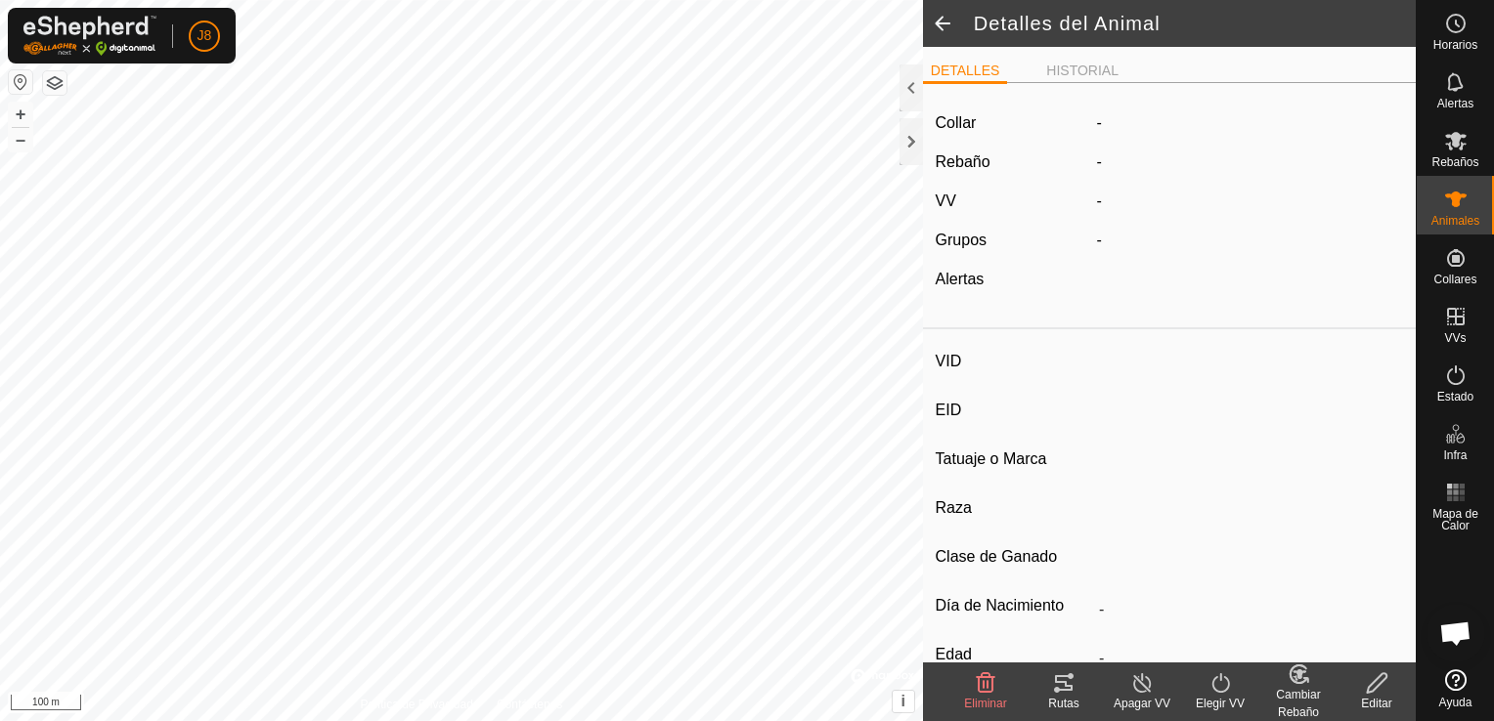
type input "5061"
type input "-"
type input "Federica"
type input "-"
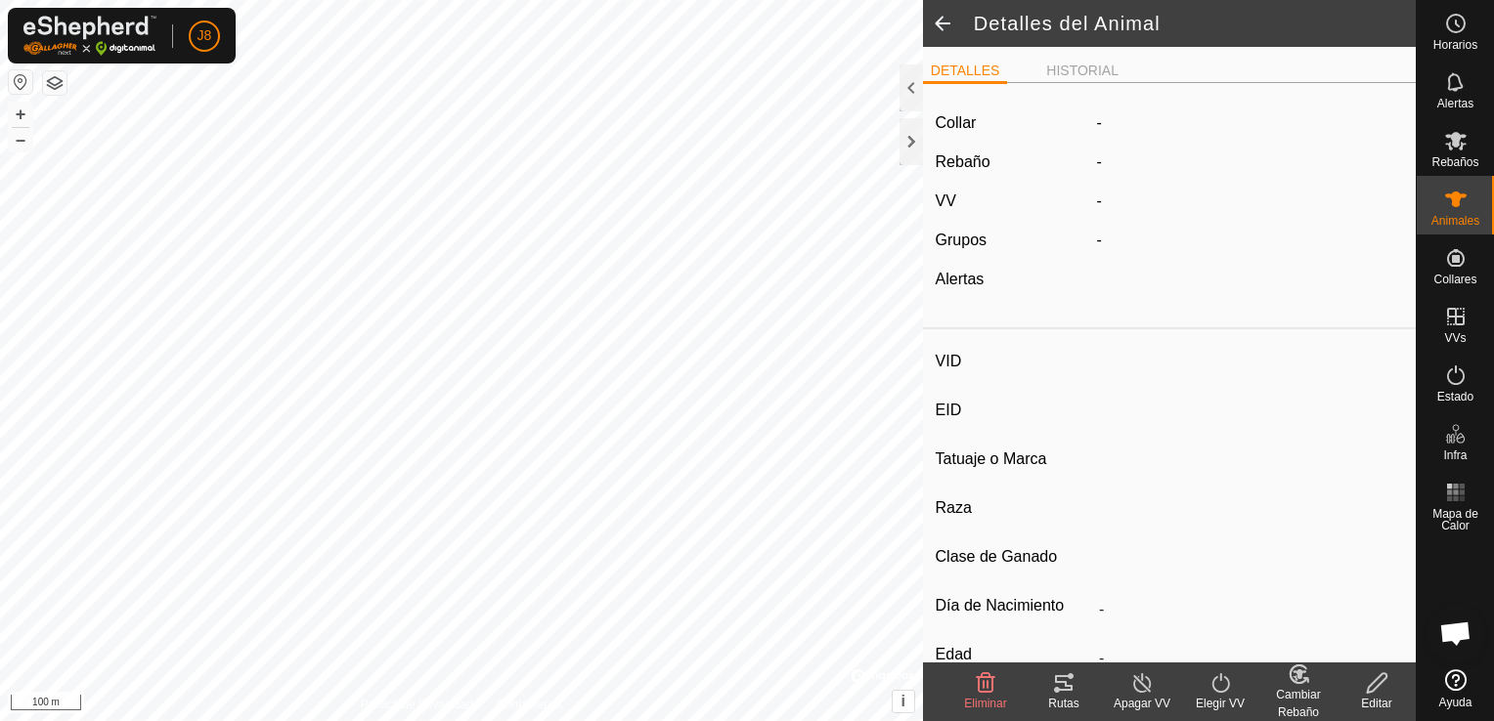
type input "0 kg"
type input "-"
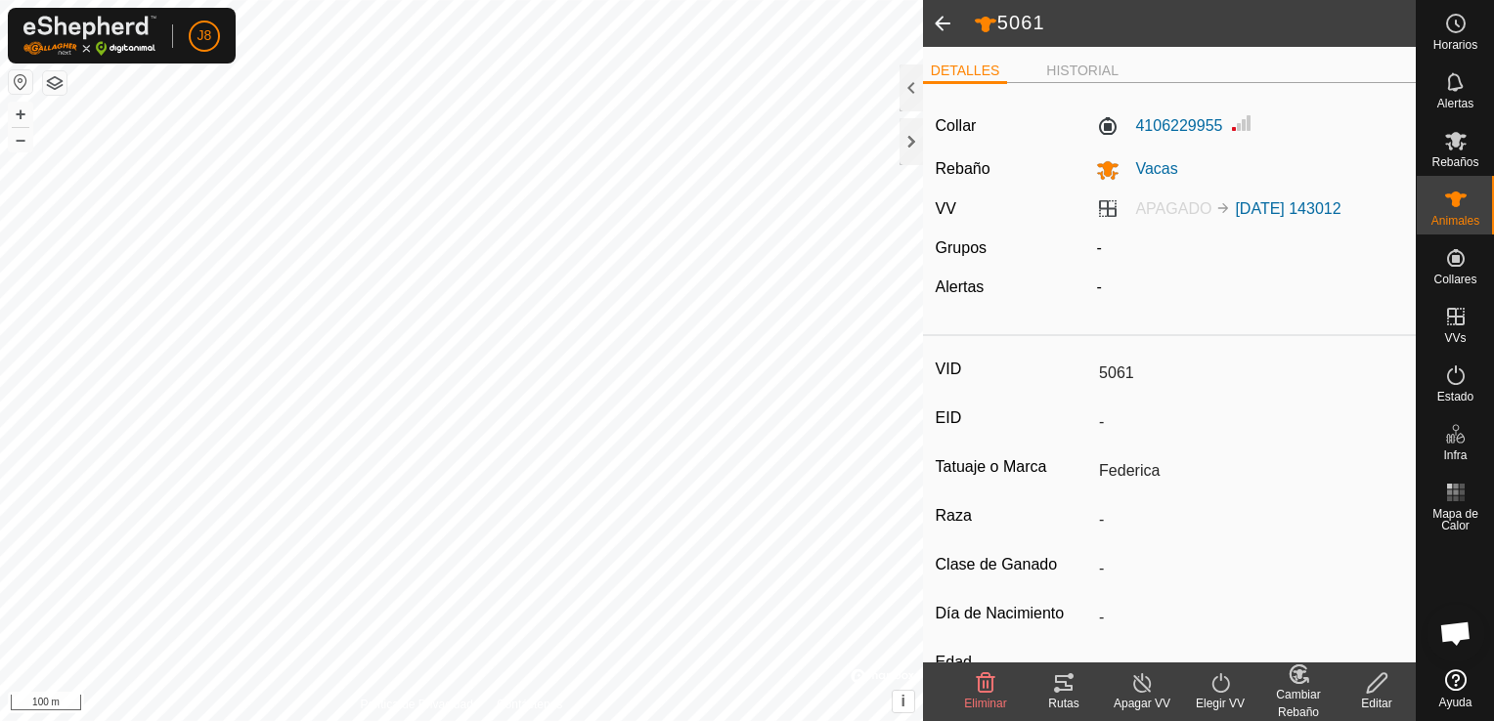
click at [934, 25] on span at bounding box center [942, 23] width 39 height 47
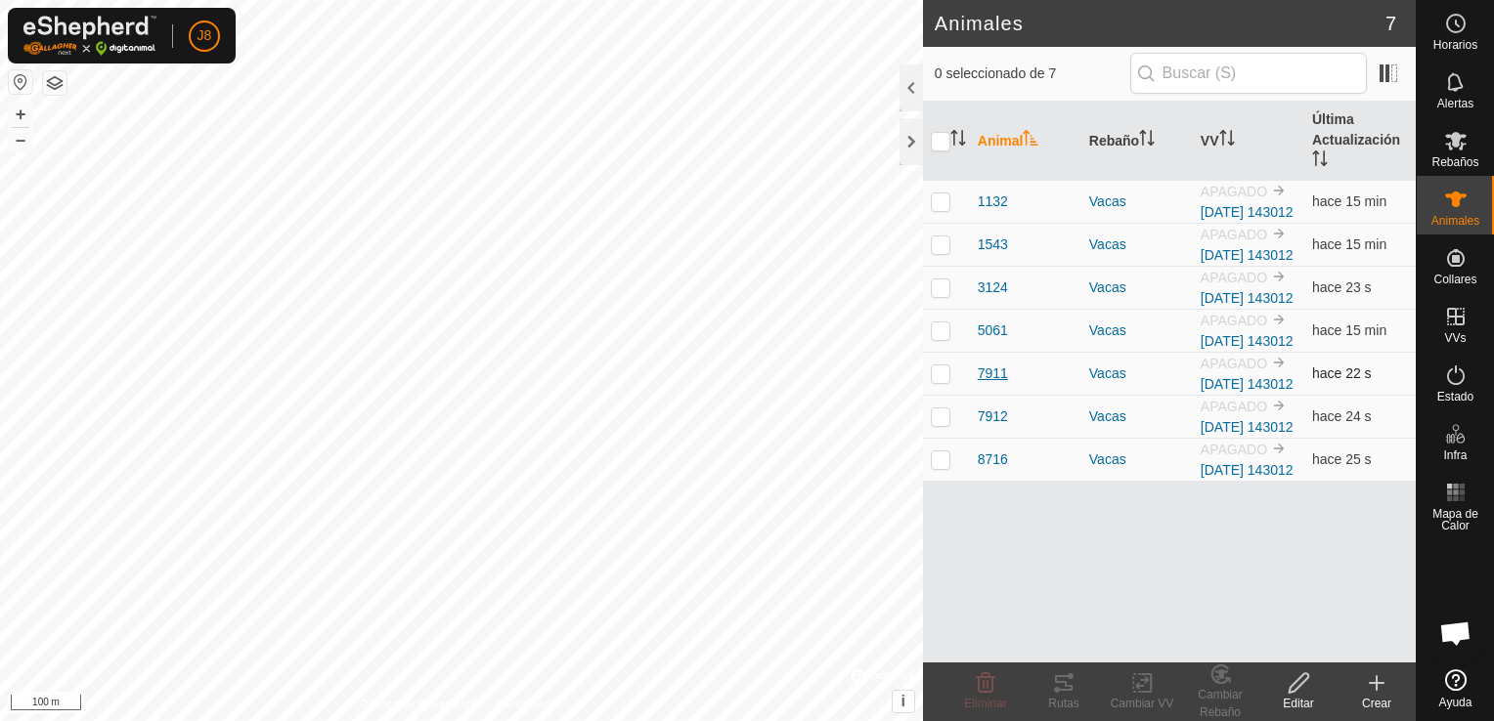
click at [989, 384] on span "7911" at bounding box center [992, 374] width 30 height 21
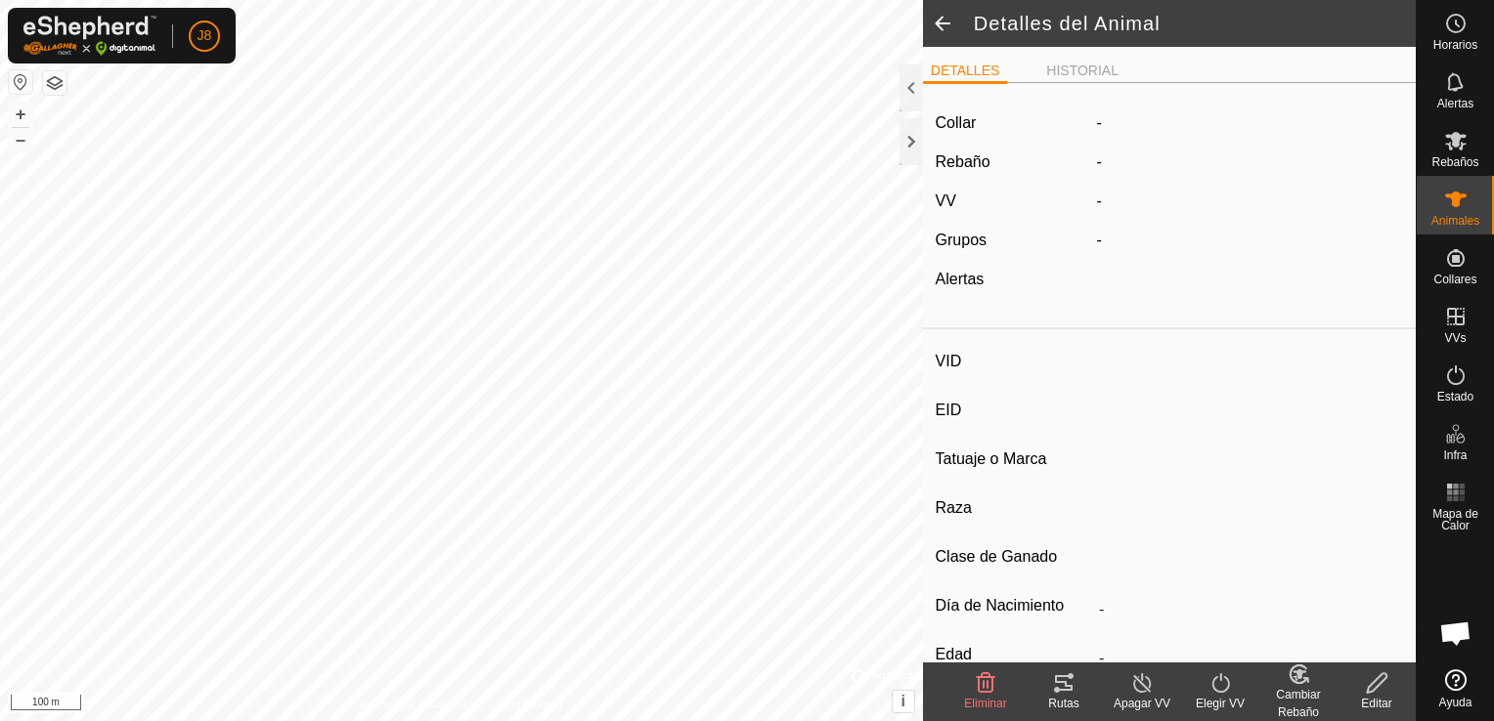
type input "7911"
type input "-"
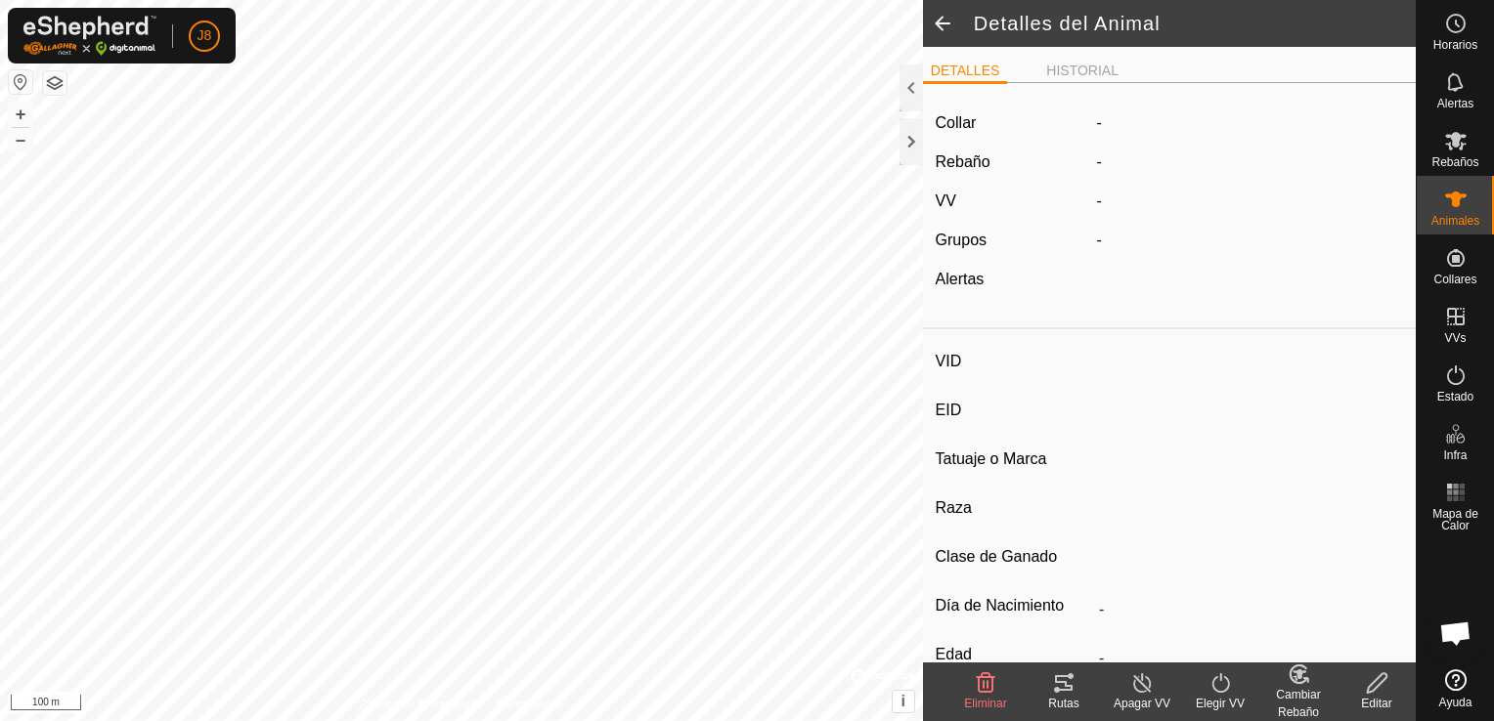
type input "0 kg"
type input "-"
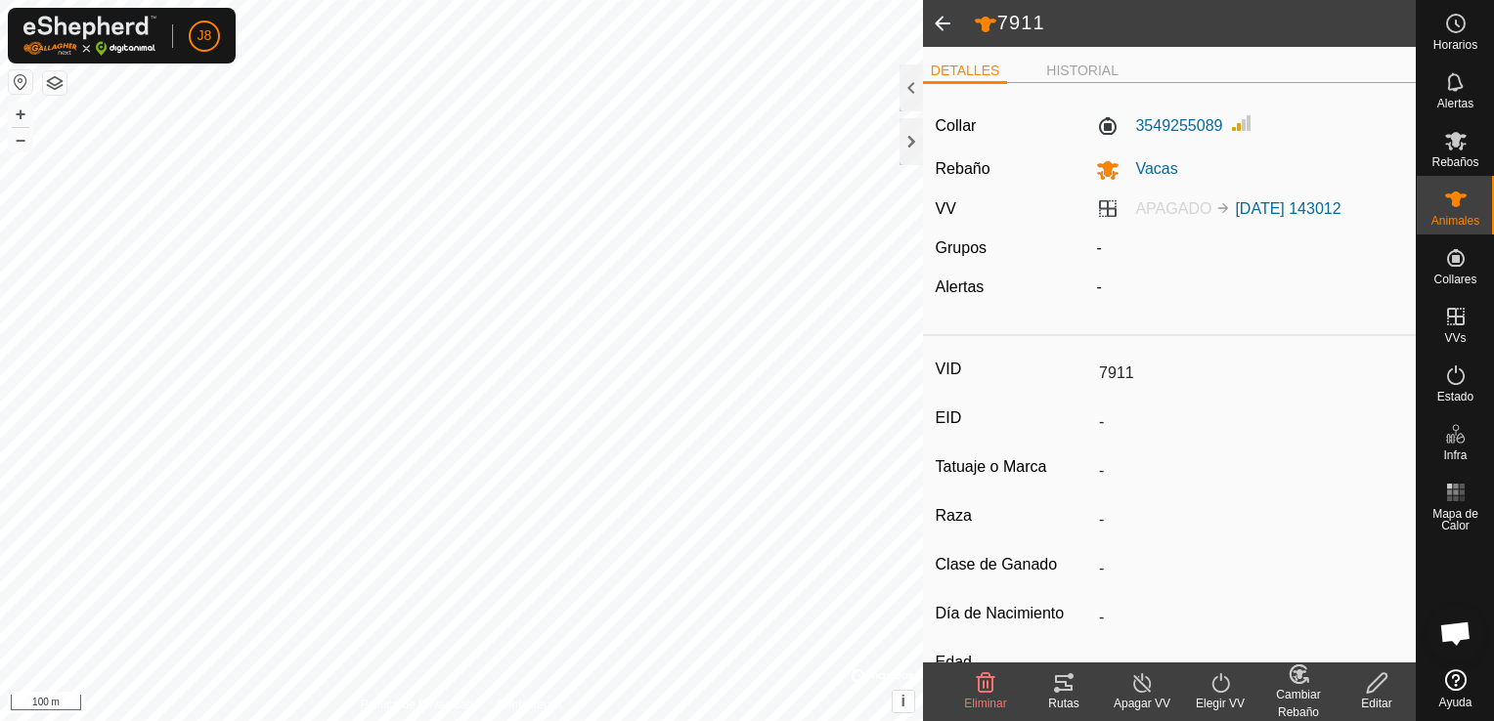
click at [1381, 695] on div "Editar" at bounding box center [1376, 704] width 78 height 18
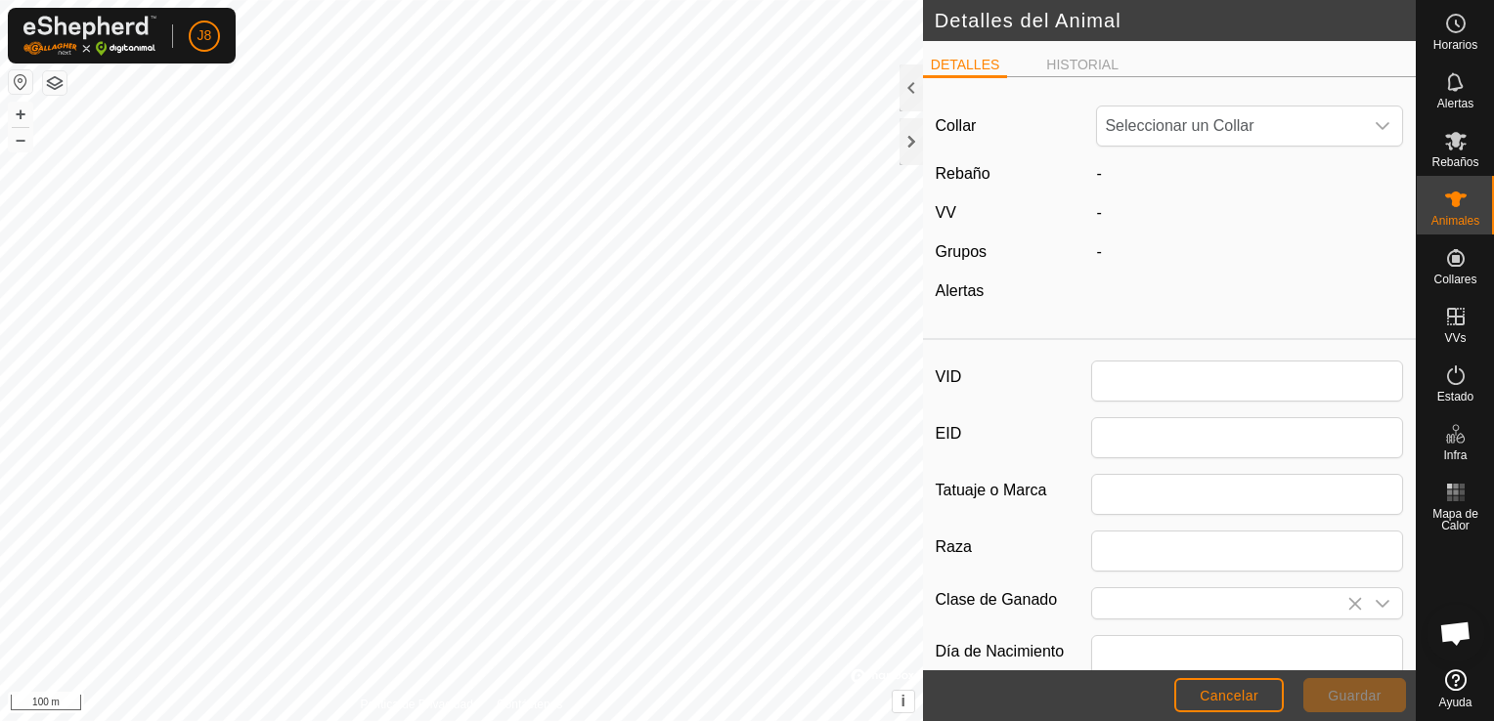
type input "7911"
type input "0"
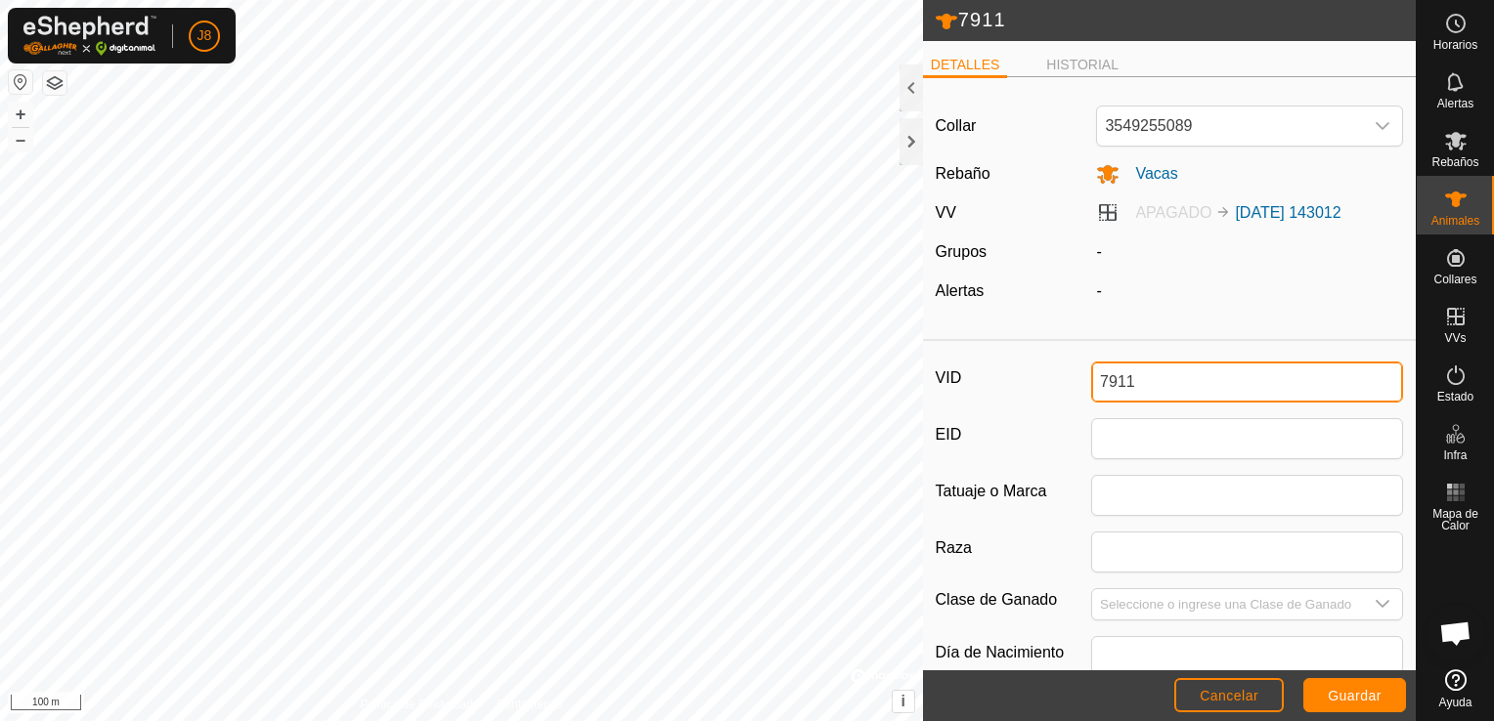
click at [1232, 372] on input "7911" at bounding box center [1247, 382] width 312 height 41
type input "7"
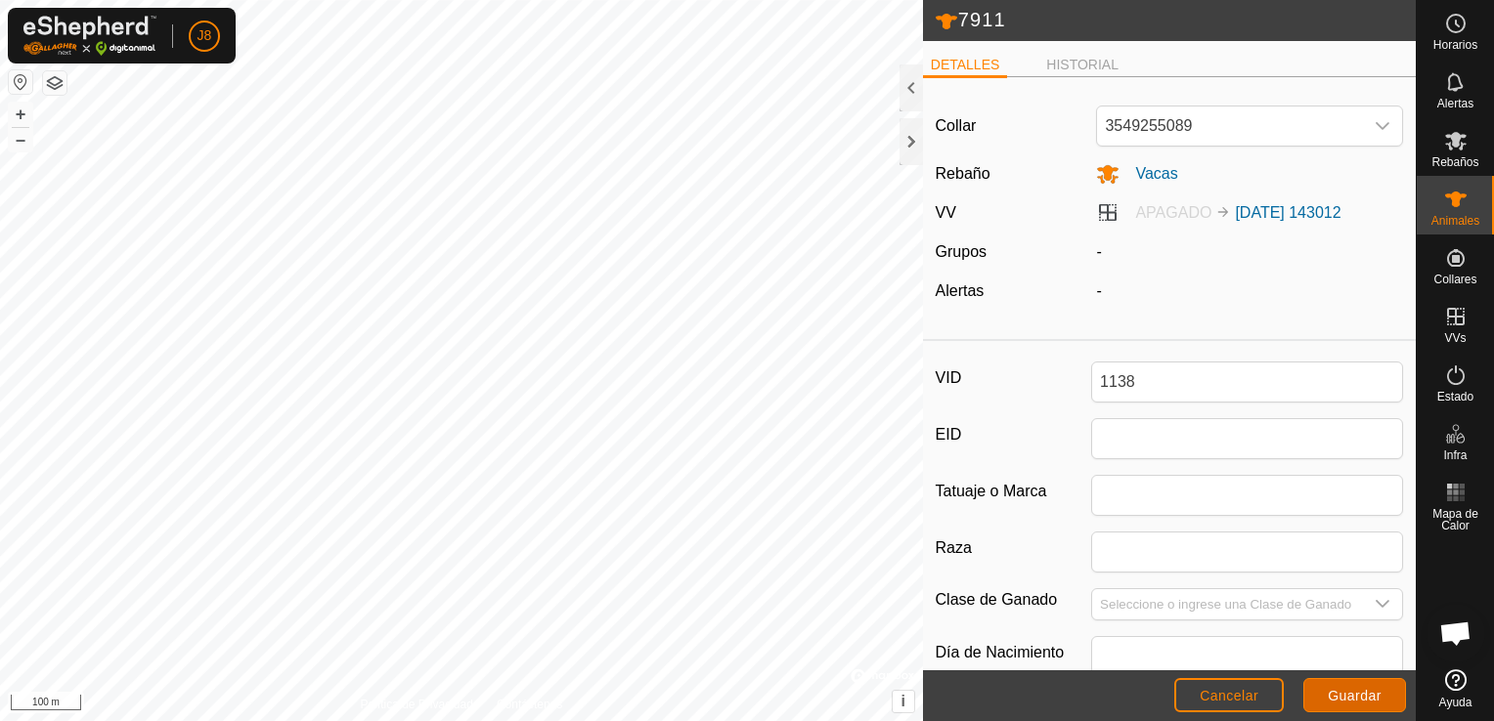
click at [1356, 706] on button "Guardar" at bounding box center [1354, 695] width 103 height 34
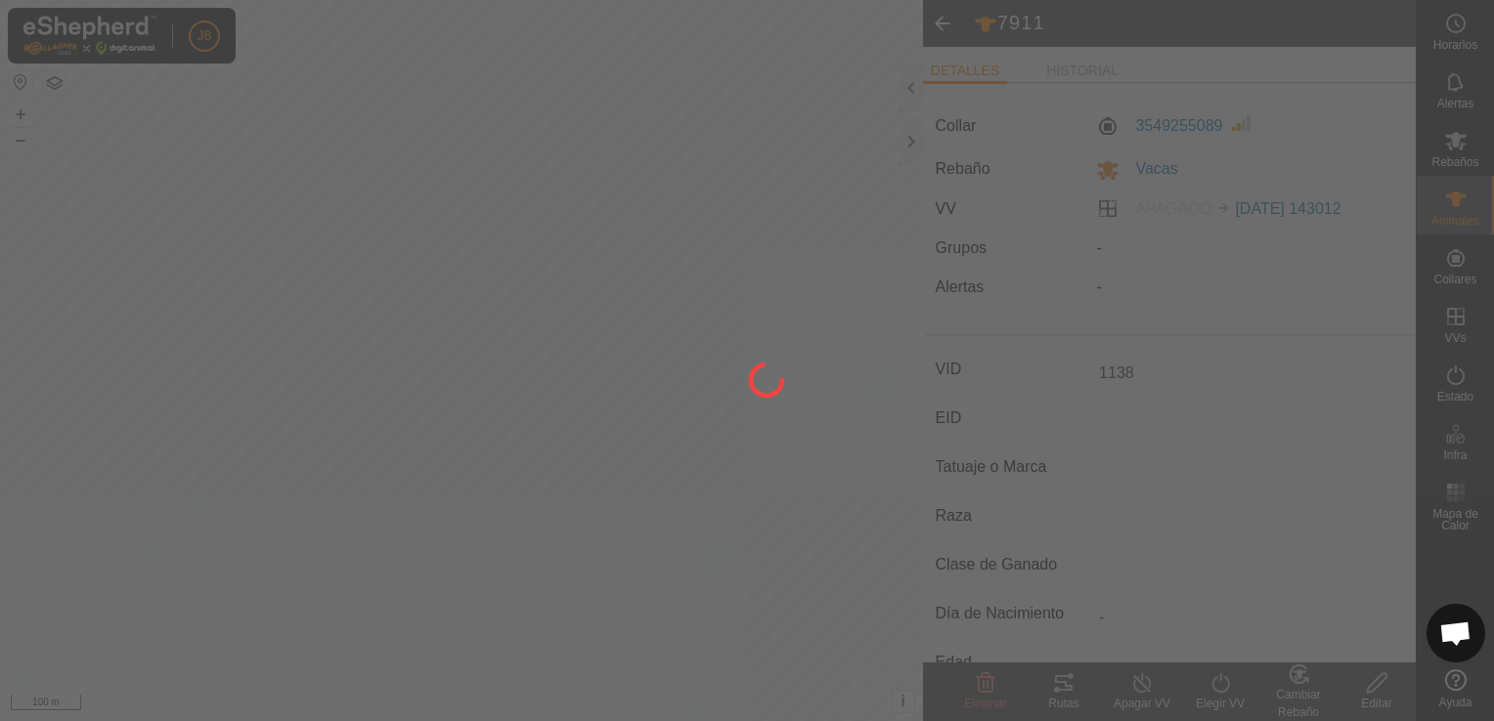
type input "7911"
type input "-"
type input "0 kg"
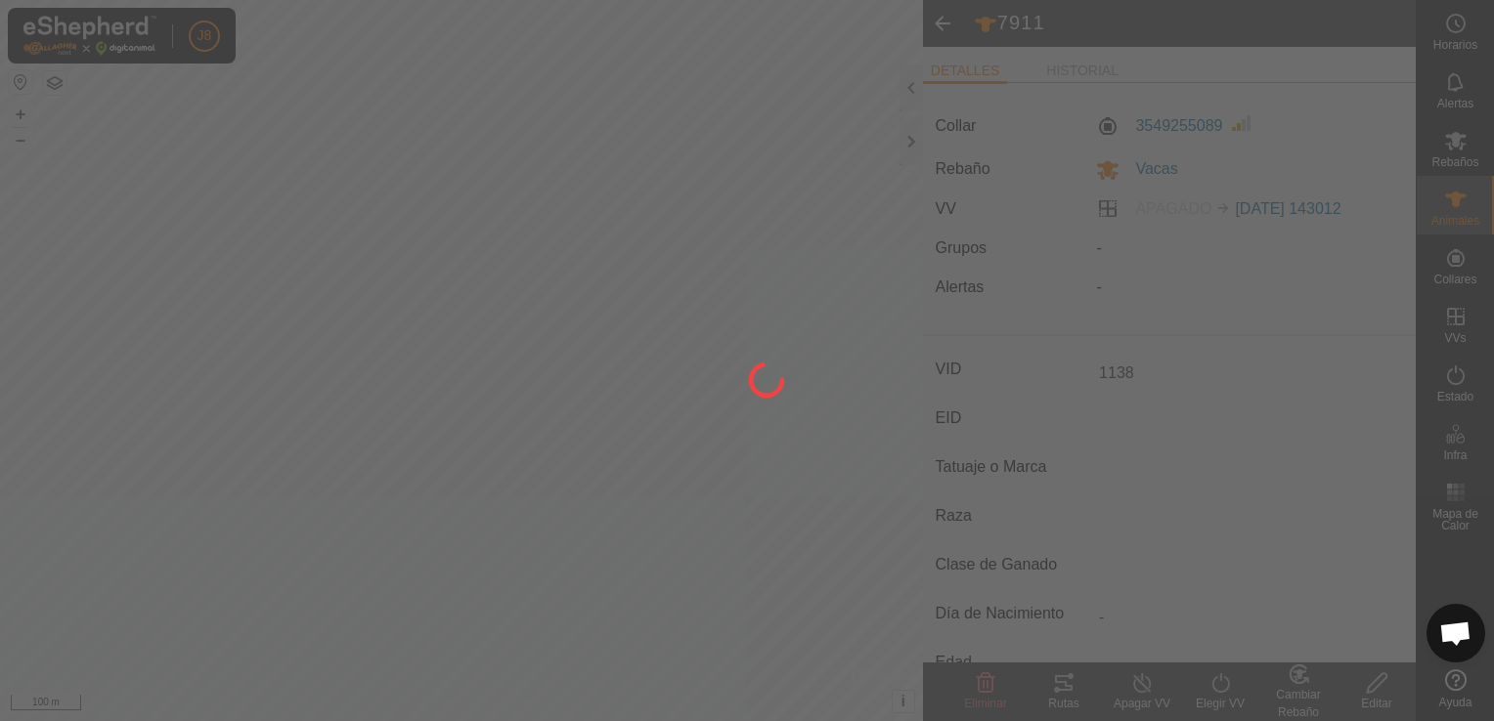
type input "-"
type input "1138"
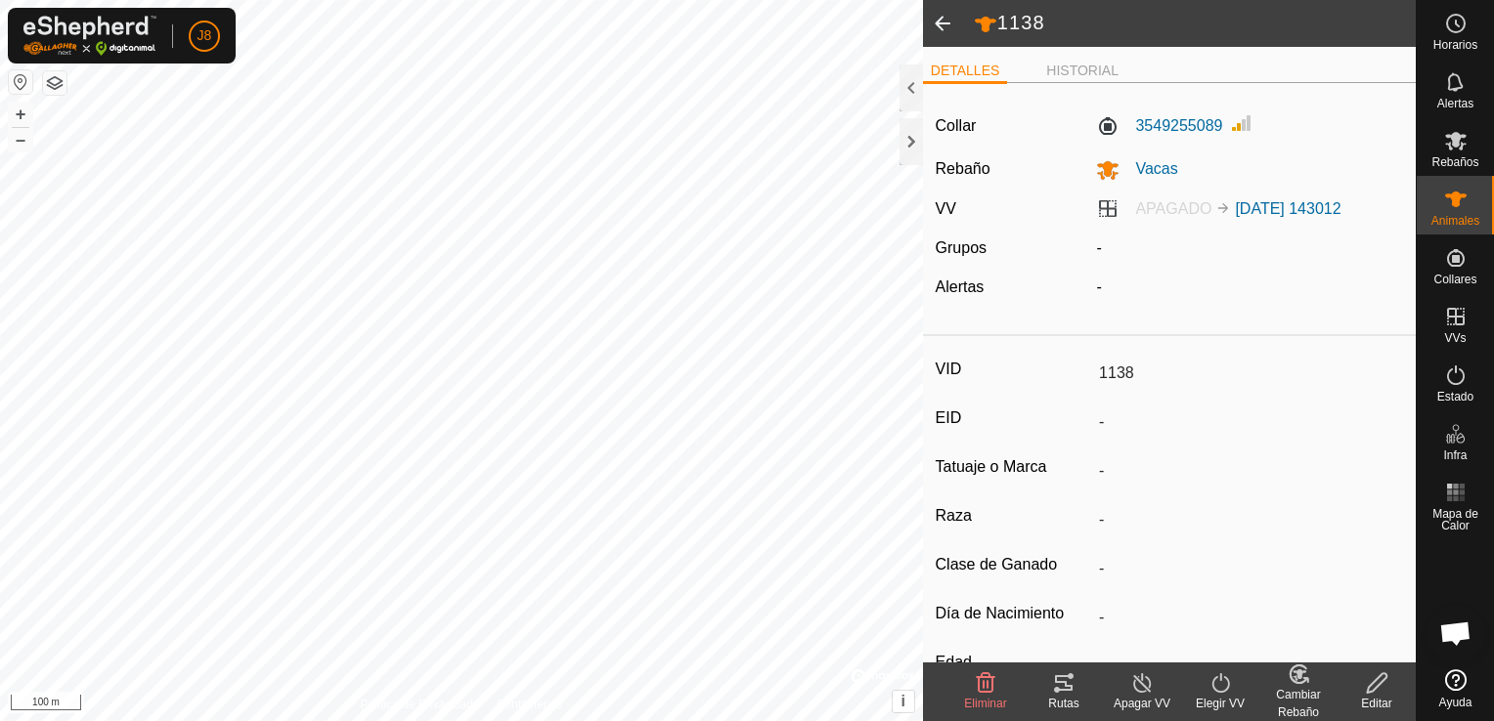
click at [932, 19] on span at bounding box center [942, 23] width 39 height 47
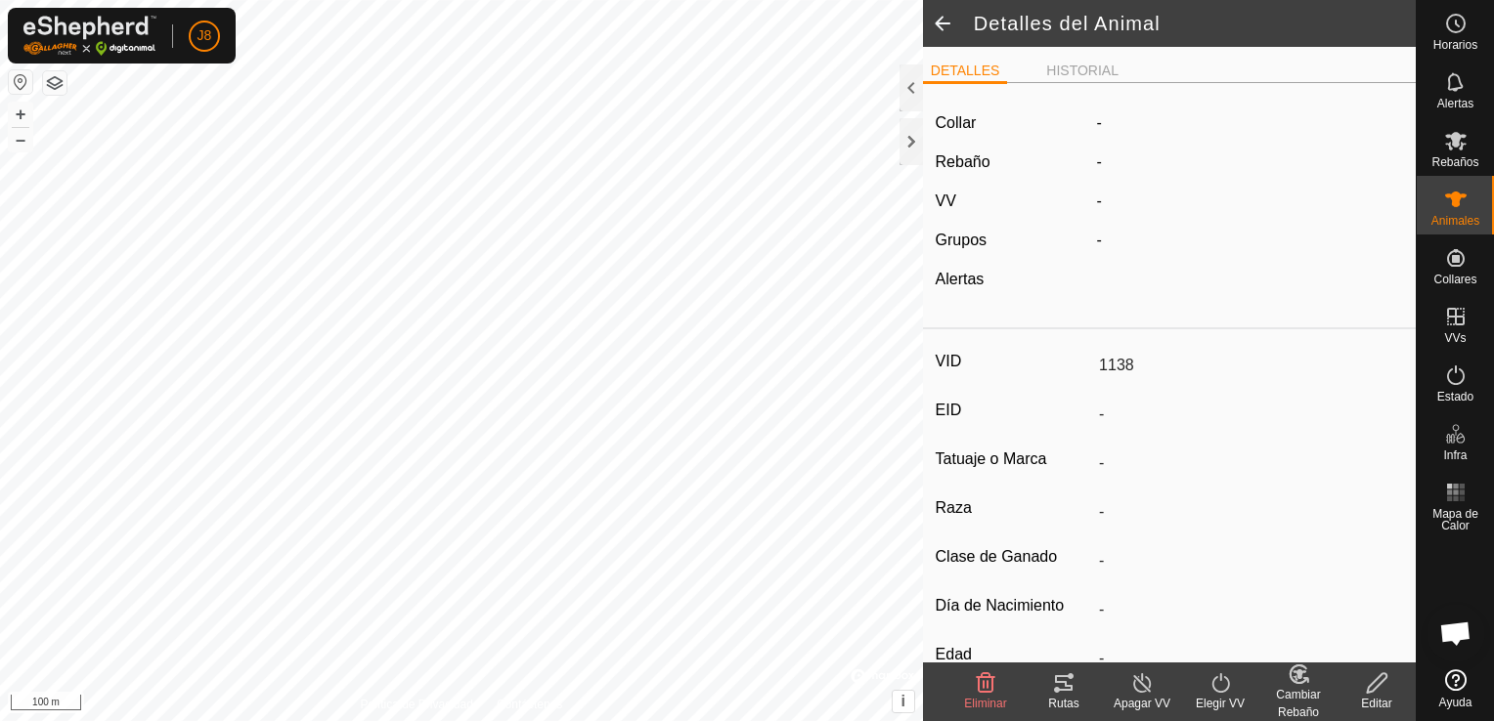
click at [932, 19] on span at bounding box center [942, 23] width 39 height 47
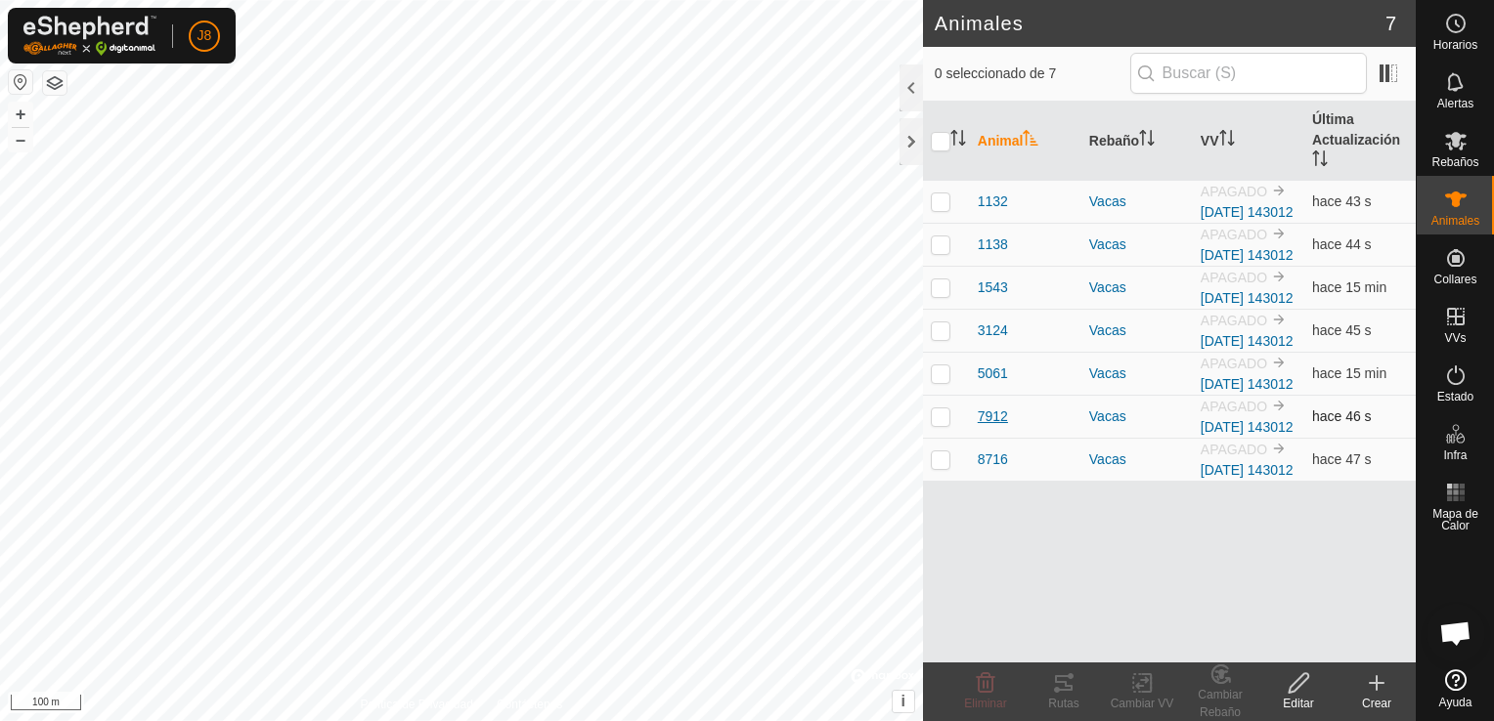
click at [987, 427] on span "7912" at bounding box center [992, 417] width 30 height 21
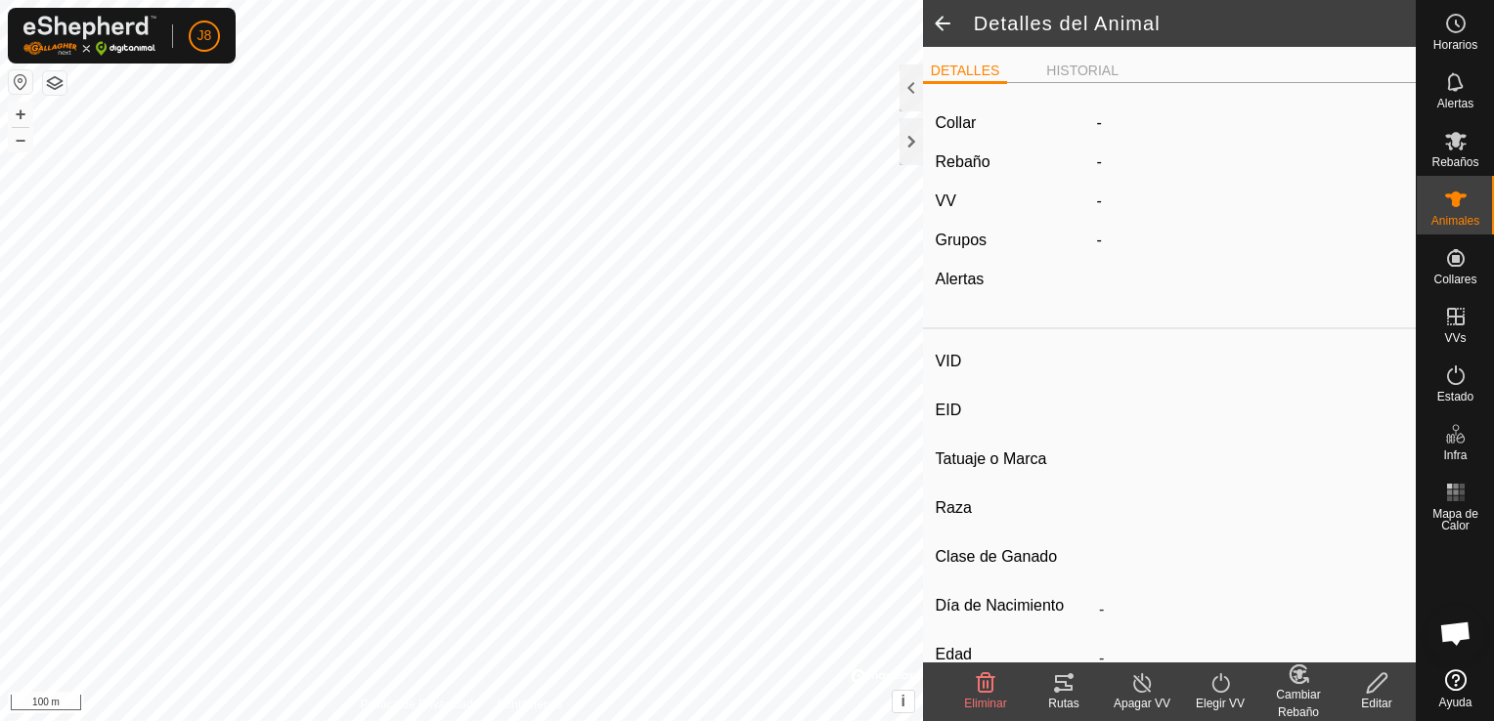
type input "7912"
type input "-"
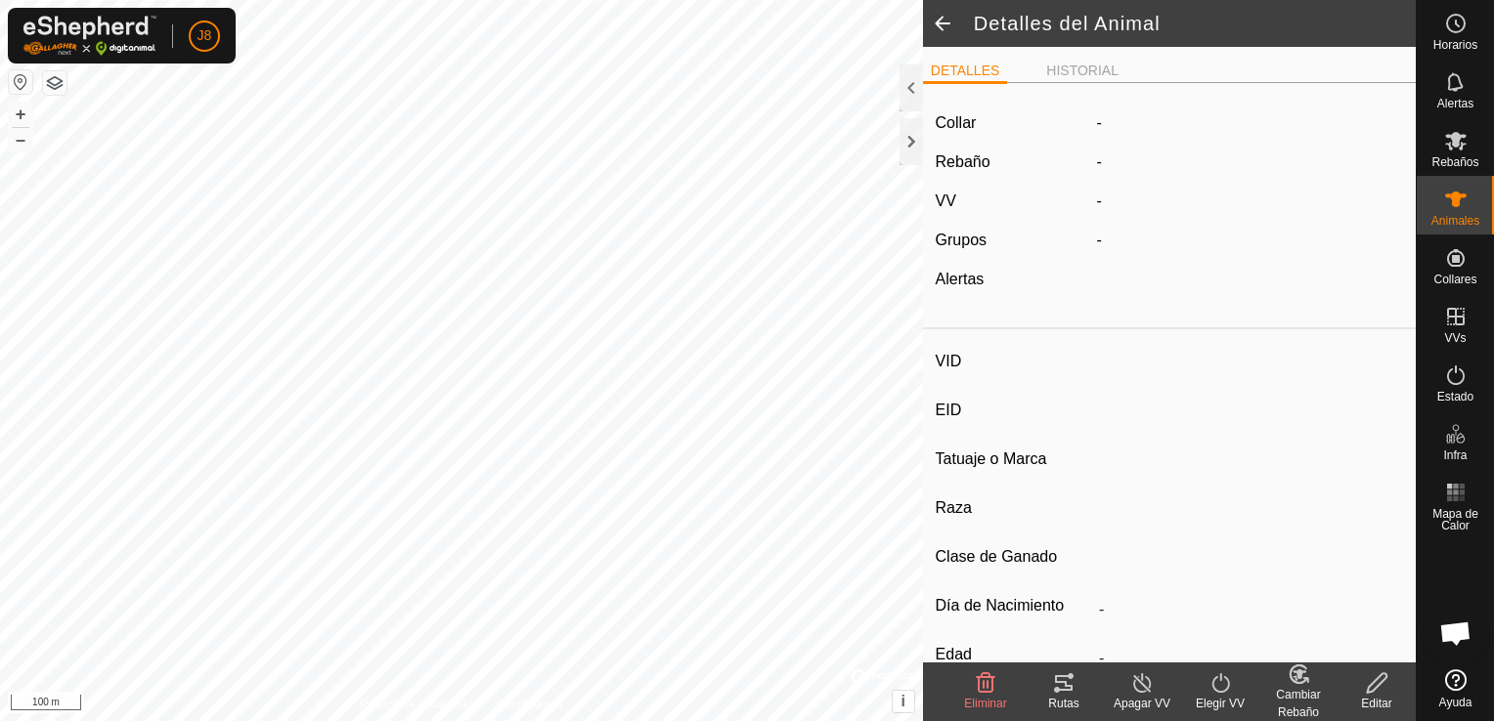
type input "0 kg"
type input "-"
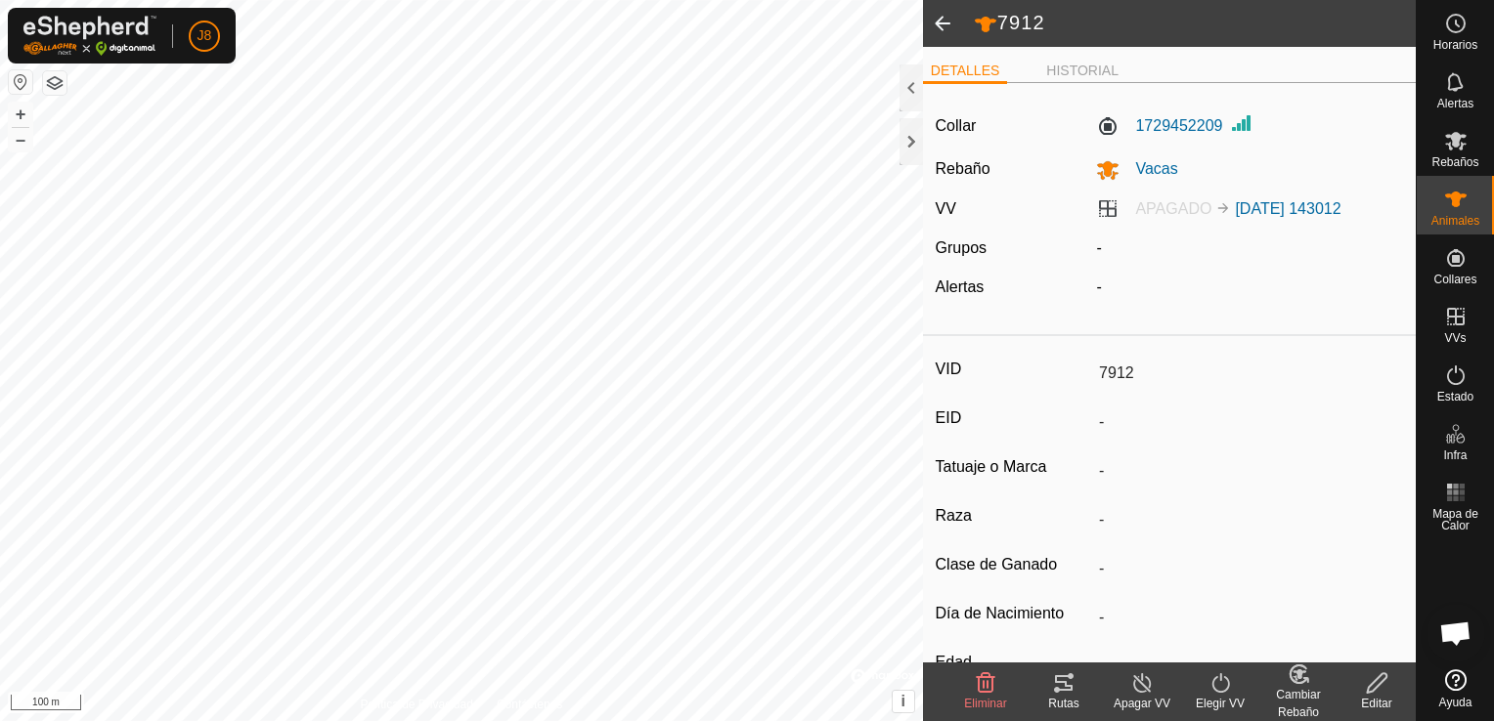
click at [1391, 678] on edit-svg-icon at bounding box center [1376, 683] width 78 height 23
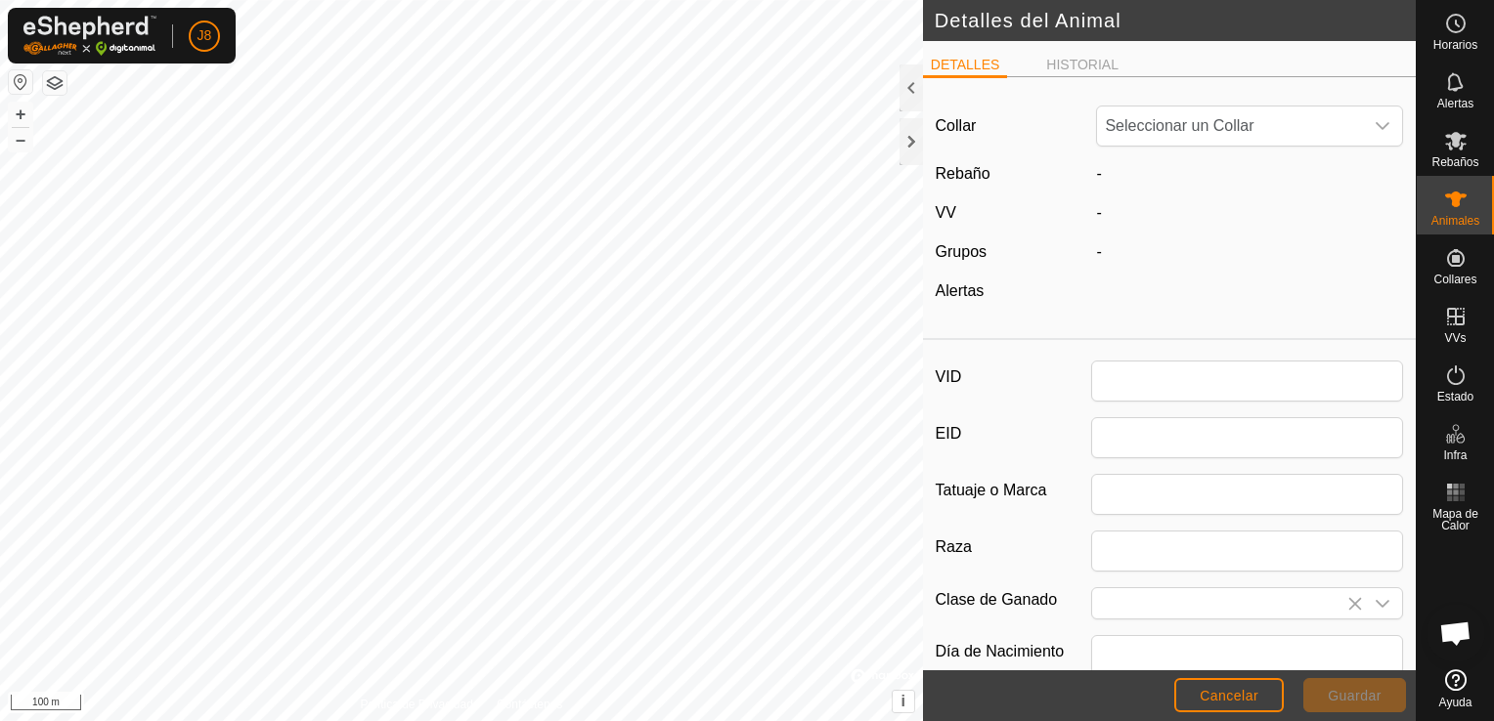
type input "7912"
type input "0"
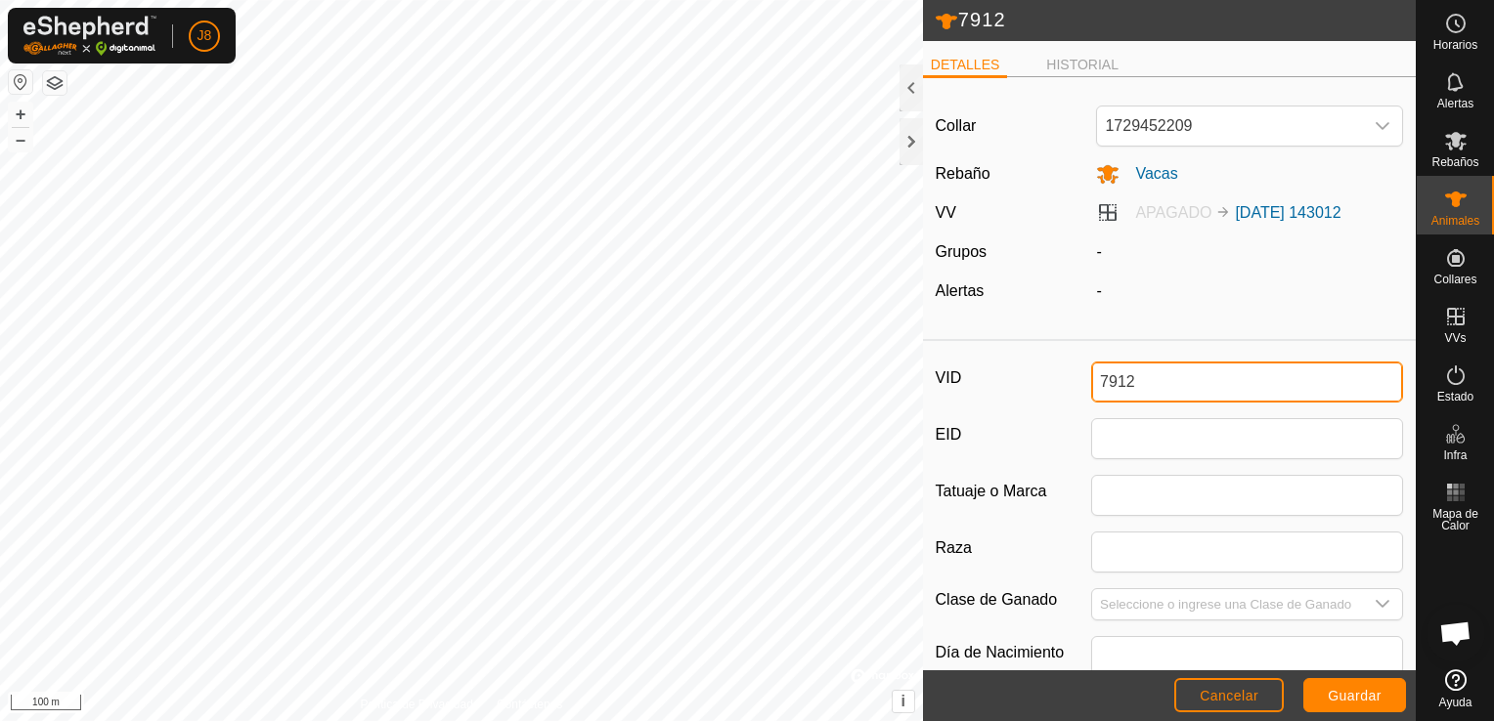
click at [1290, 385] on input "7912" at bounding box center [1247, 382] width 312 height 41
type input "7"
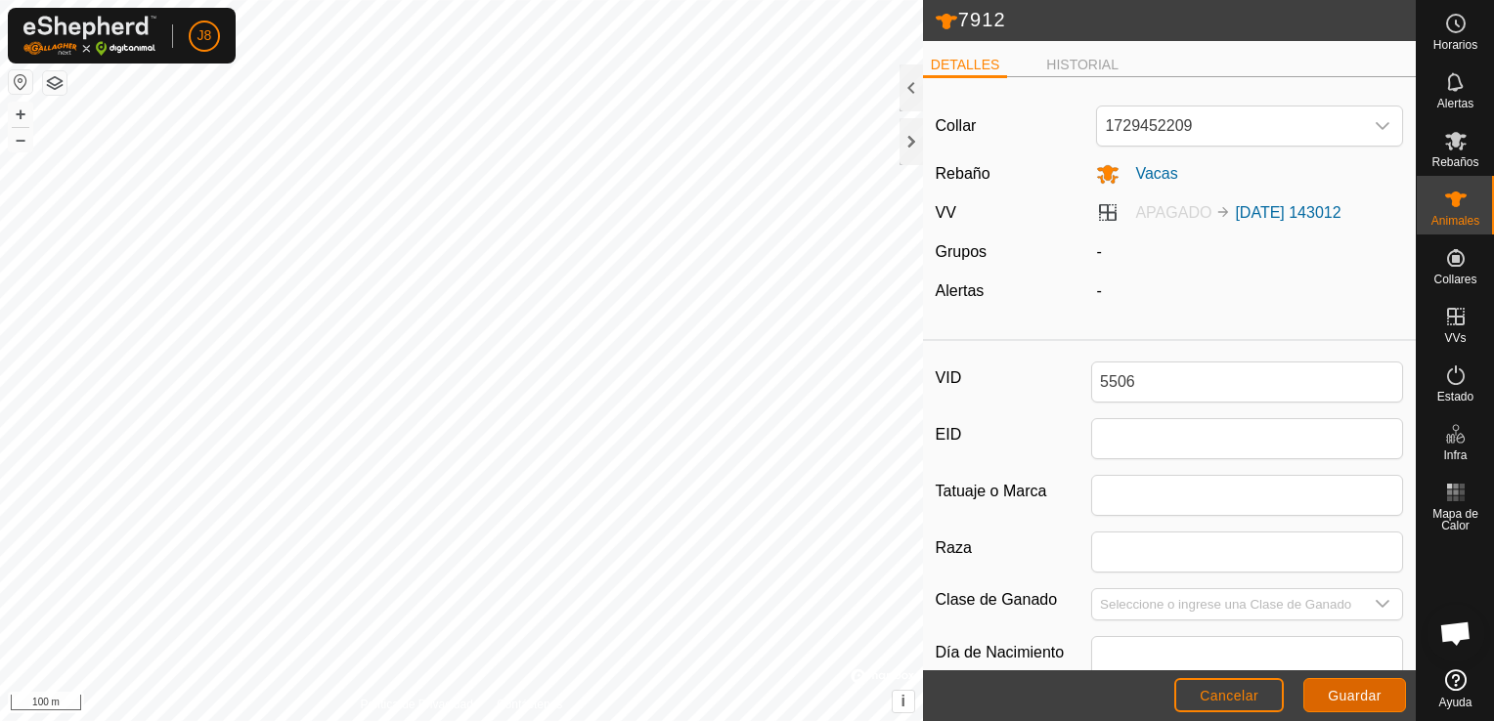
click at [1343, 707] on button "Guardar" at bounding box center [1354, 695] width 103 height 34
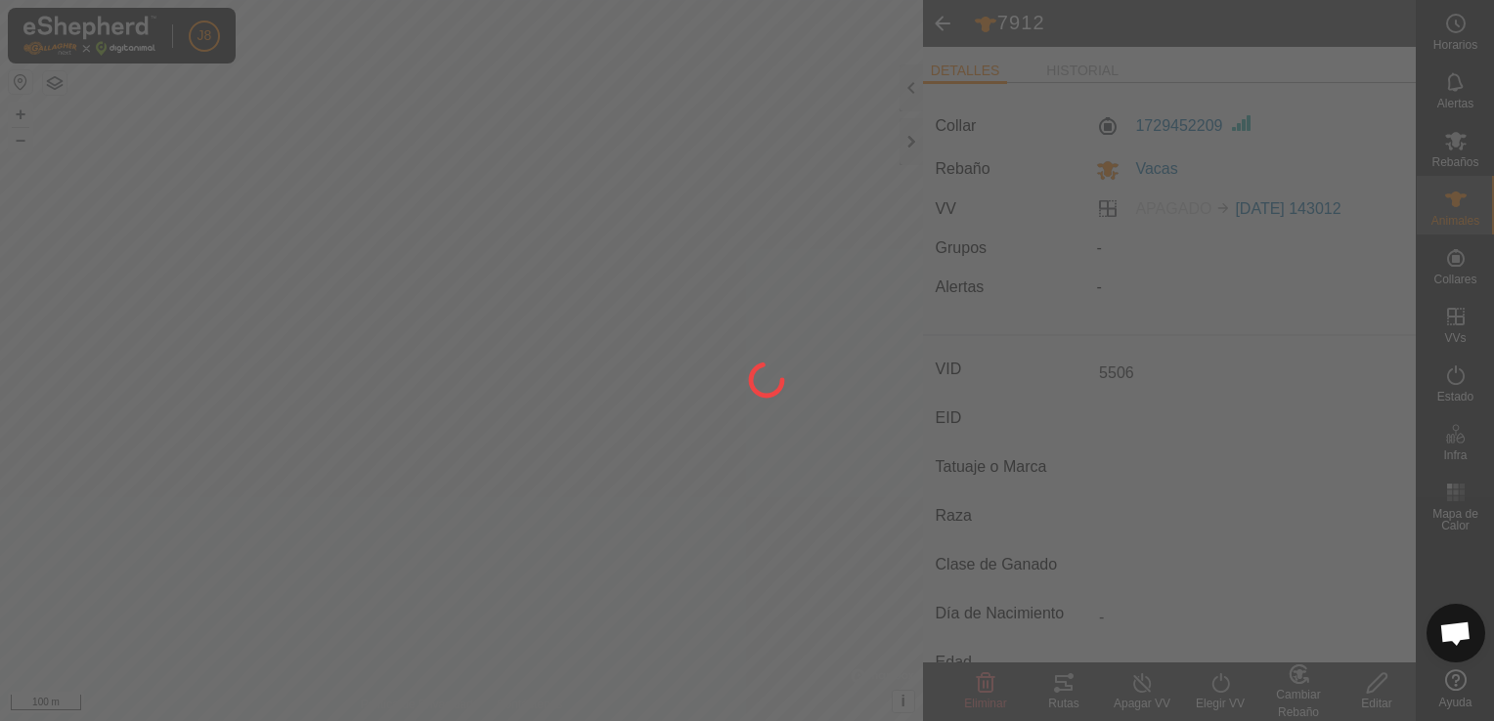
type input "5506"
type input "-"
type input "0 kg"
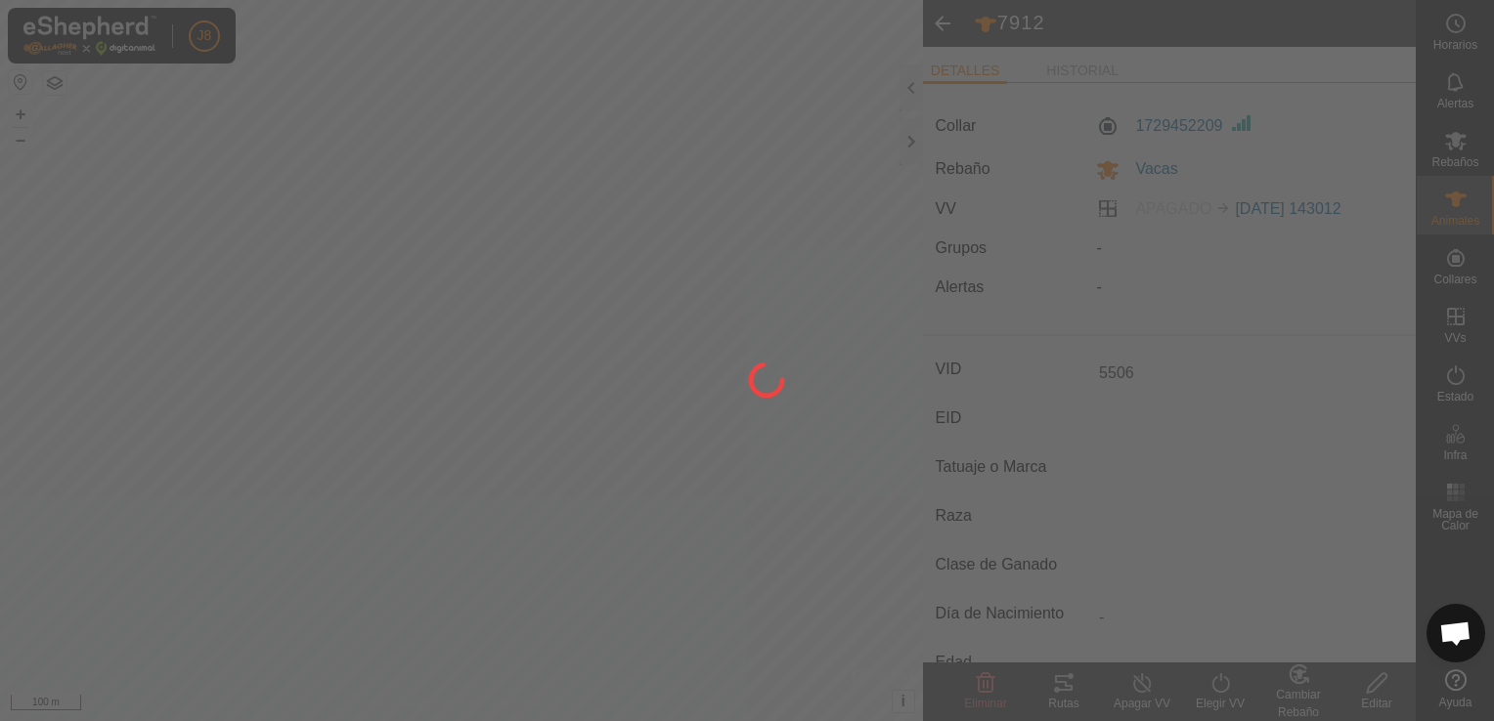
type input "-"
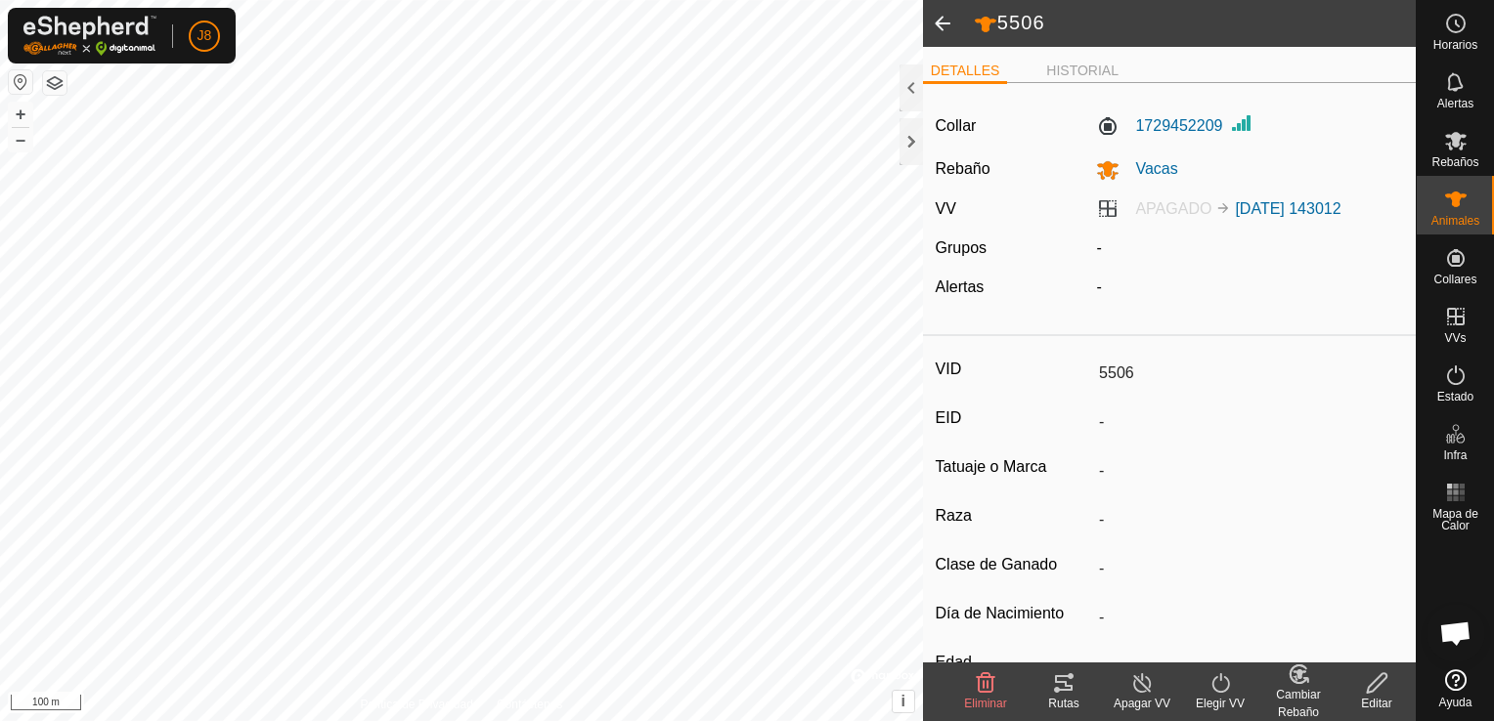
click at [952, 25] on span at bounding box center [942, 23] width 39 height 47
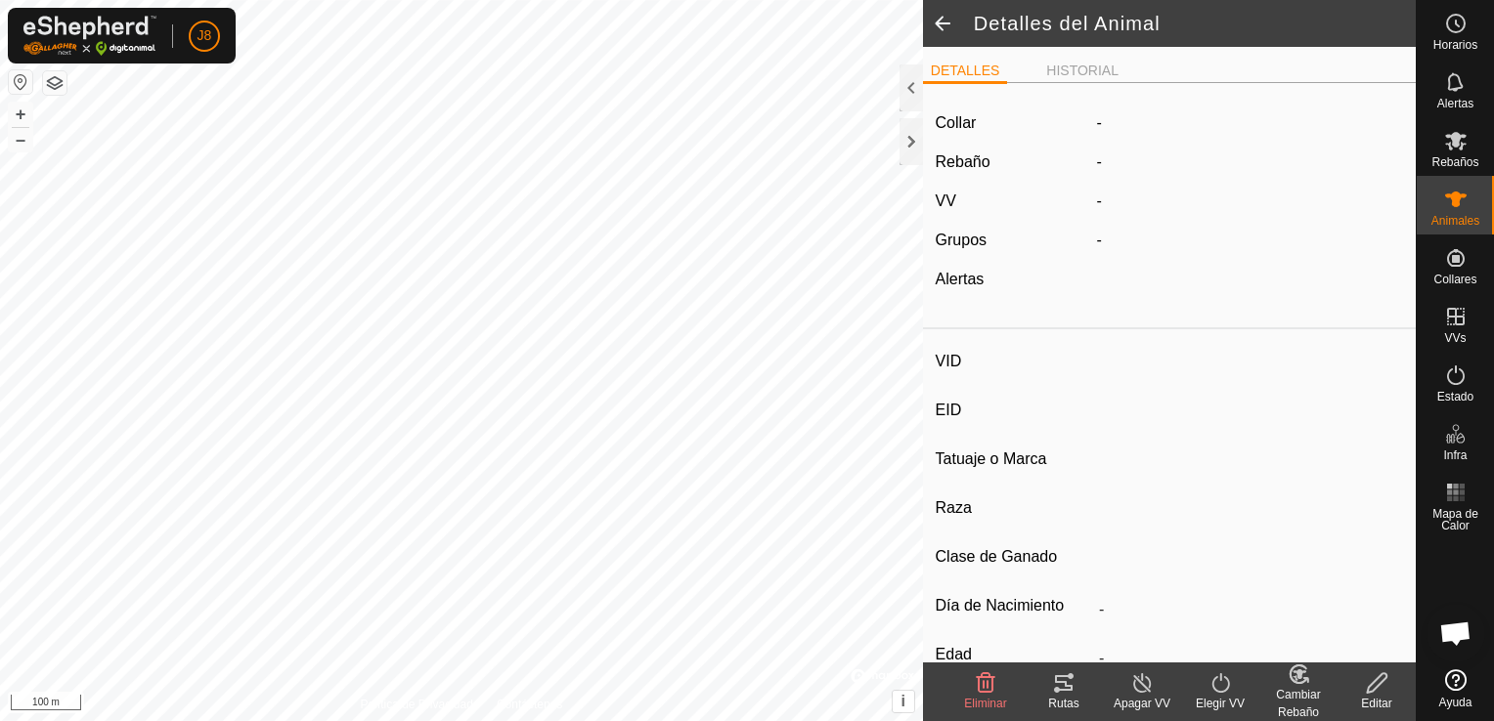
type input "5506"
type input "-"
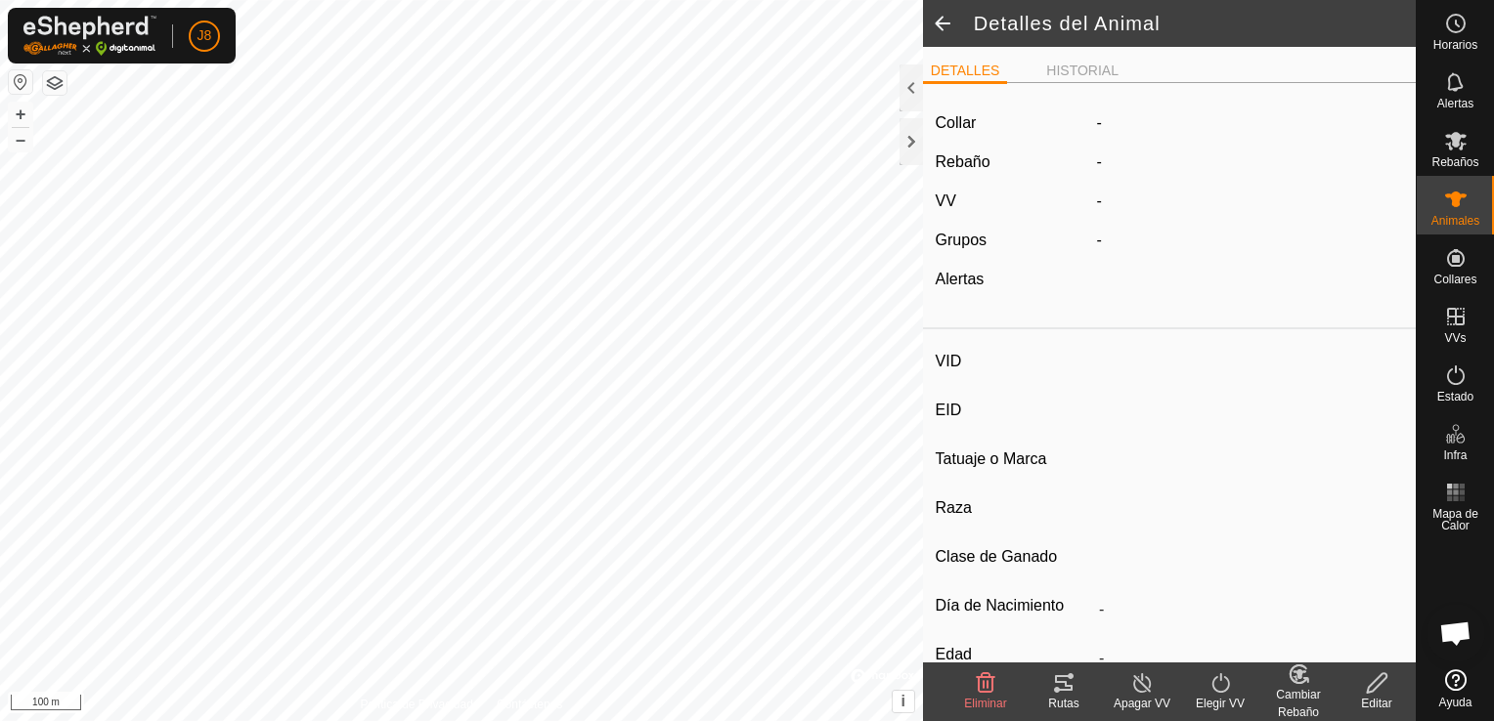
type input "0 kg"
type input "-"
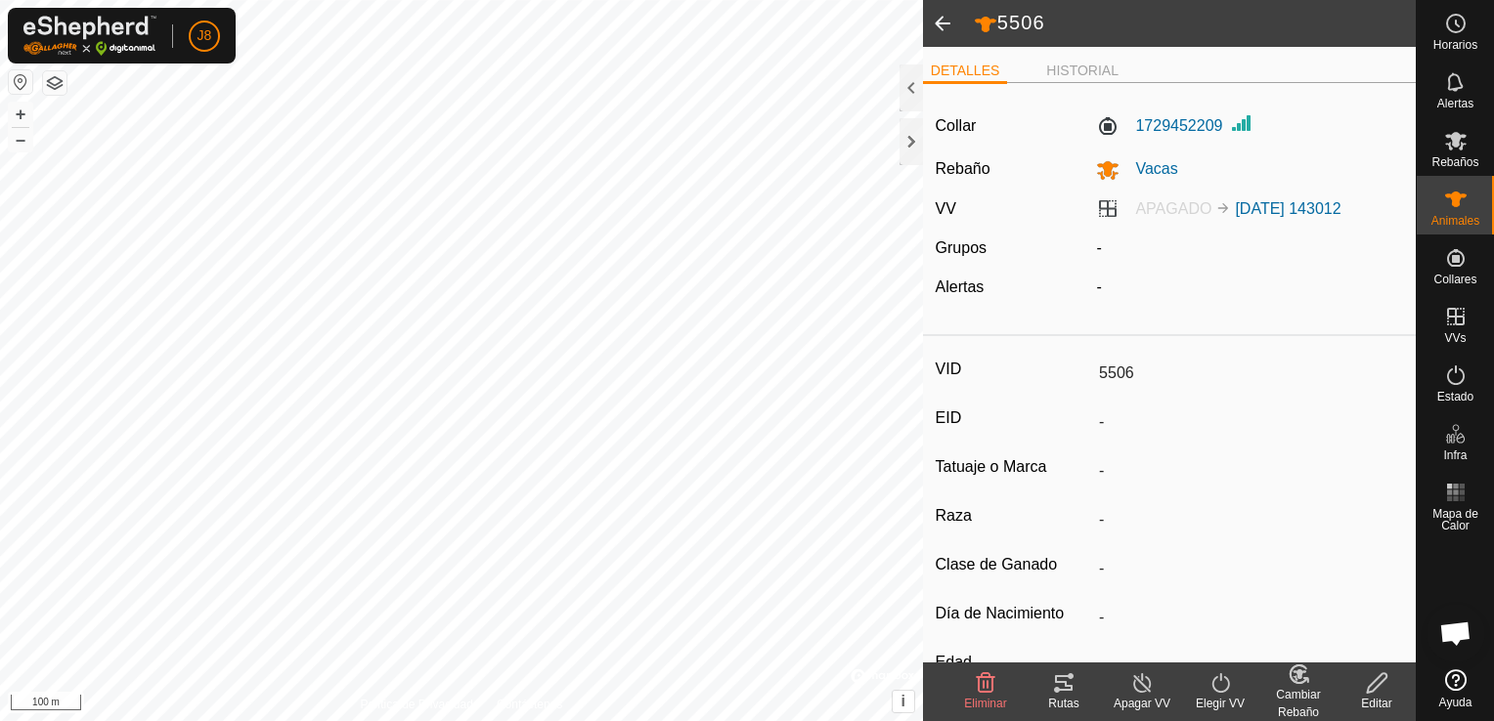
click at [952, 30] on span at bounding box center [942, 23] width 39 height 47
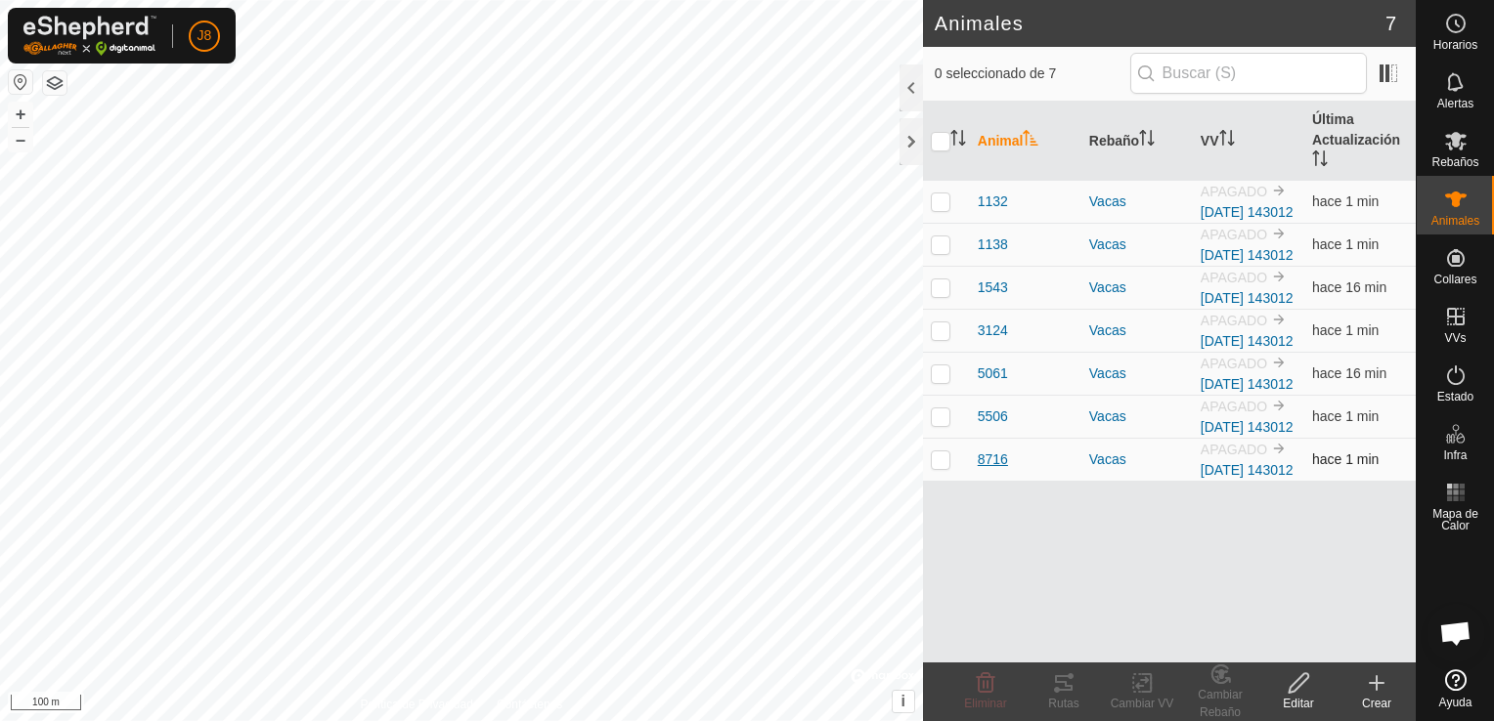
click at [997, 470] on span "8716" at bounding box center [992, 460] width 30 height 21
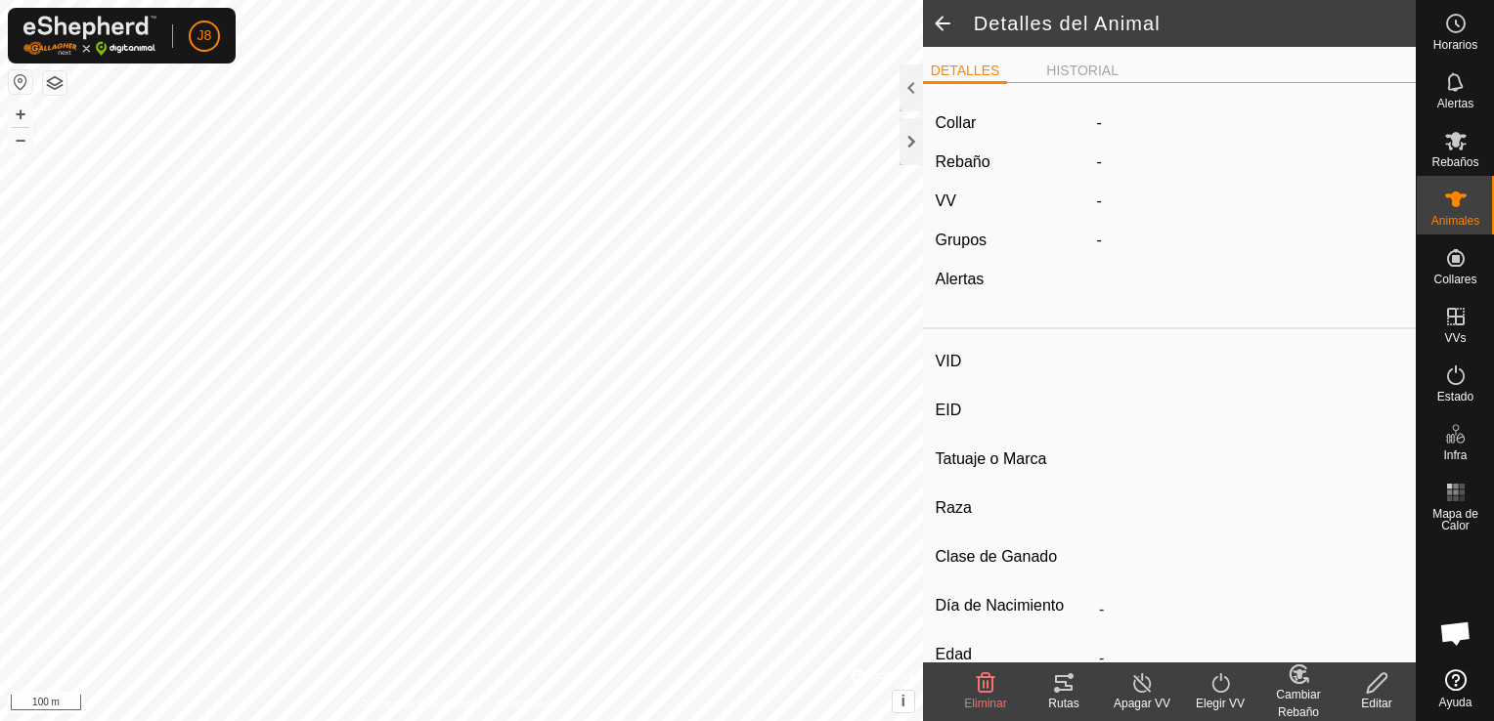
type input "8716"
type input "-"
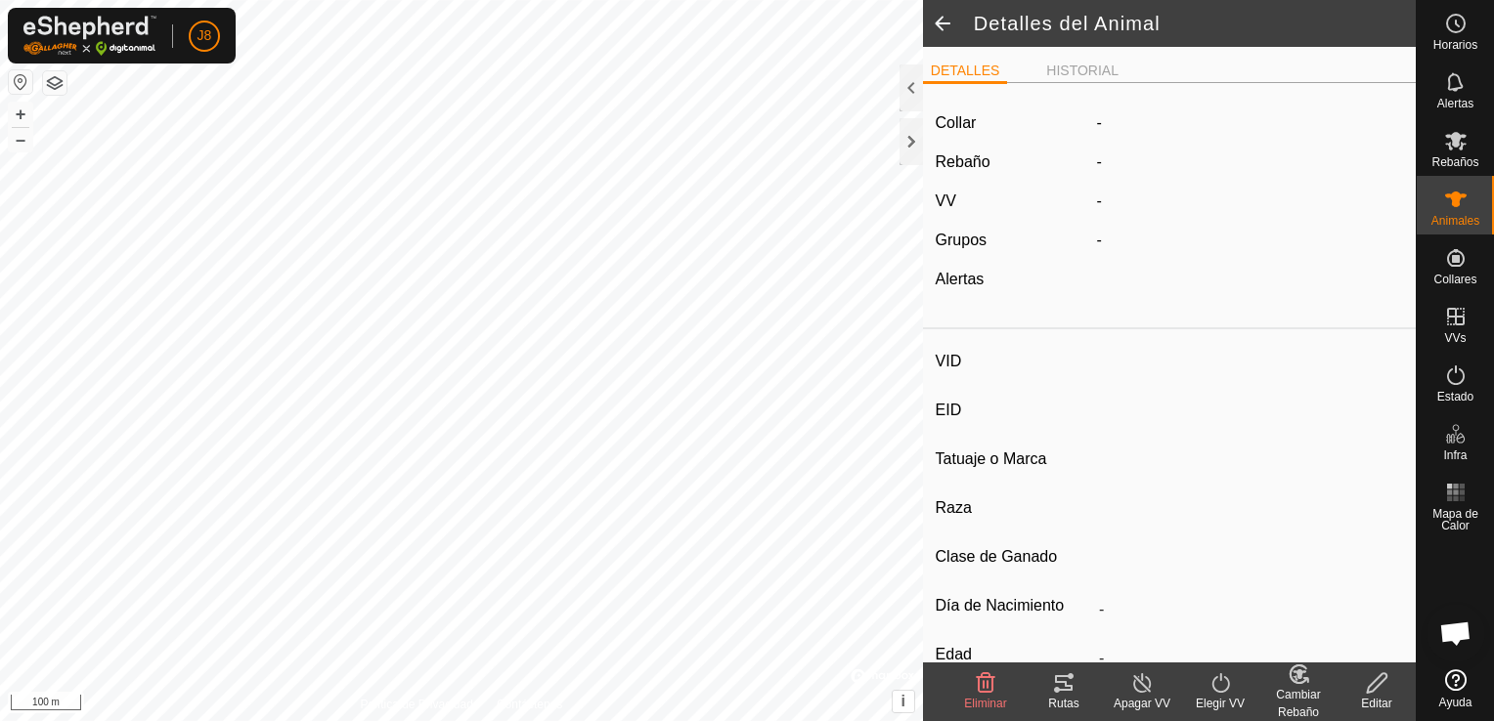
type input "0 kg"
type input "-"
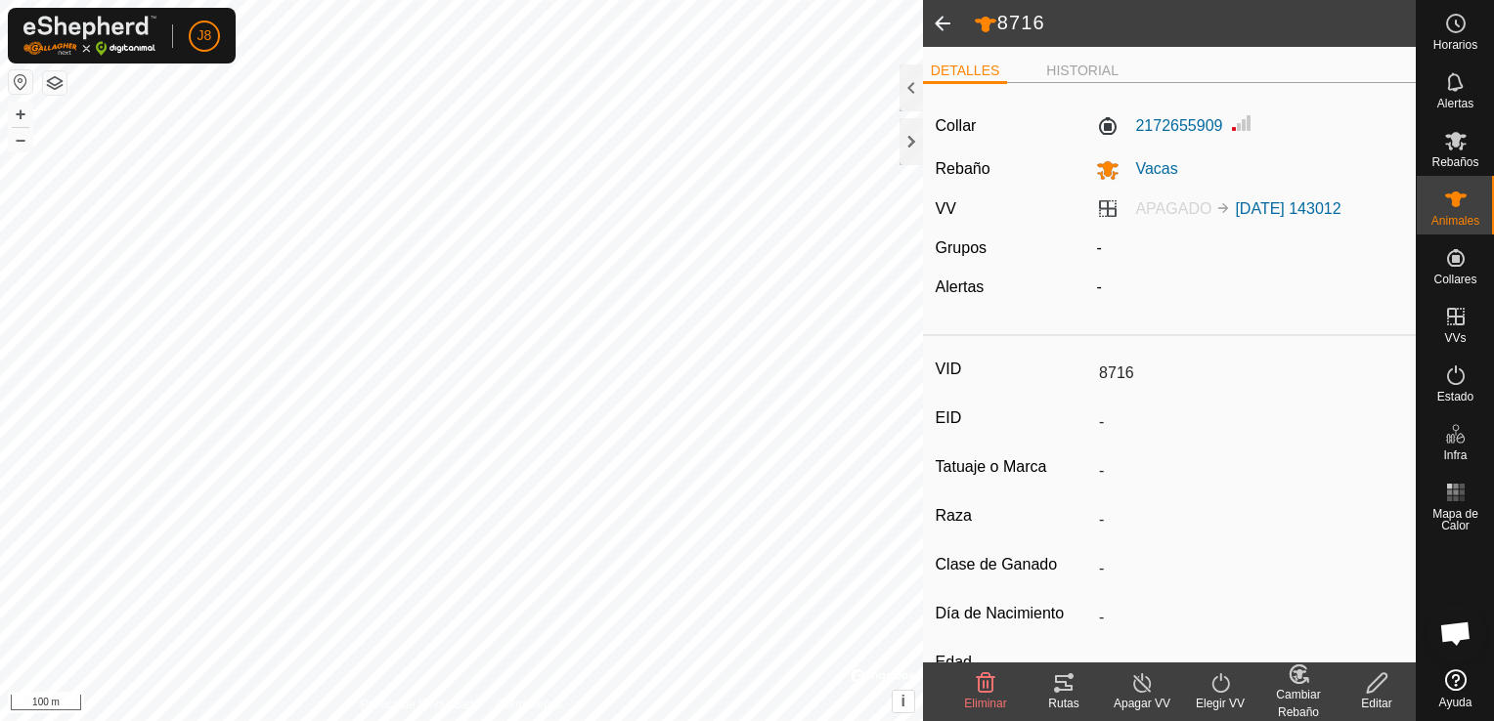
click at [1368, 686] on icon at bounding box center [1377, 683] width 20 height 20
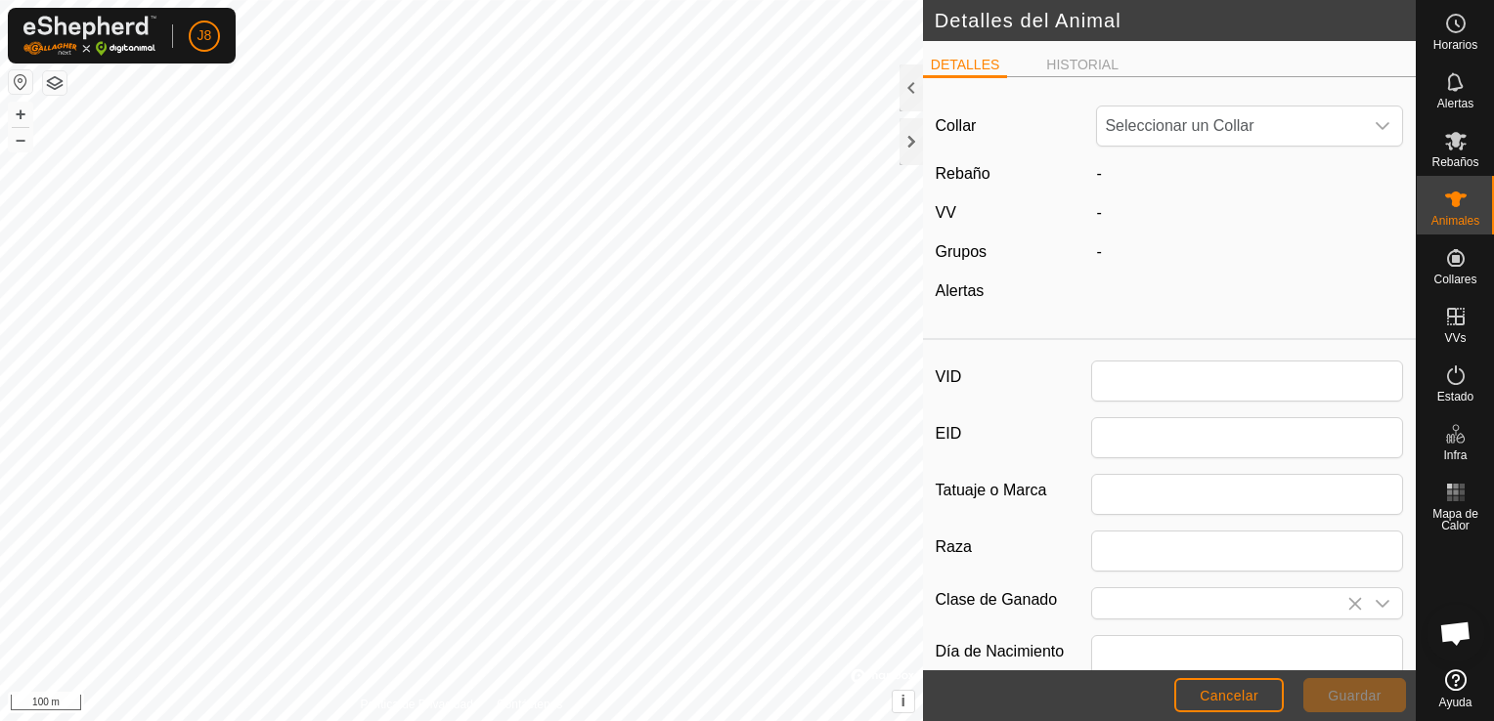
type input "8716"
type input "0"
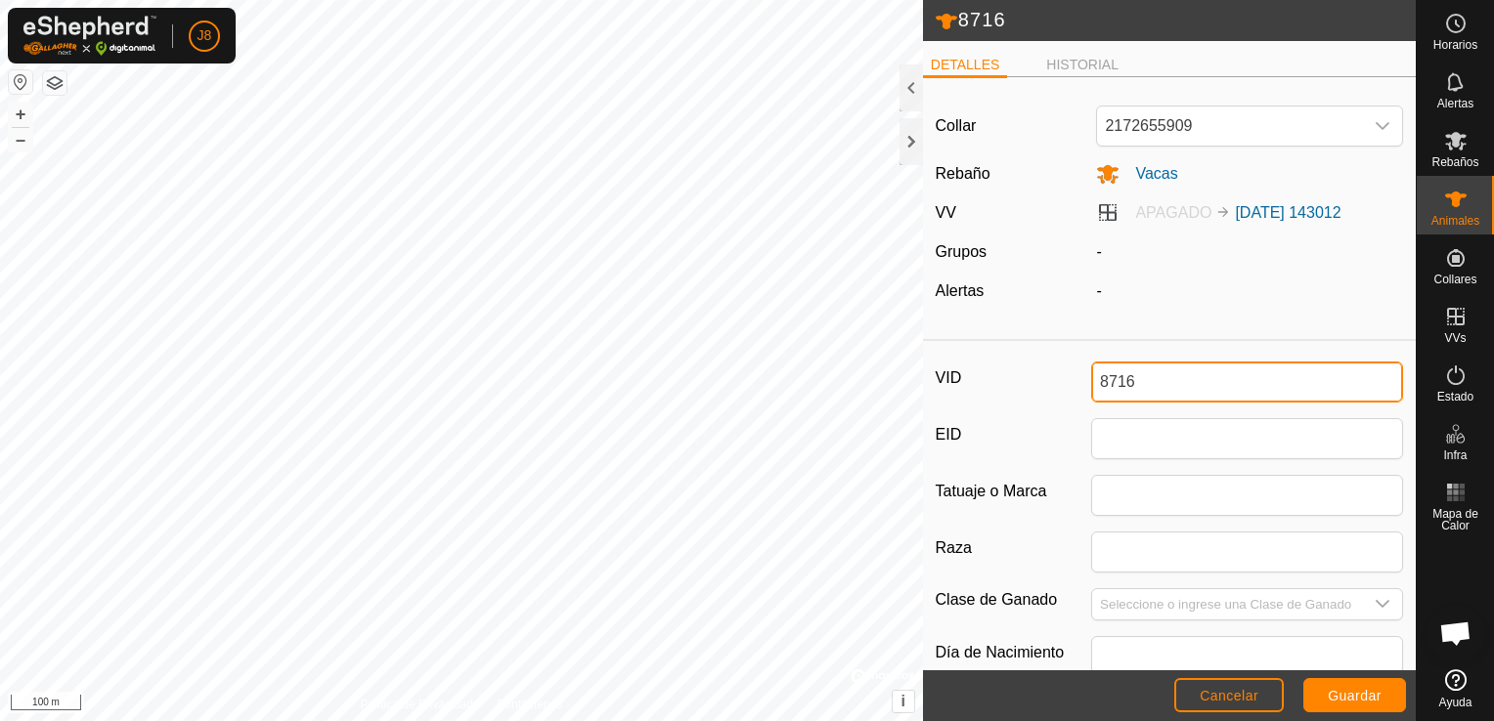
click at [1283, 373] on input "8716" at bounding box center [1247, 382] width 312 height 41
type input "8"
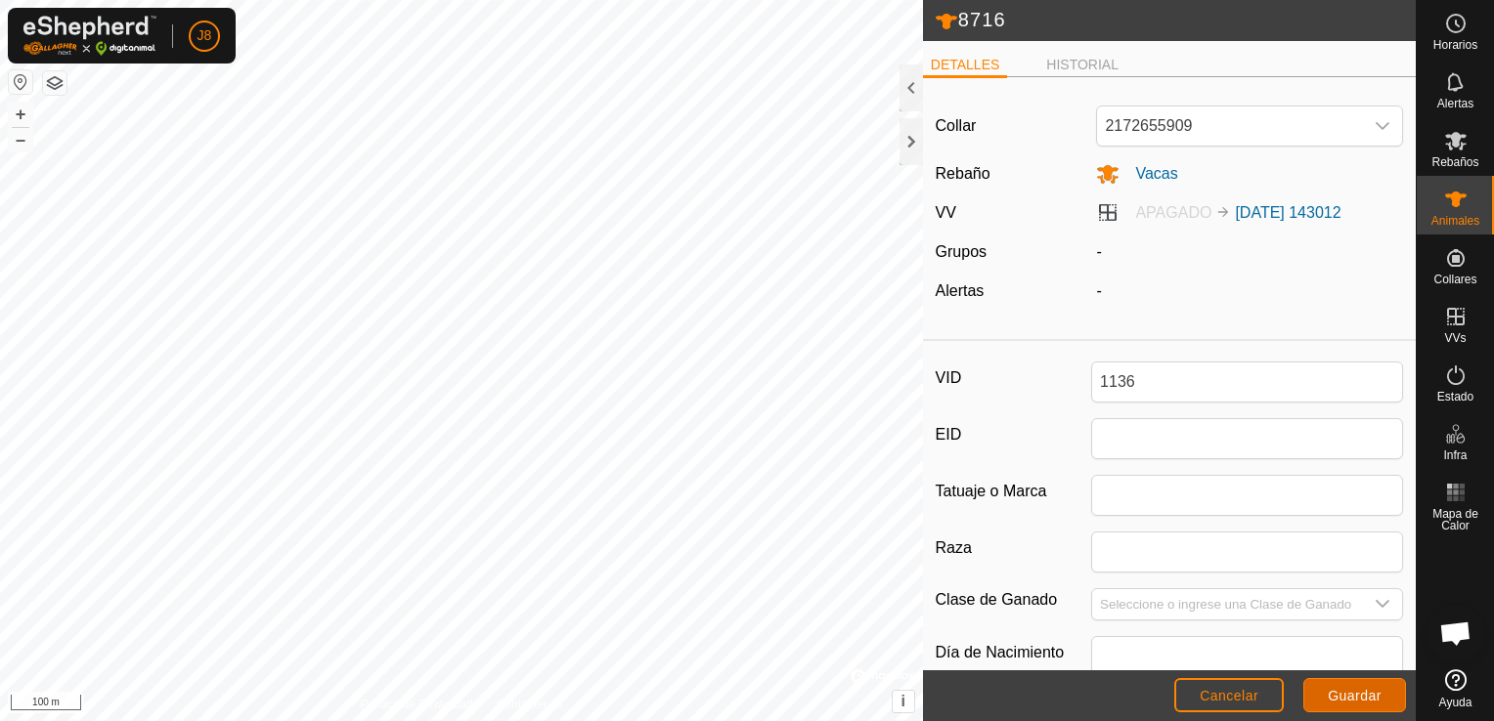
click at [1353, 690] on span "Guardar" at bounding box center [1354, 696] width 54 height 16
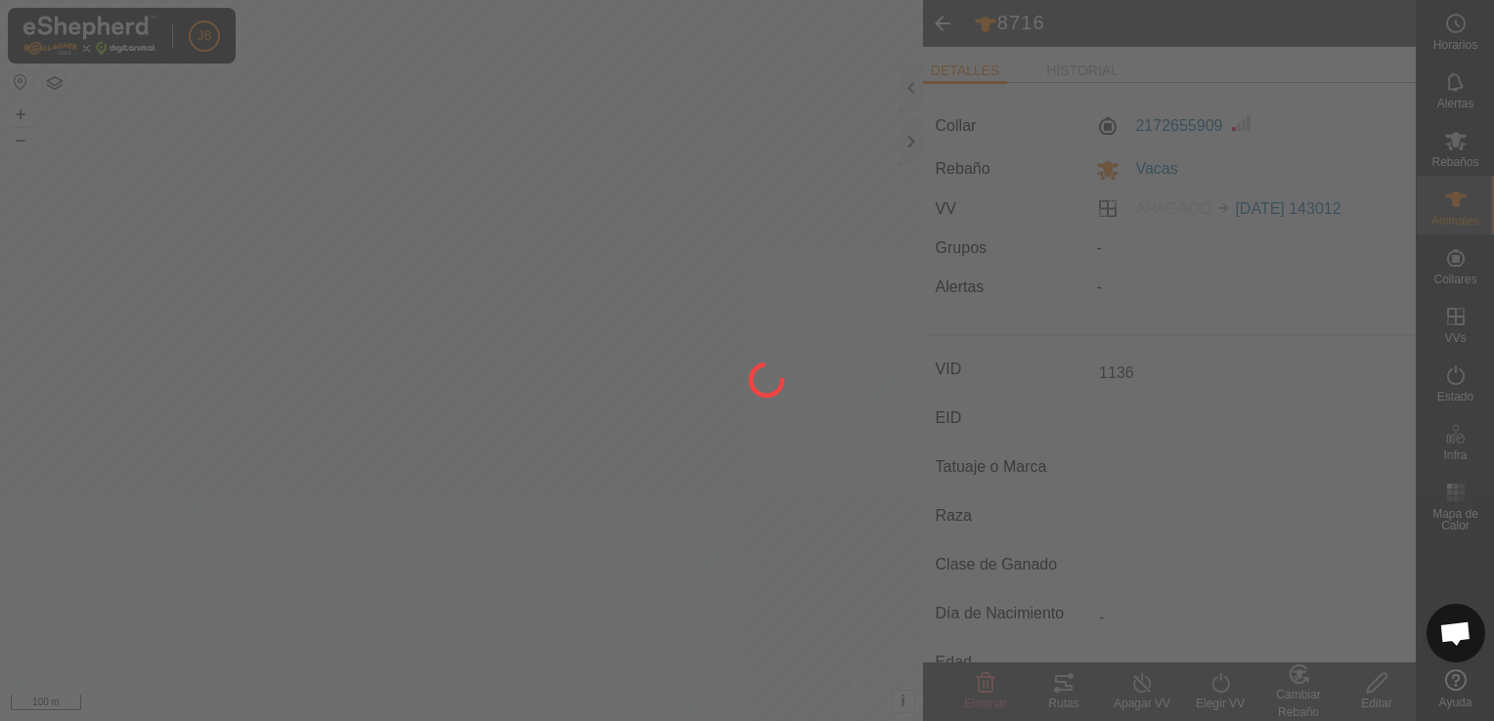
type input "8716"
type input "-"
type input "0 kg"
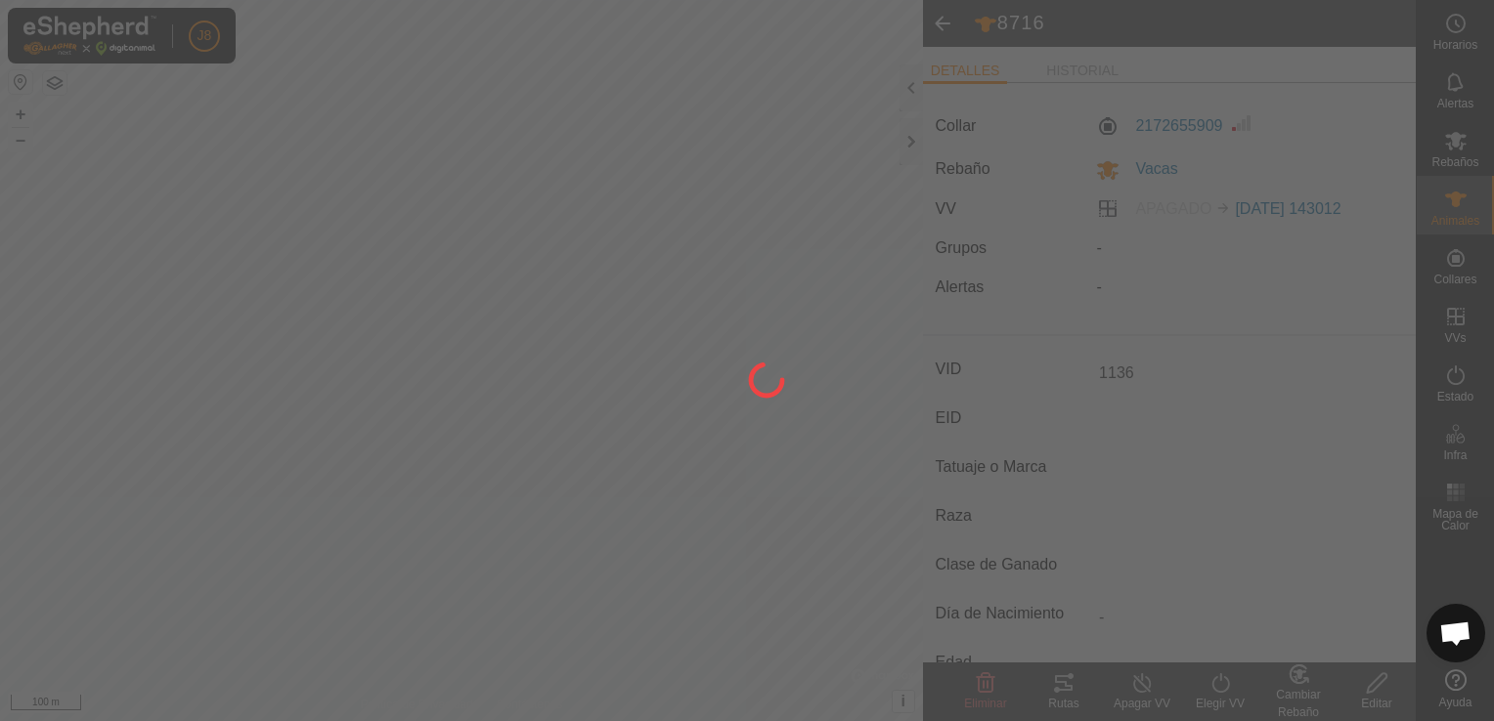
type input "-"
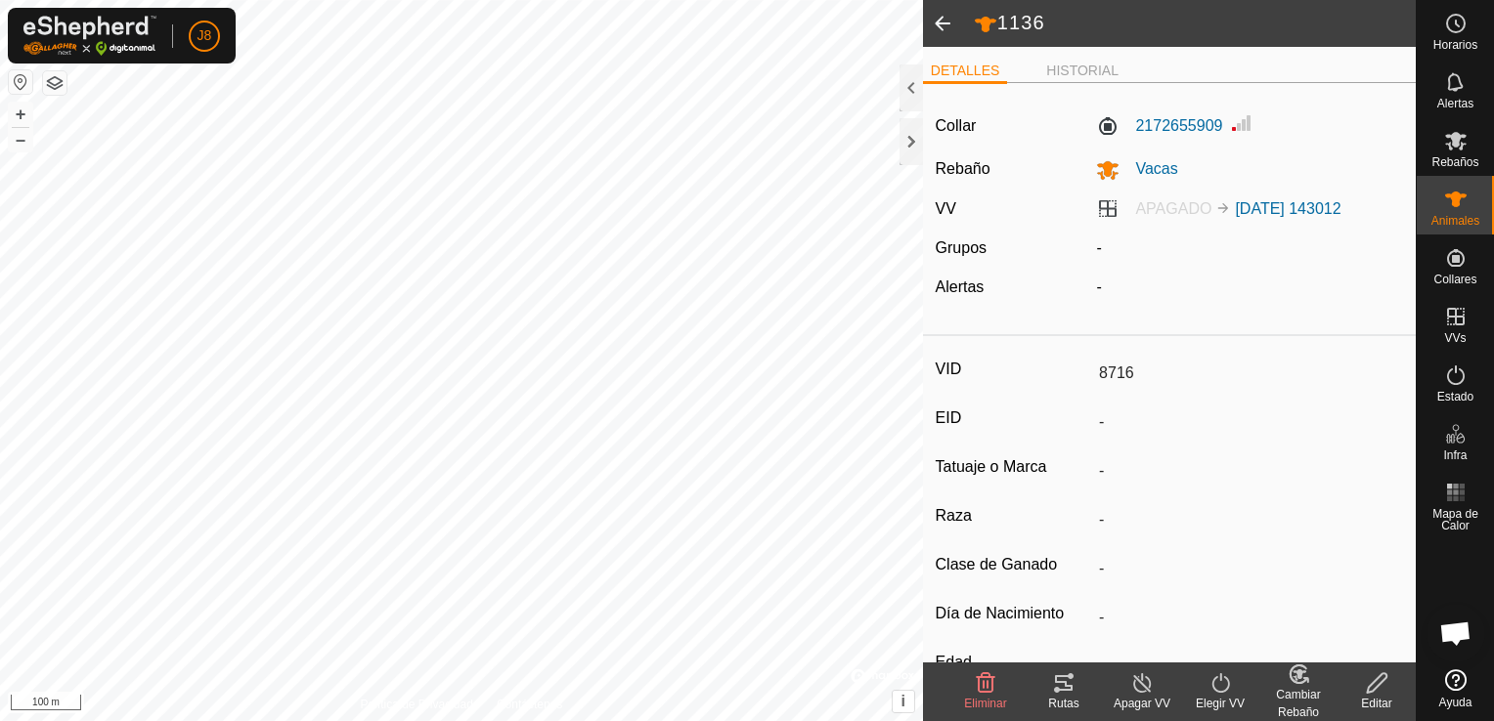
type input "1136"
click at [942, 18] on span at bounding box center [942, 23] width 39 height 47
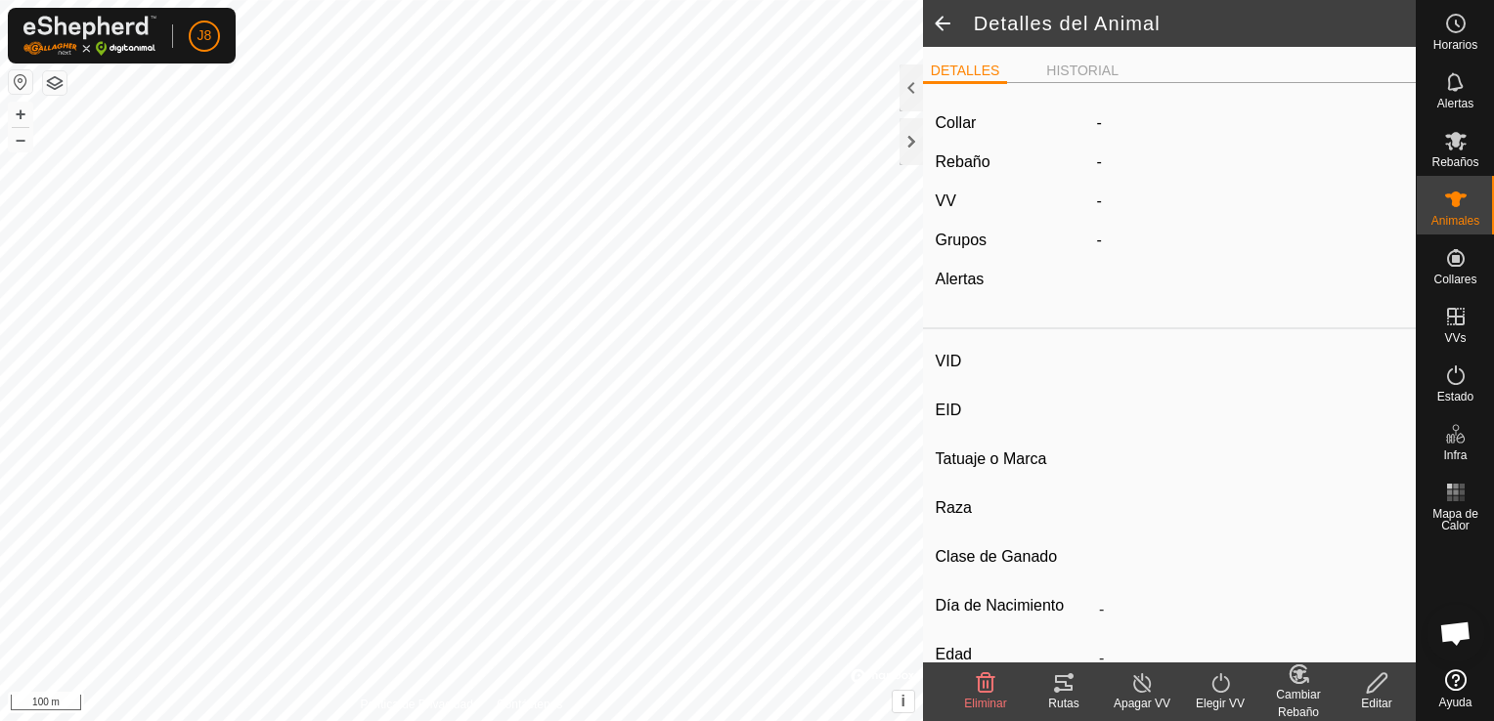
type input "1136"
type input "-"
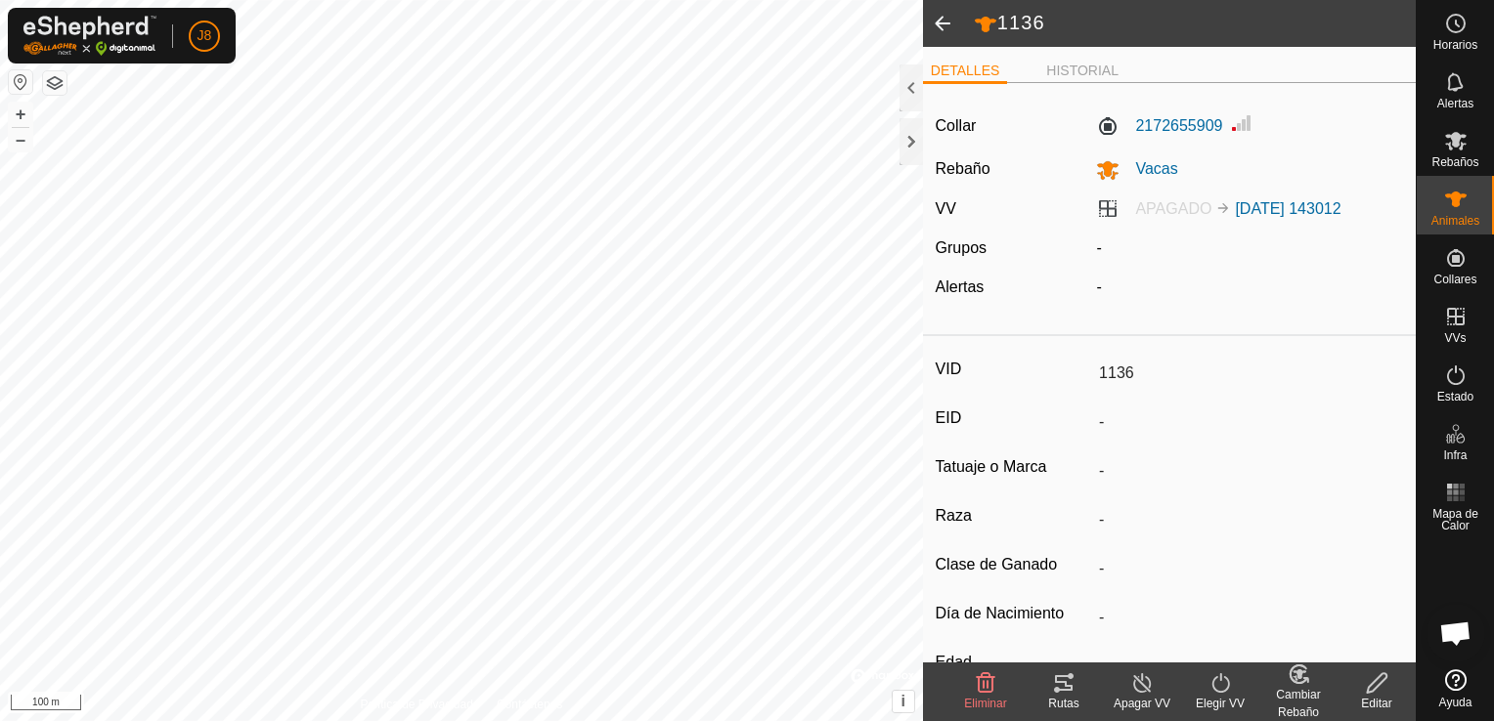
click at [942, 18] on span at bounding box center [942, 23] width 39 height 47
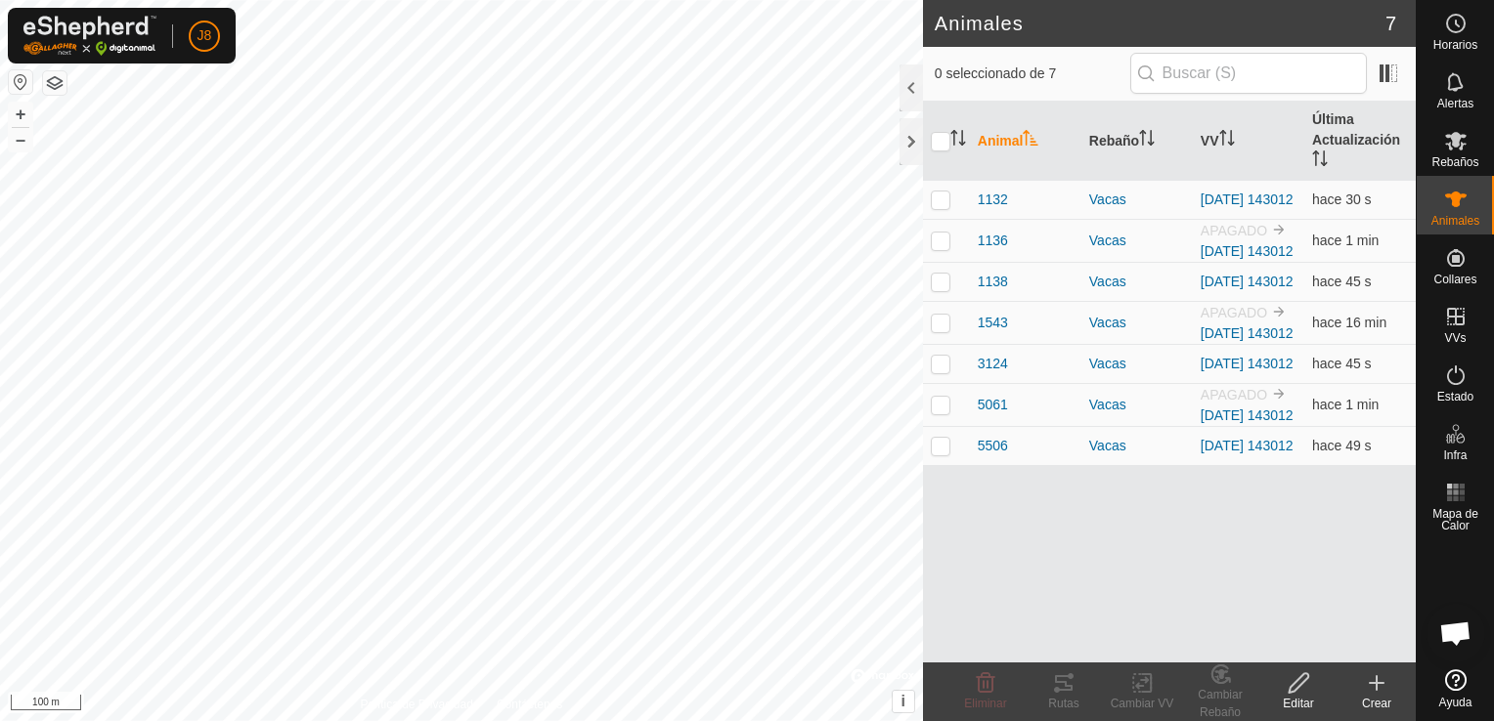
click at [1017, 630] on div "Animal Rebaño VV Última Actualización 1132 Vacas [DATE] 143012 hace 30 s 1136 V…" at bounding box center [1169, 382] width 493 height 561
click at [908, 140] on div at bounding box center [910, 141] width 23 height 47
